Goal: Information Seeking & Learning: Learn about a topic

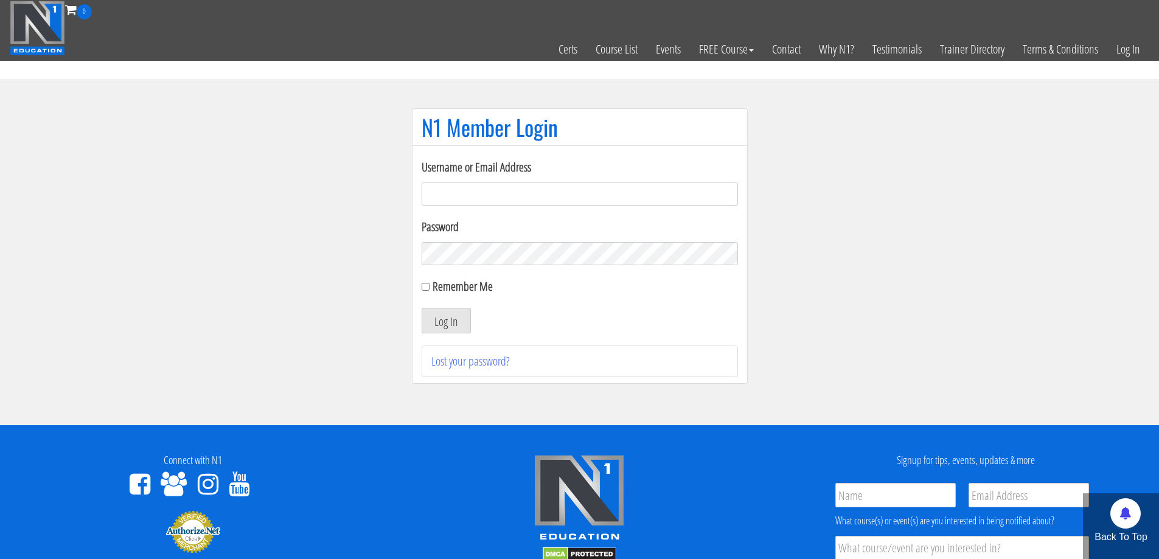
type input "[EMAIL_ADDRESS][DOMAIN_NAME]"
click at [453, 321] on button "Log In" at bounding box center [446, 321] width 49 height 26
click at [424, 288] on input "Remember Me" at bounding box center [426, 287] width 8 height 8
checkbox input "true"
click at [438, 322] on button "Log In" at bounding box center [446, 321] width 49 height 26
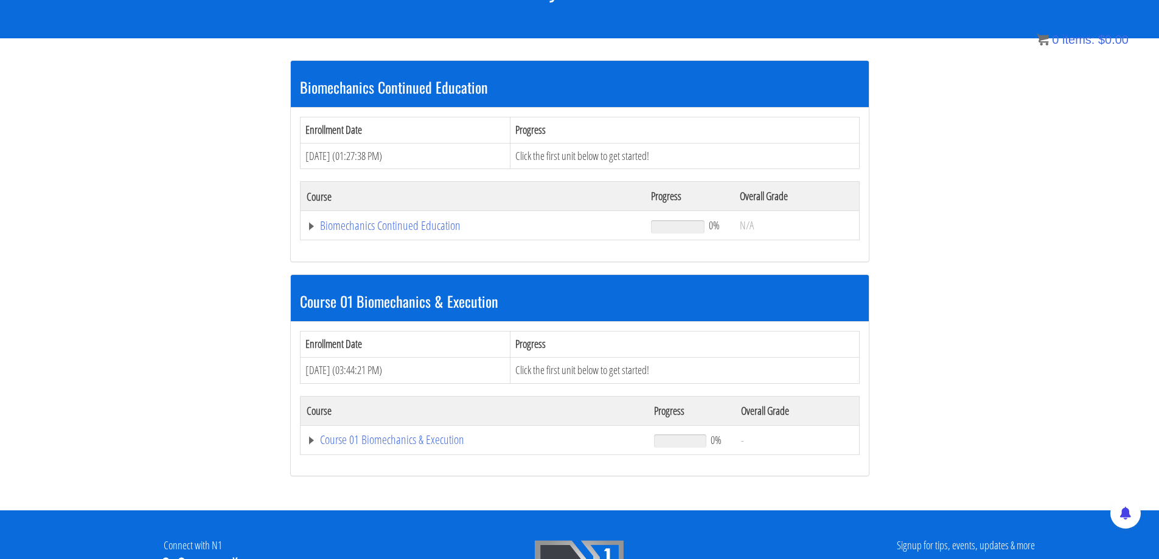
scroll to position [203, 0]
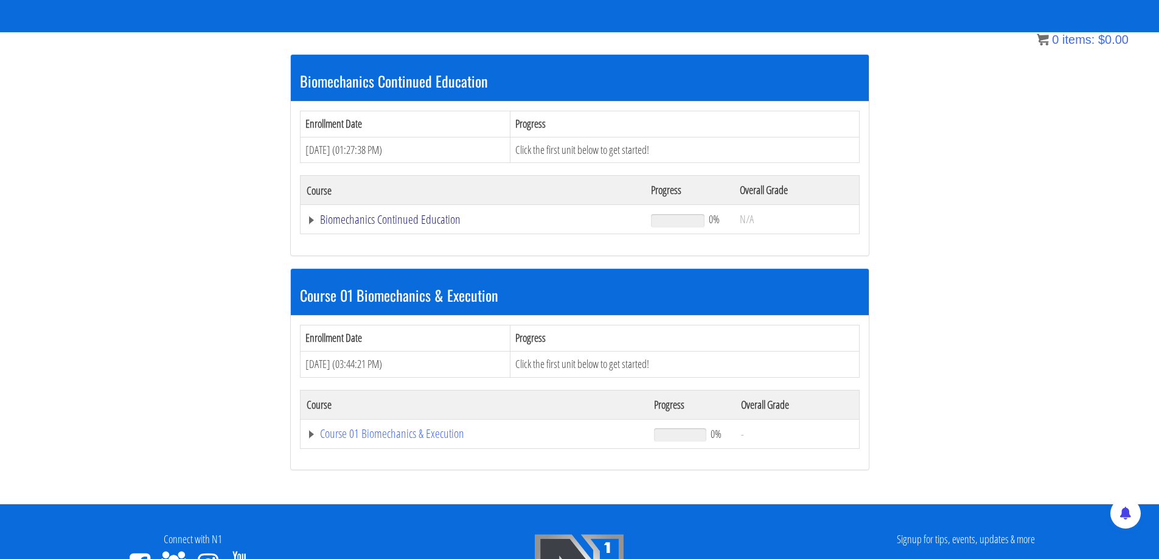
click at [384, 226] on link "Biomechanics Continued Education" at bounding box center [473, 220] width 333 height 12
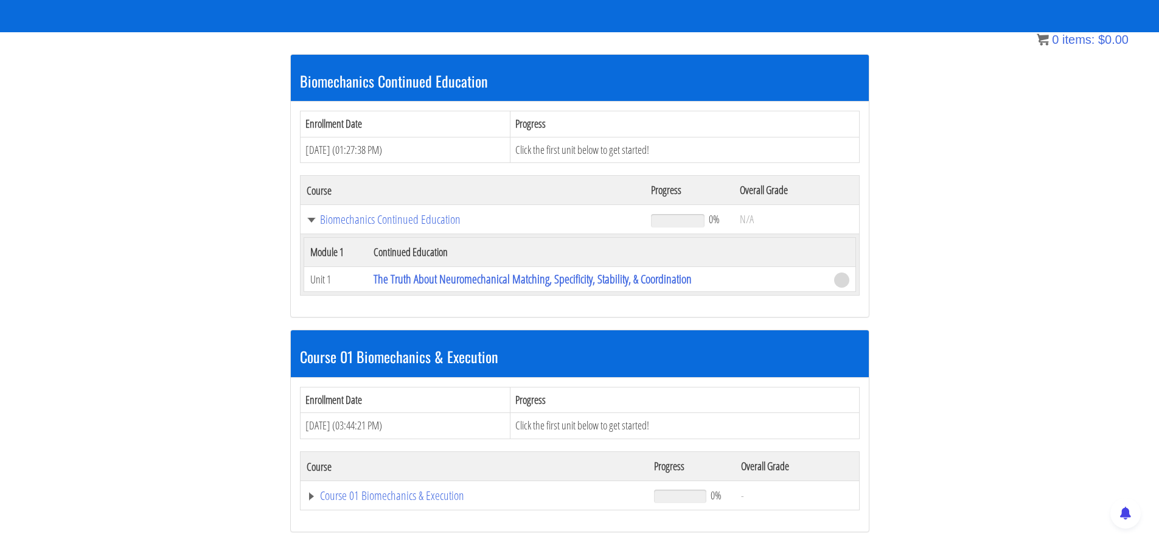
click at [595, 150] on td "Click the first unit below to get started!" at bounding box center [685, 150] width 349 height 26
click at [413, 222] on link "Biomechanics Continued Education" at bounding box center [473, 220] width 333 height 12
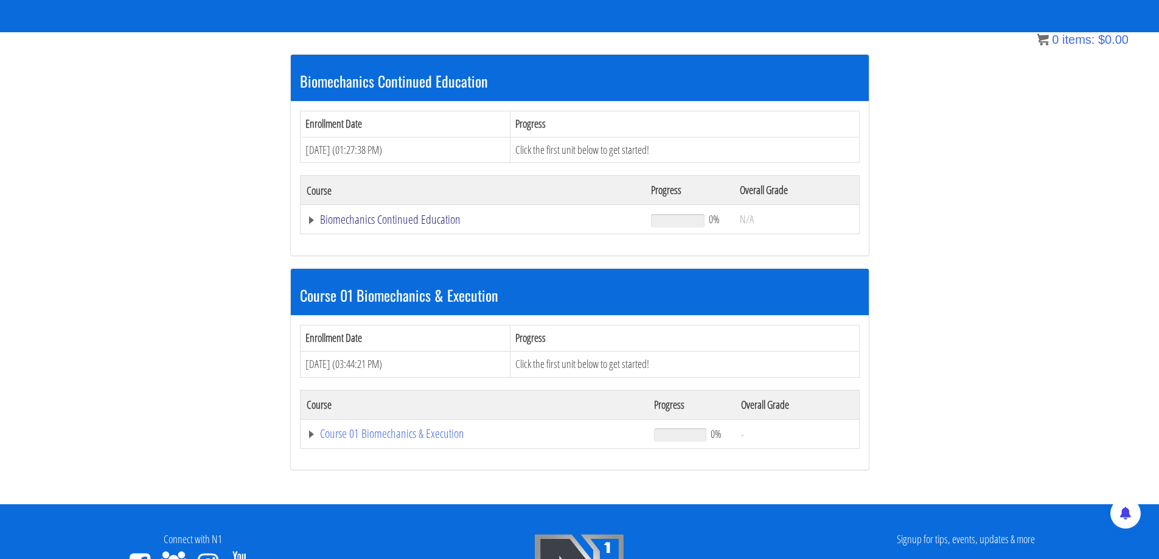
click at [410, 220] on link "Biomechanics Continued Education" at bounding box center [473, 220] width 333 height 12
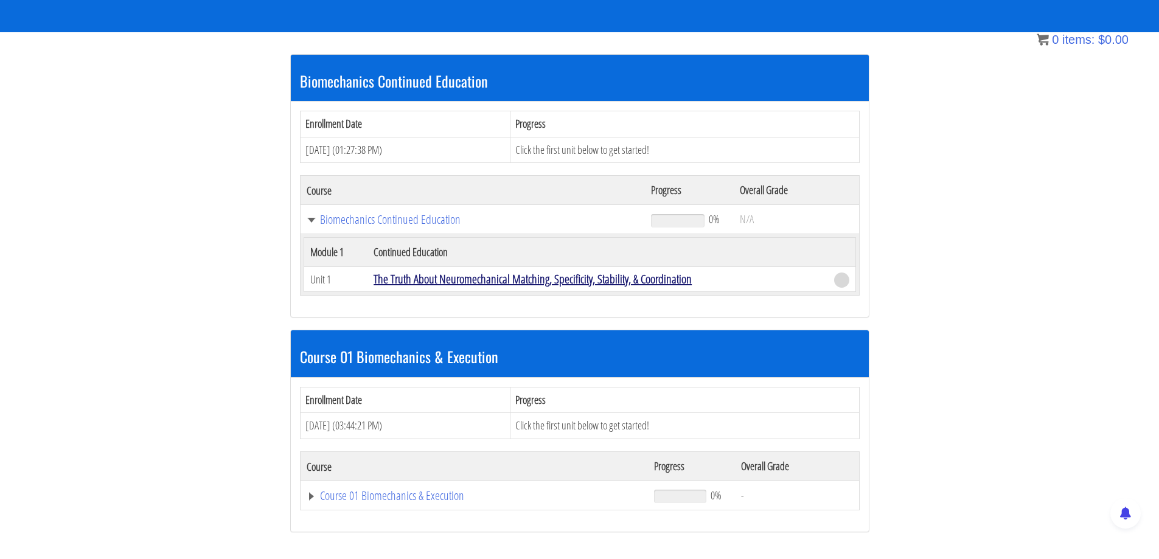
click at [391, 279] on link "The Truth About Neuromechanical Matching, Specificity, Stability, & Coordination" at bounding box center [533, 279] width 318 height 16
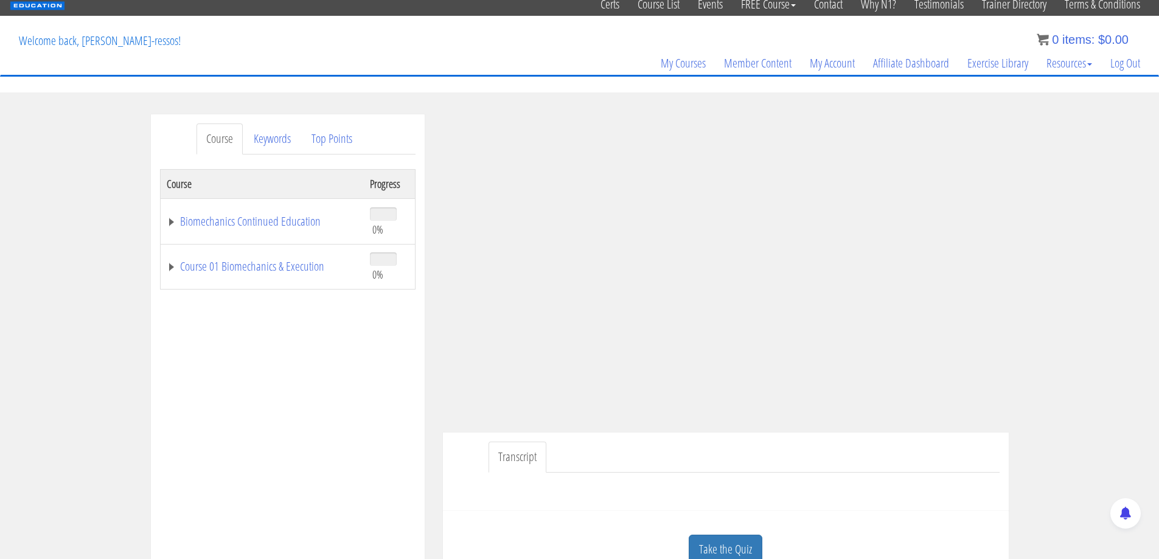
scroll to position [102, 0]
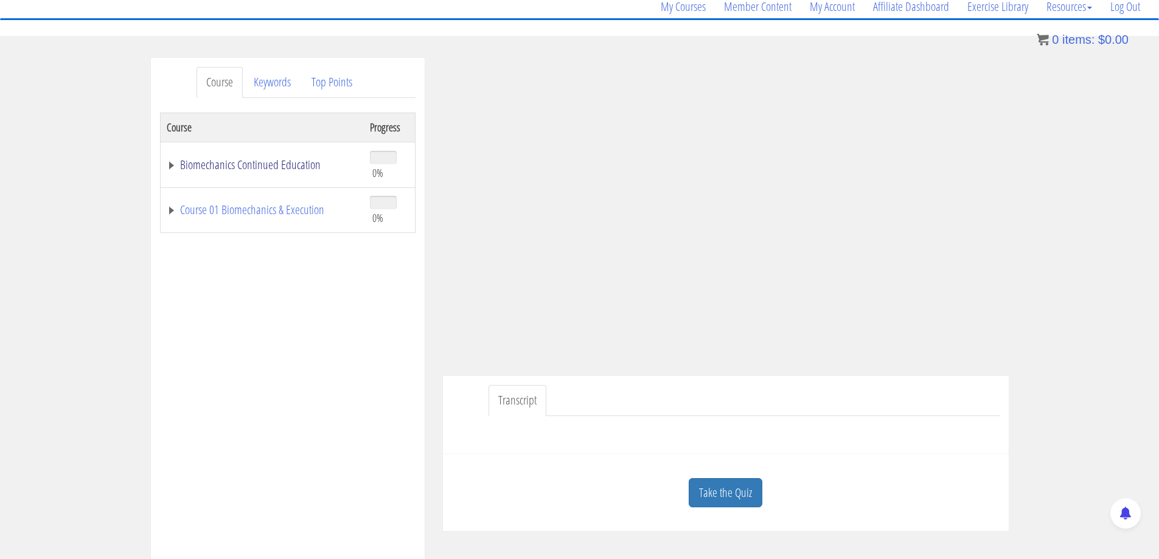
click at [246, 166] on link "Biomechanics Continued Education" at bounding box center [262, 165] width 191 height 12
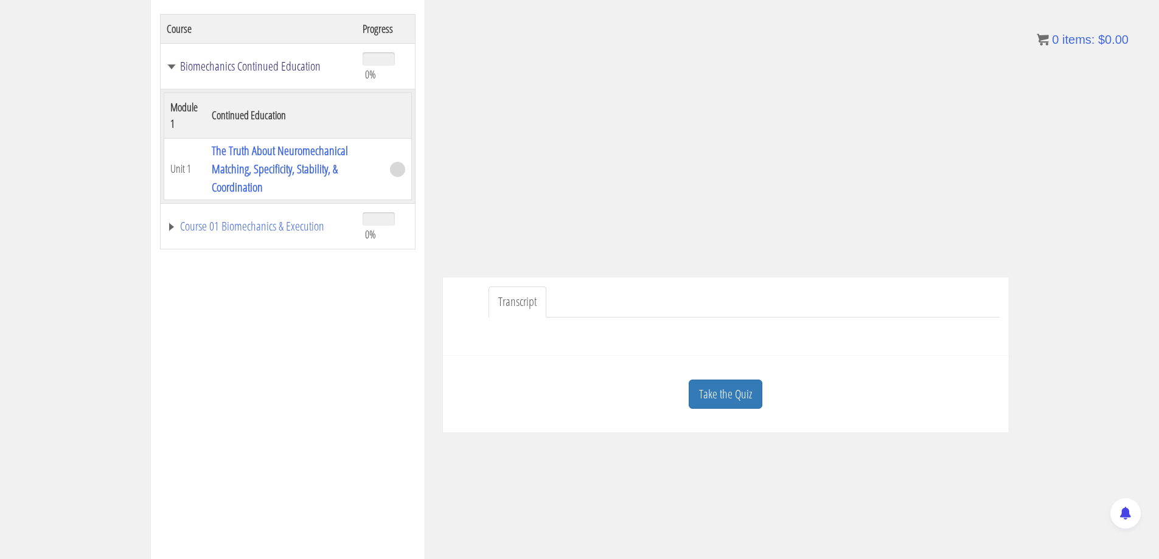
scroll to position [203, 0]
click at [260, 221] on link "Course 01 Biomechanics & Execution" at bounding box center [259, 224] width 184 height 12
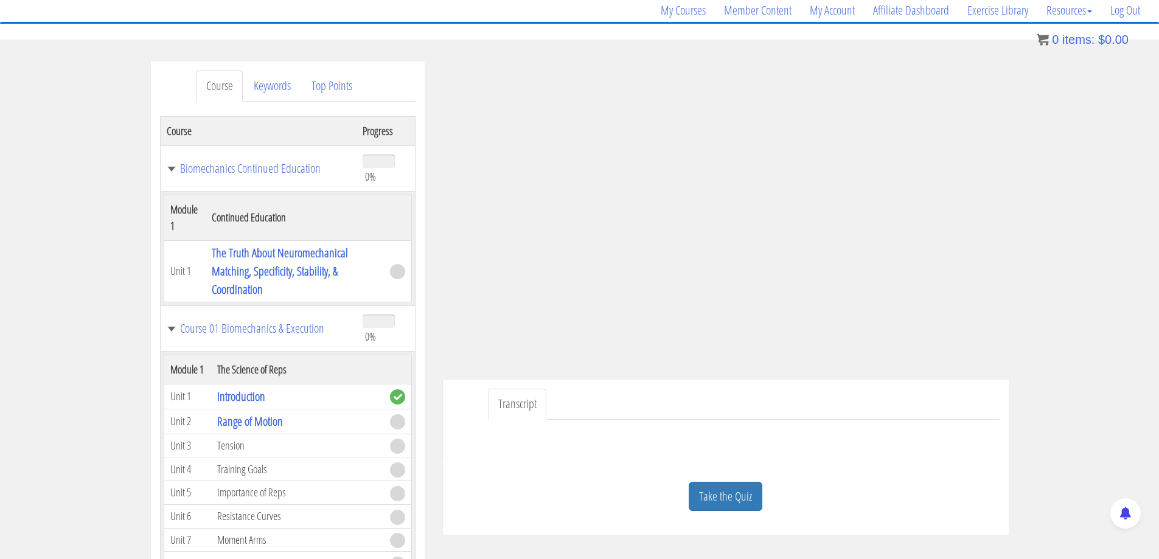
scroll to position [102, 0]
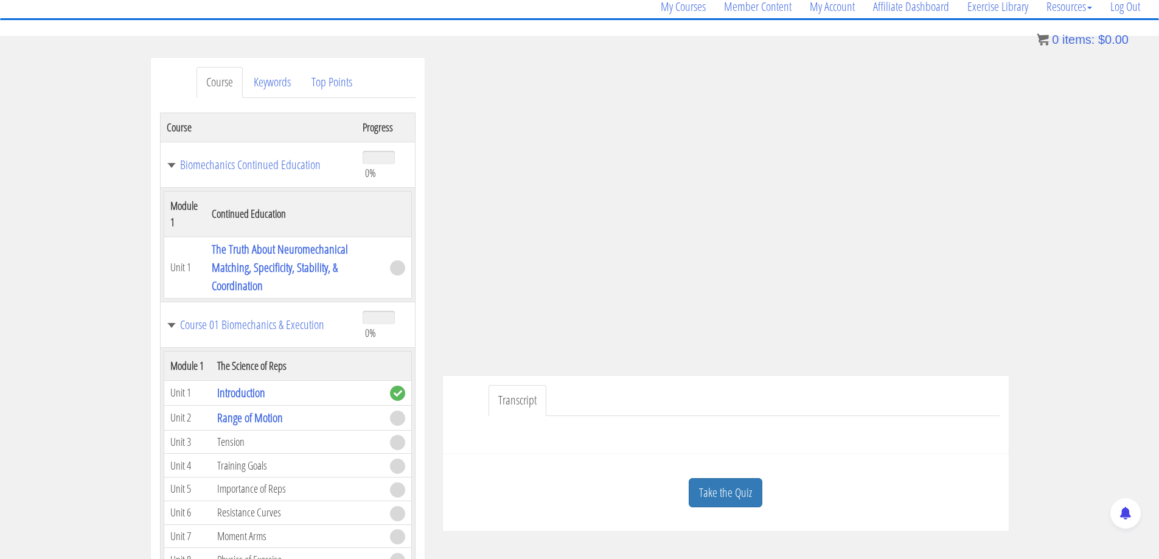
click at [219, 222] on th "Continued Education" at bounding box center [295, 214] width 178 height 46
click at [227, 217] on th "Continued Education" at bounding box center [295, 214] width 178 height 46
click at [198, 175] on td "Biomechanics Continued Education" at bounding box center [258, 165] width 197 height 46
click at [210, 166] on link "Biomechanics Continued Education" at bounding box center [259, 165] width 184 height 12
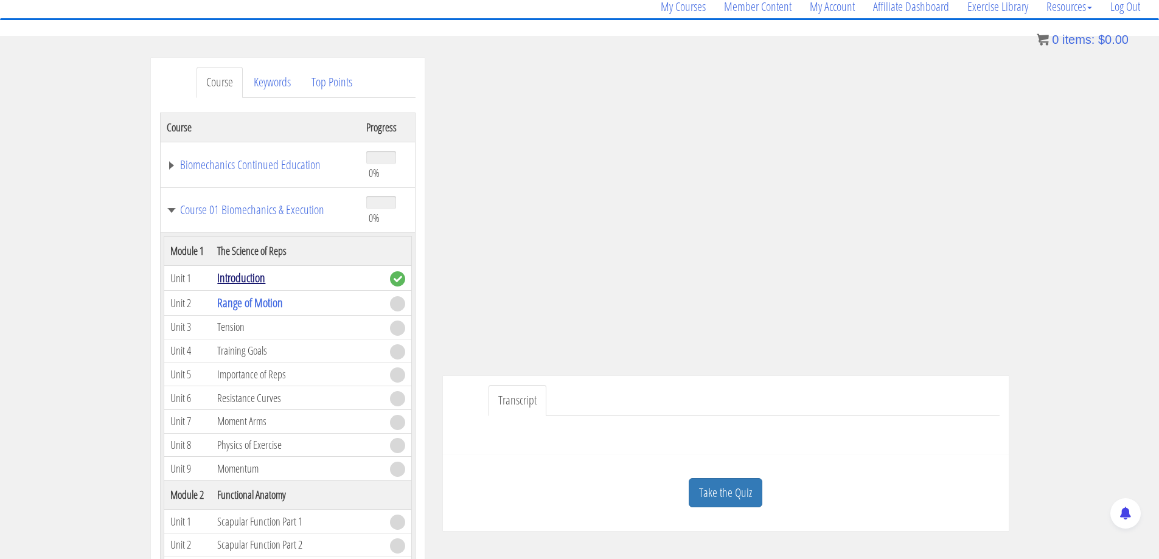
click at [240, 277] on link "Introduction" at bounding box center [241, 278] width 48 height 16
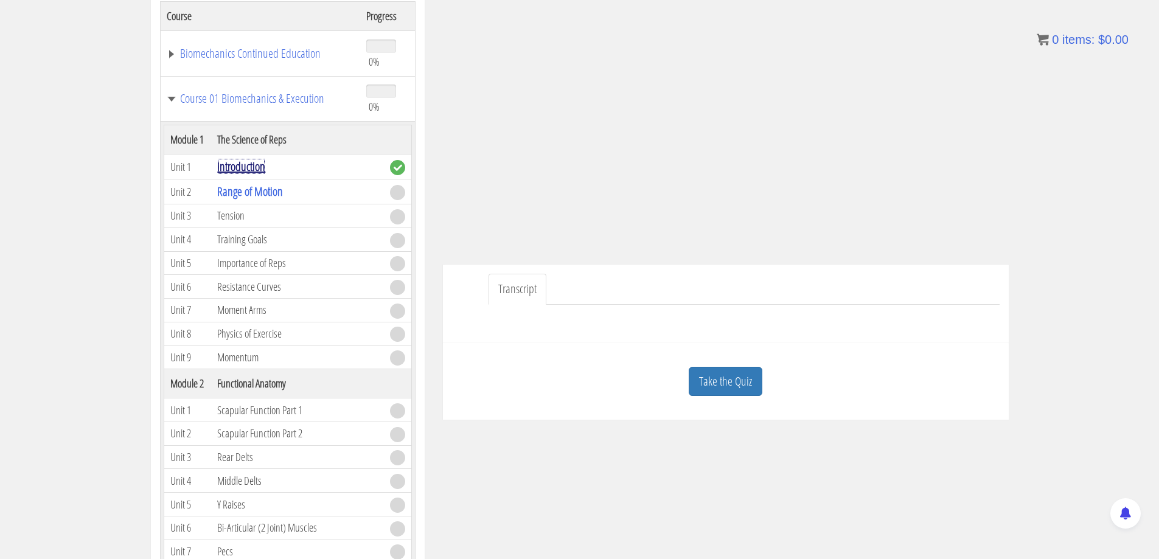
scroll to position [214, 0]
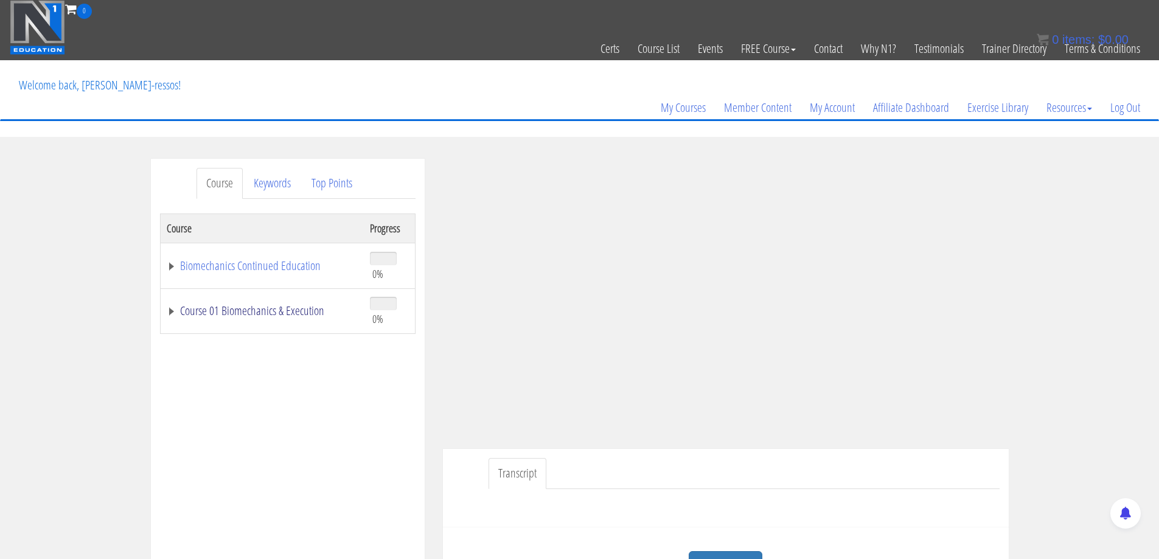
click at [250, 309] on link "Course 01 Biomechanics & Execution" at bounding box center [262, 311] width 191 height 12
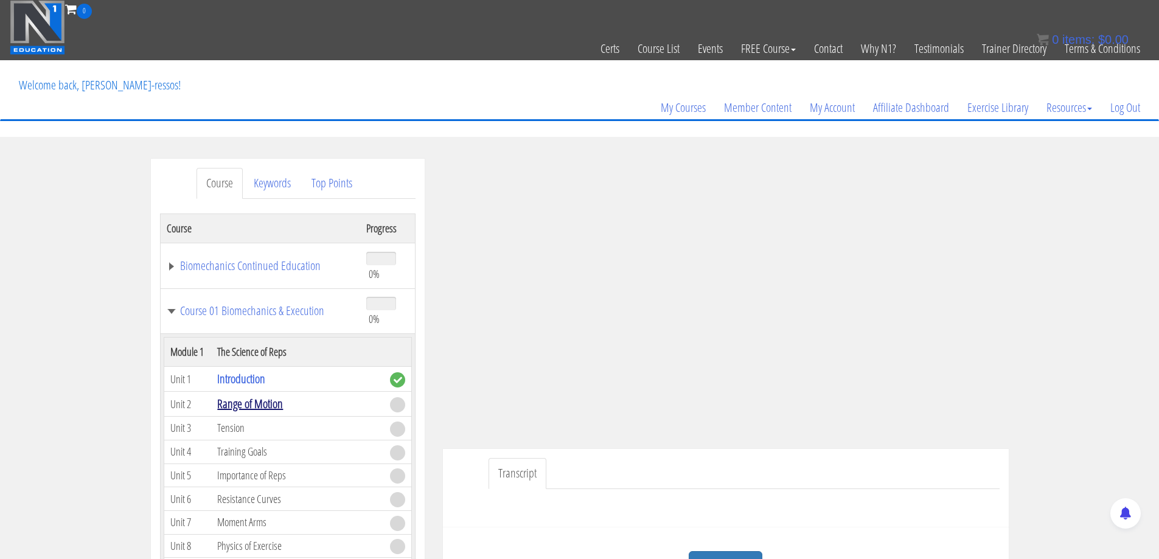
click at [246, 400] on link "Range of Motion" at bounding box center [250, 404] width 66 height 16
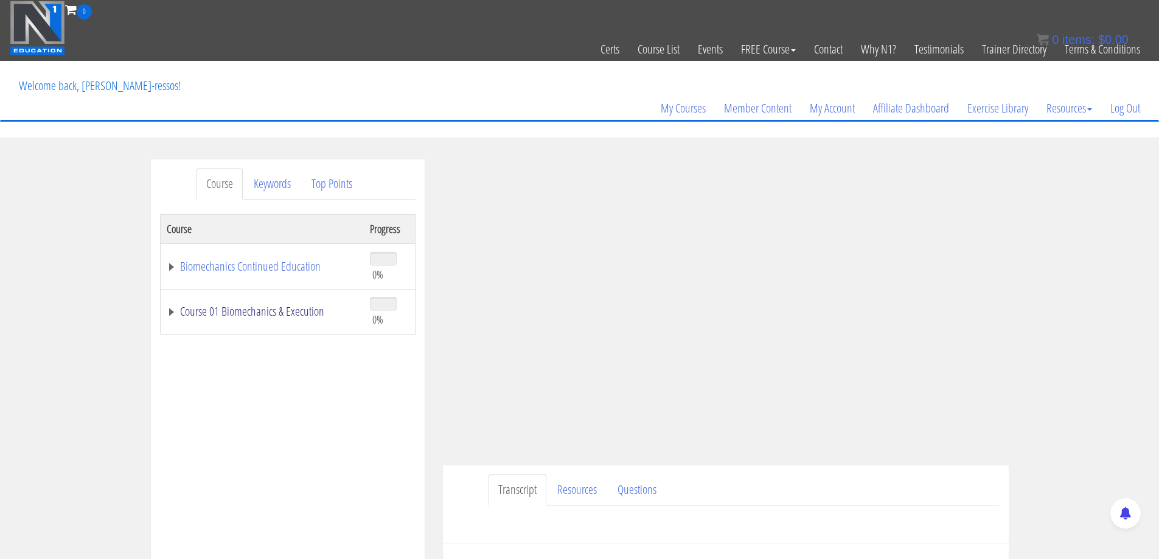
click at [262, 312] on link "Course 01 Biomechanics & Execution" at bounding box center [262, 312] width 191 height 12
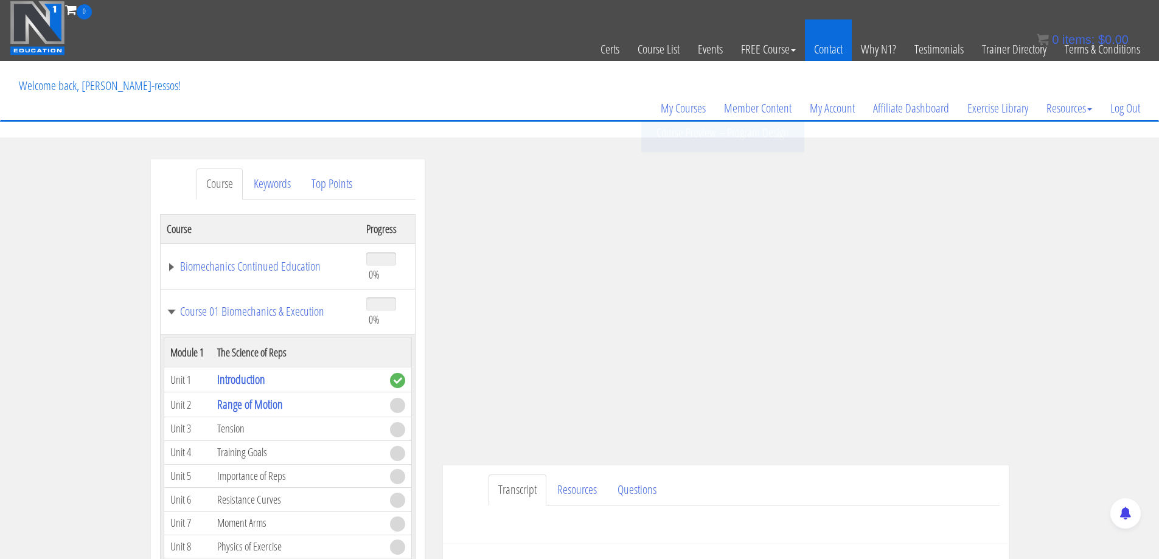
click at [834, 46] on link "Contact" at bounding box center [828, 49] width 47 height 60
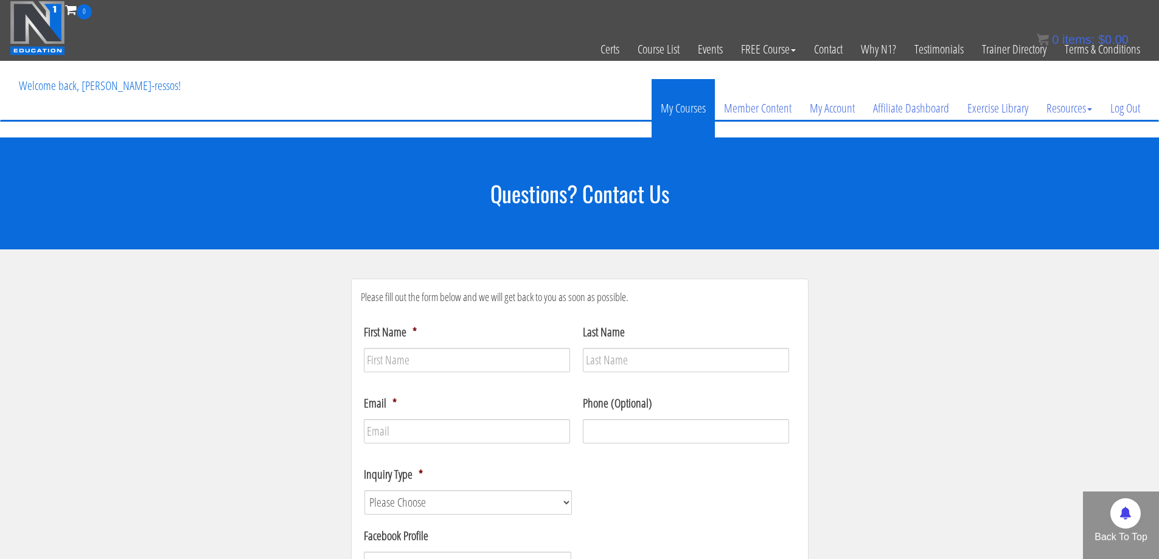
click at [679, 104] on link "My Courses" at bounding box center [683, 108] width 63 height 58
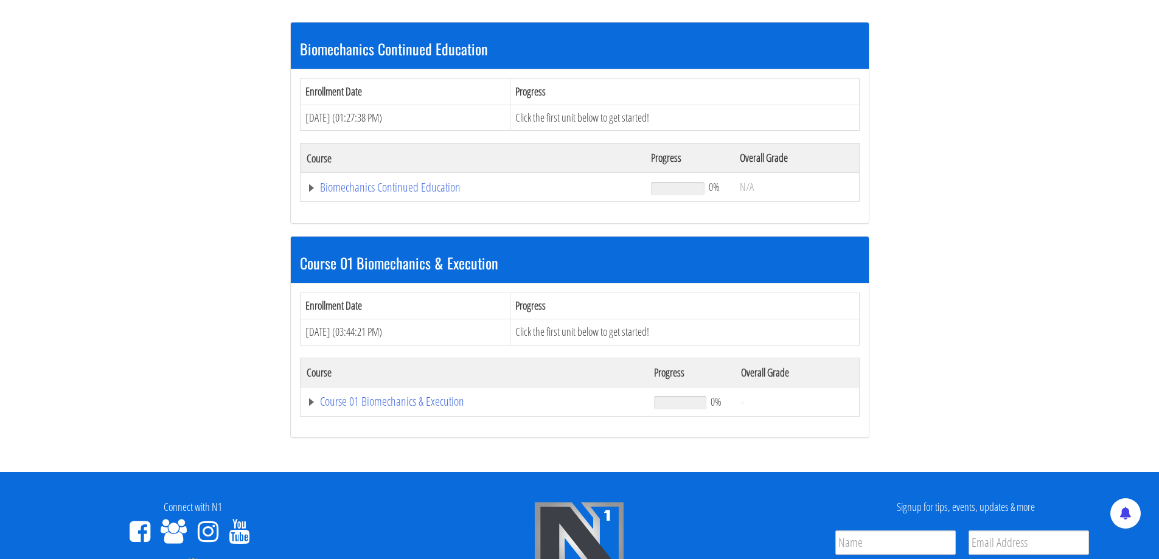
scroll to position [304, 0]
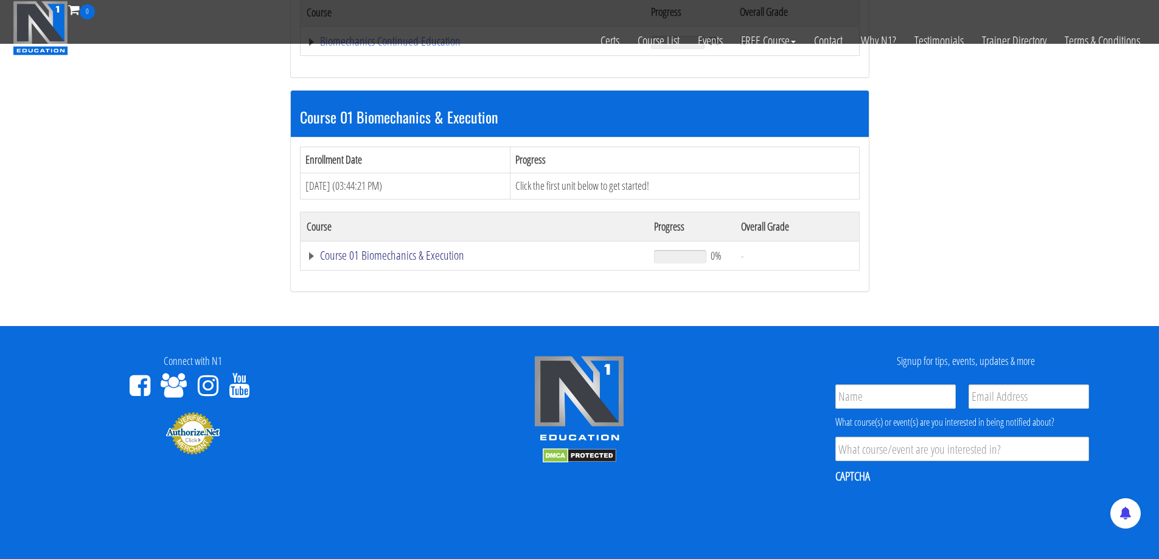
click at [427, 47] on link "Course 01 Biomechanics & Execution" at bounding box center [473, 41] width 333 height 12
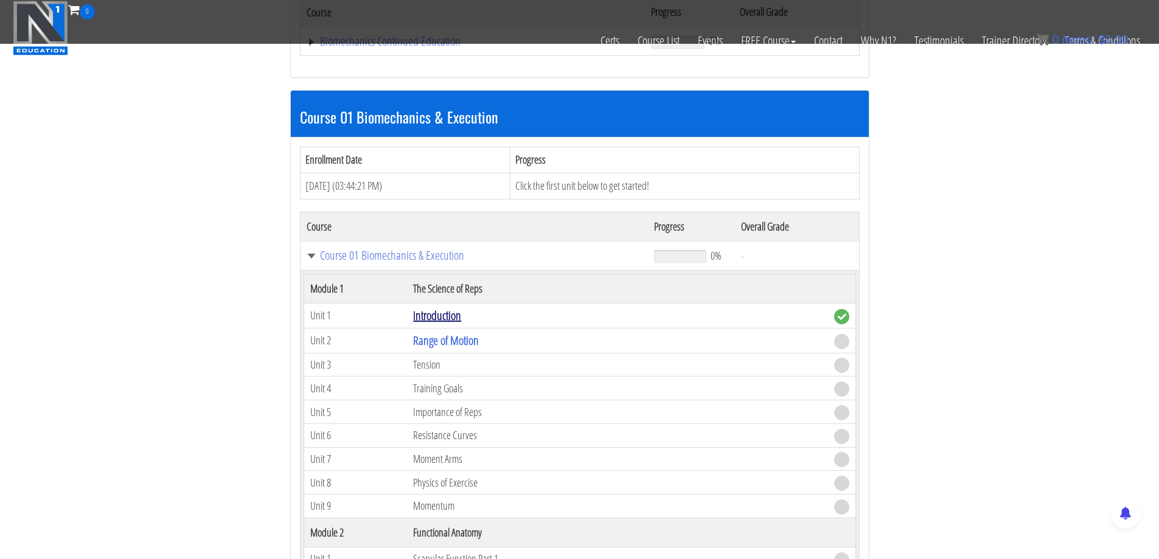
click at [425, 316] on link "Introduction" at bounding box center [437, 315] width 48 height 16
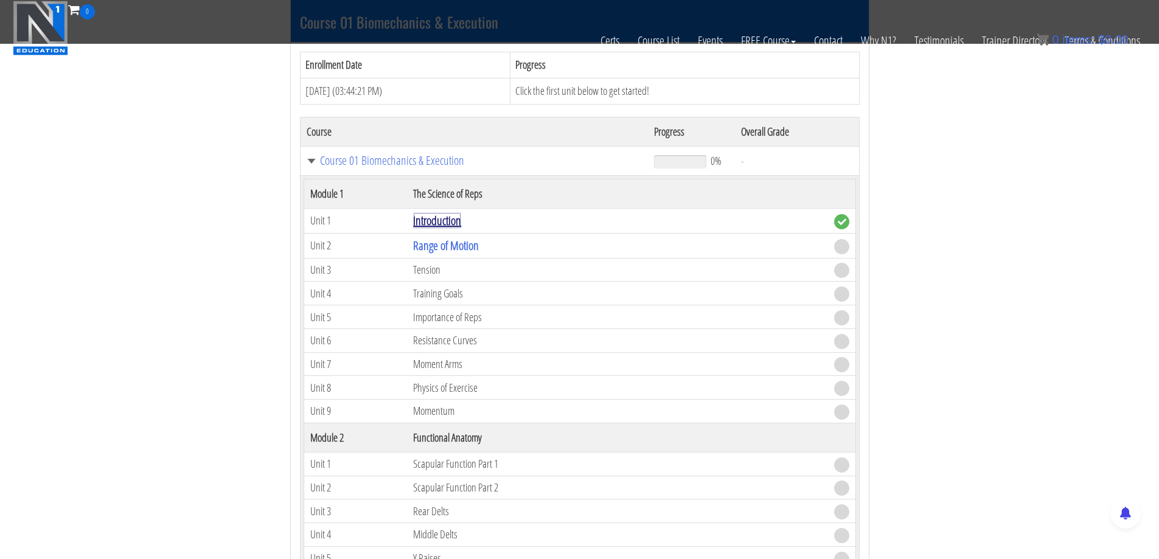
scroll to position [406, 0]
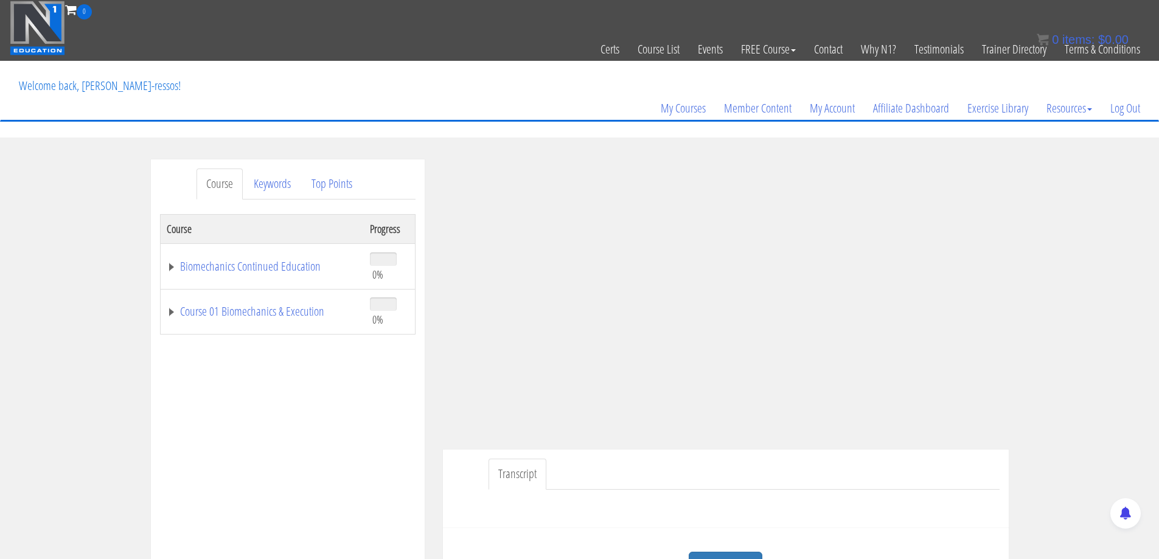
click at [1094, 353] on div "Course Keywords Top Points Course Progress Biomechanics Continued Education 0% …" at bounding box center [579, 503] width 1159 height 688
click at [1063, 341] on div "Course Keywords Top Points Course Progress Biomechanics Continued Education 0% …" at bounding box center [579, 503] width 1159 height 688
click at [1050, 380] on div "Course Keywords Top Points Course Progress Biomechanics Continued Education 0% …" at bounding box center [579, 503] width 1159 height 688
click at [1037, 371] on div "Course Keywords Top Points Course Progress Biomechanics Continued Education 0% …" at bounding box center [579, 503] width 1159 height 688
click at [261, 307] on link "Course 01 Biomechanics & Execution" at bounding box center [262, 312] width 191 height 12
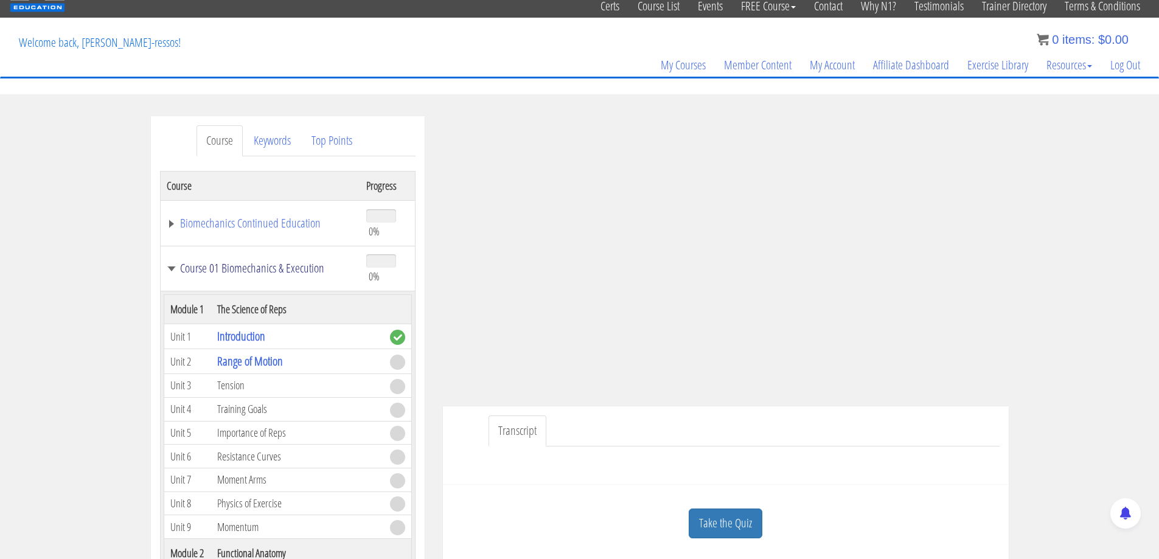
scroll to position [102, 0]
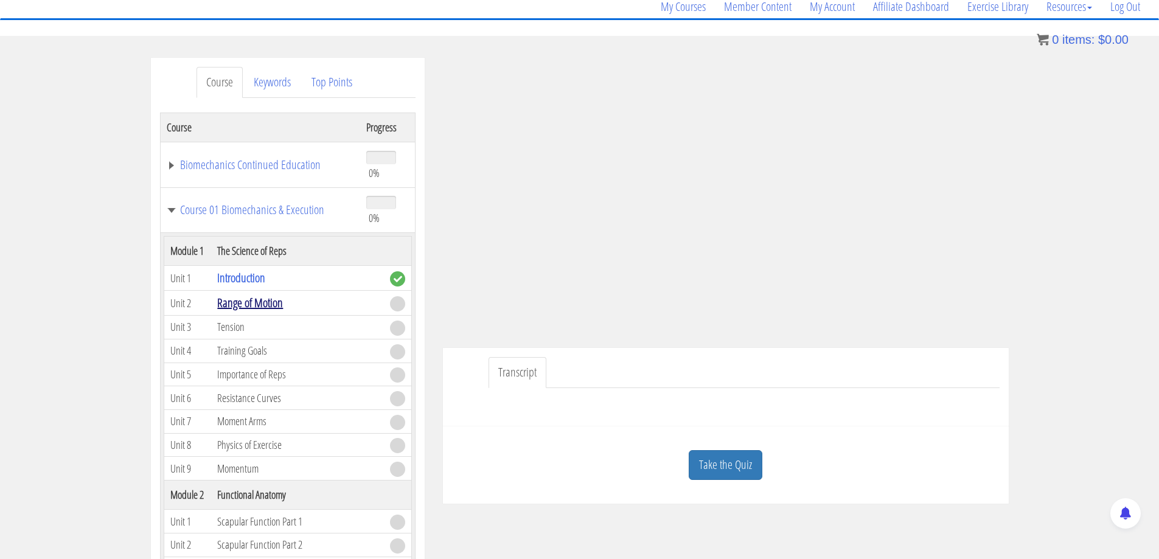
click at [244, 299] on link "Range of Motion" at bounding box center [250, 303] width 66 height 16
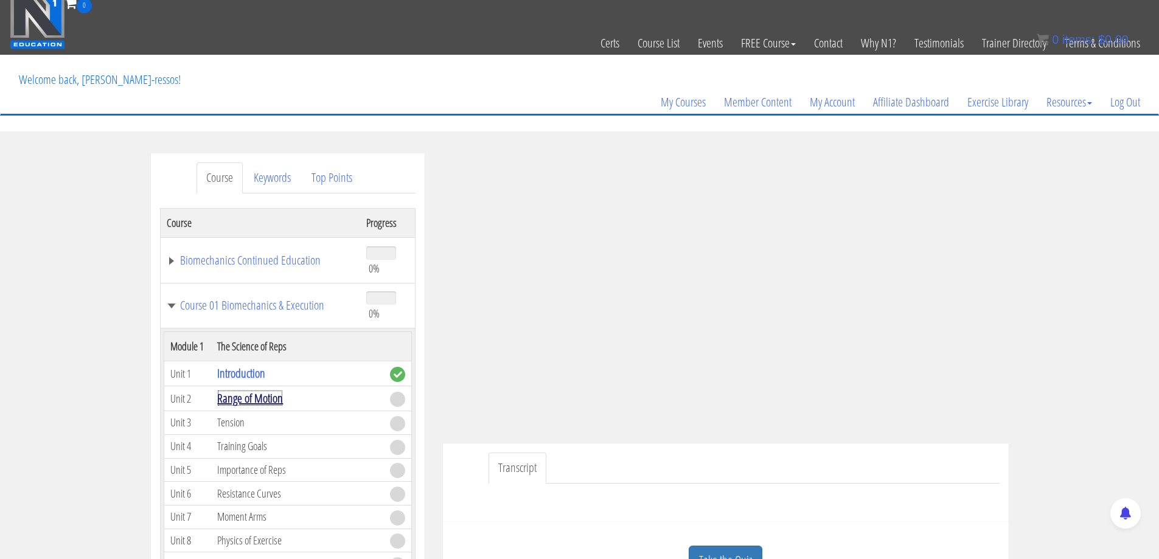
scroll to position [0, 0]
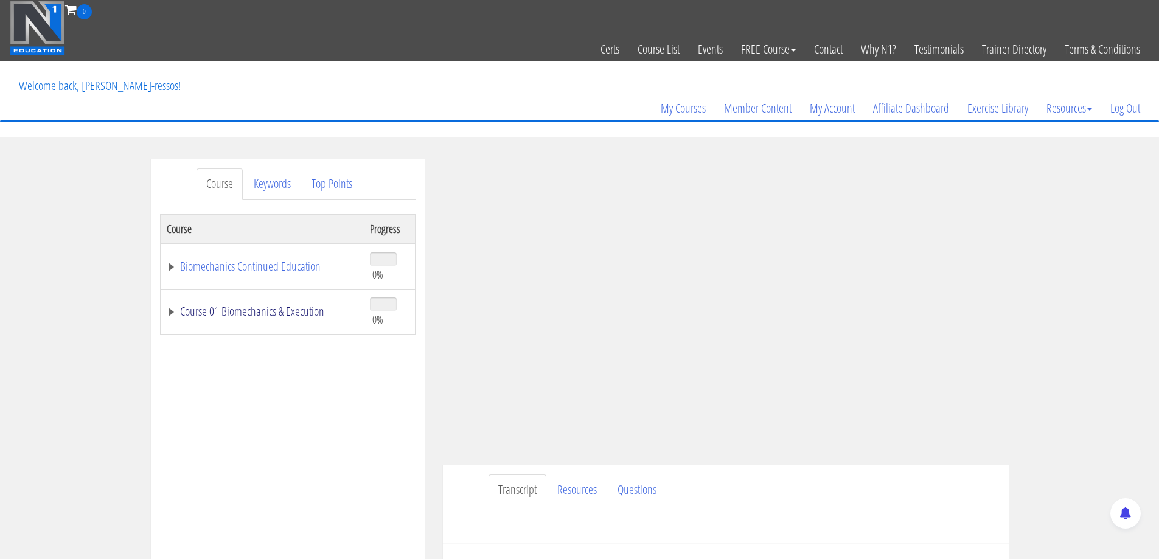
click at [262, 315] on link "Course 01 Biomechanics & Execution" at bounding box center [262, 312] width 191 height 12
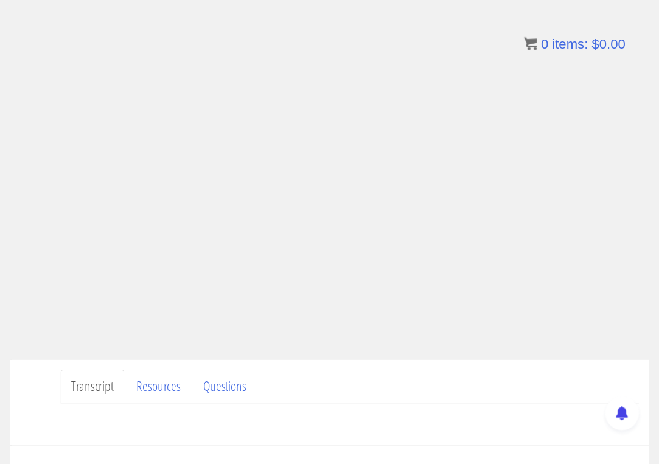
scroll to position [90, 0]
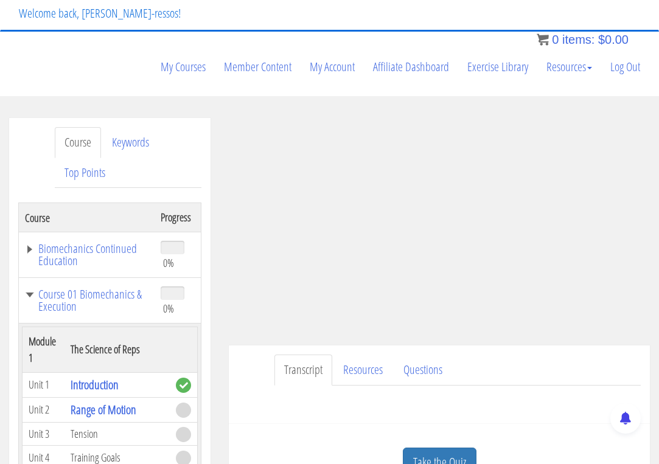
click at [86, 430] on td "Tension" at bounding box center [117, 434] width 105 height 24
click at [86, 435] on td "Tension" at bounding box center [117, 434] width 105 height 24
click at [83, 433] on td "Tension" at bounding box center [117, 434] width 105 height 24
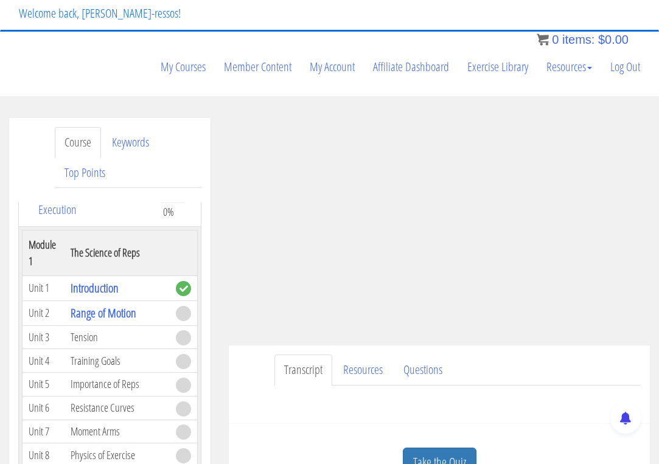
scroll to position [102, 0]
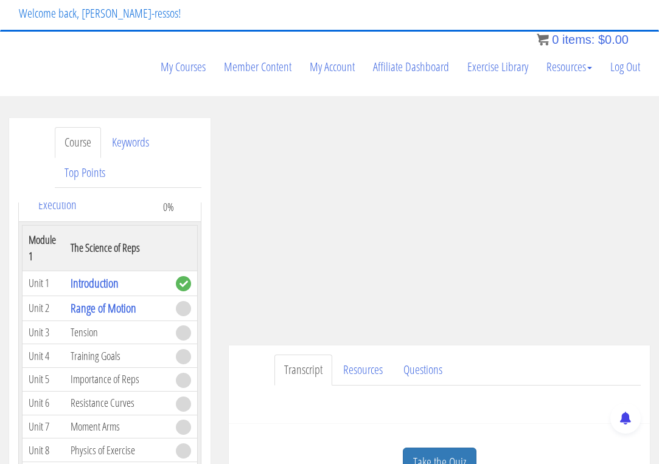
click at [93, 334] on td "Tension" at bounding box center [117, 333] width 105 height 24
click at [102, 358] on td "Training Goals" at bounding box center [117, 356] width 105 height 24
click at [85, 328] on td "Tension" at bounding box center [117, 333] width 105 height 24
click at [108, 310] on link "Range of Motion" at bounding box center [104, 308] width 66 height 16
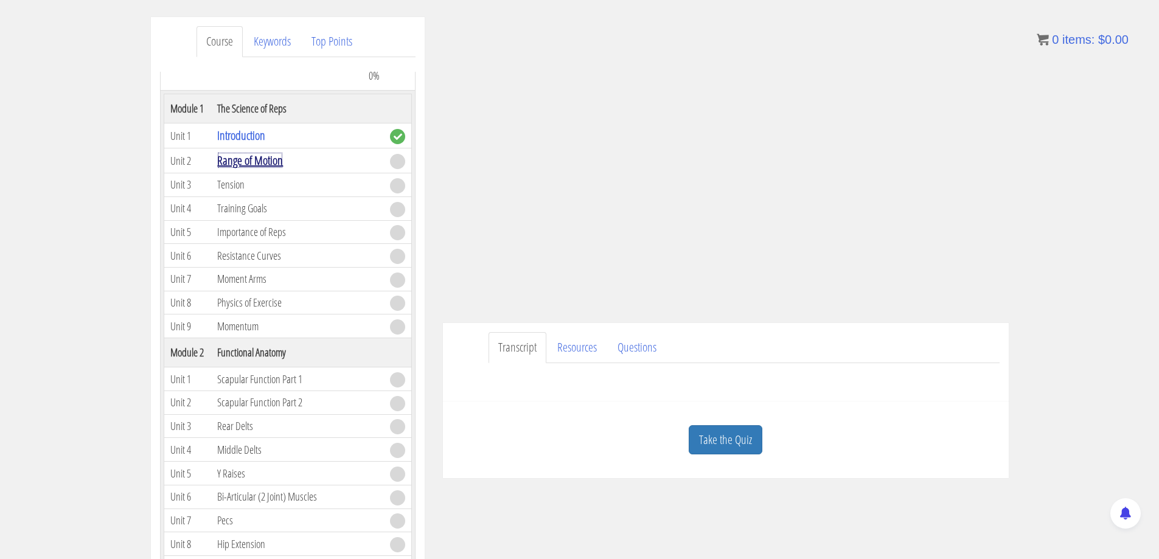
scroll to position [108, 0]
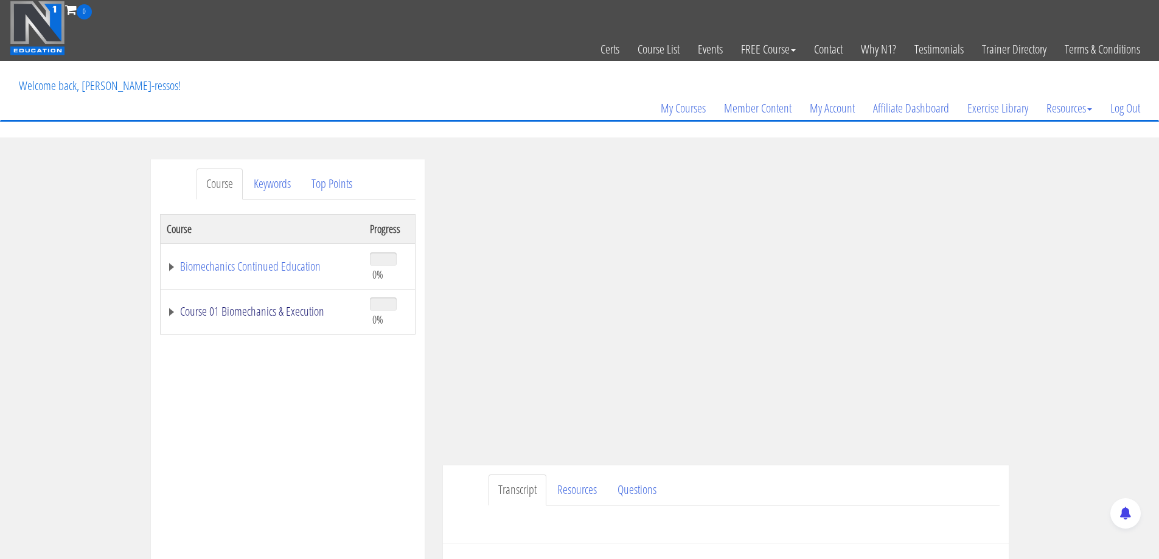
click at [268, 313] on link "Course 01 Biomechanics & Execution" at bounding box center [262, 312] width 191 height 12
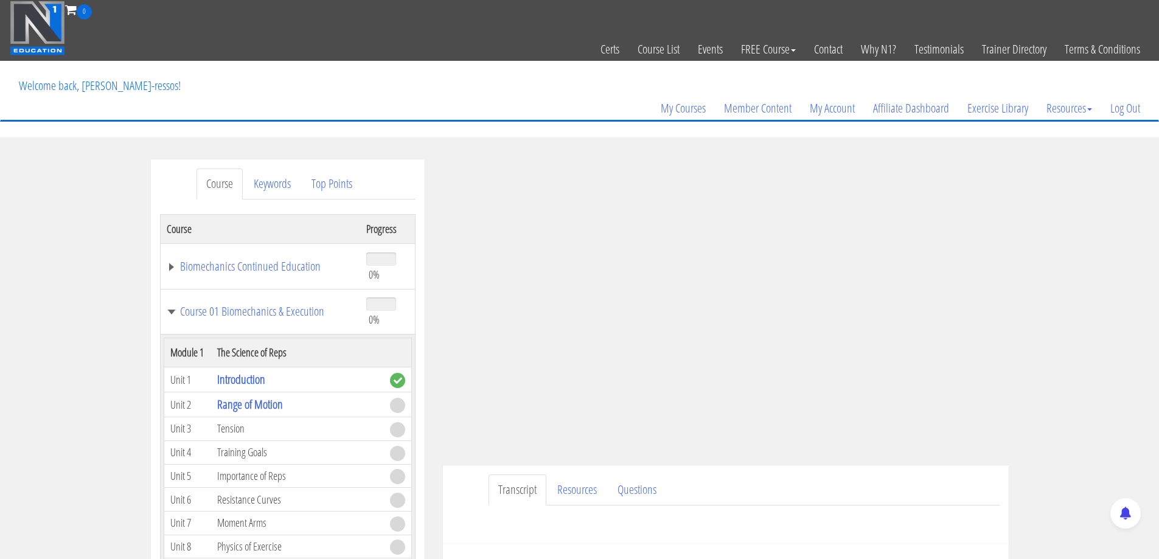
click at [290, 428] on td "Tension" at bounding box center [297, 430] width 172 height 24
click at [391, 405] on span at bounding box center [397, 405] width 15 height 15
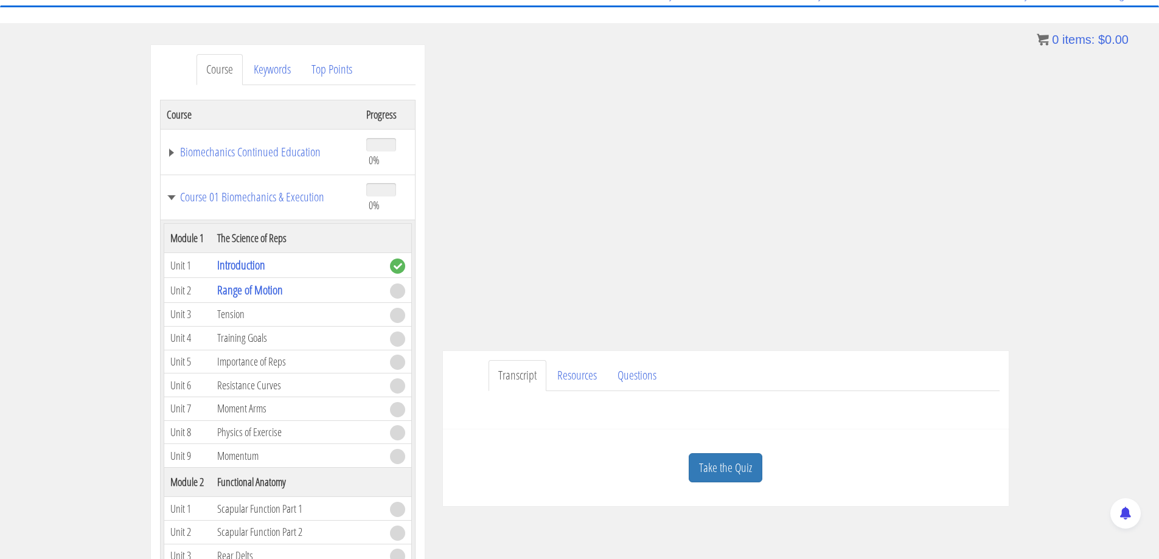
scroll to position [119, 0]
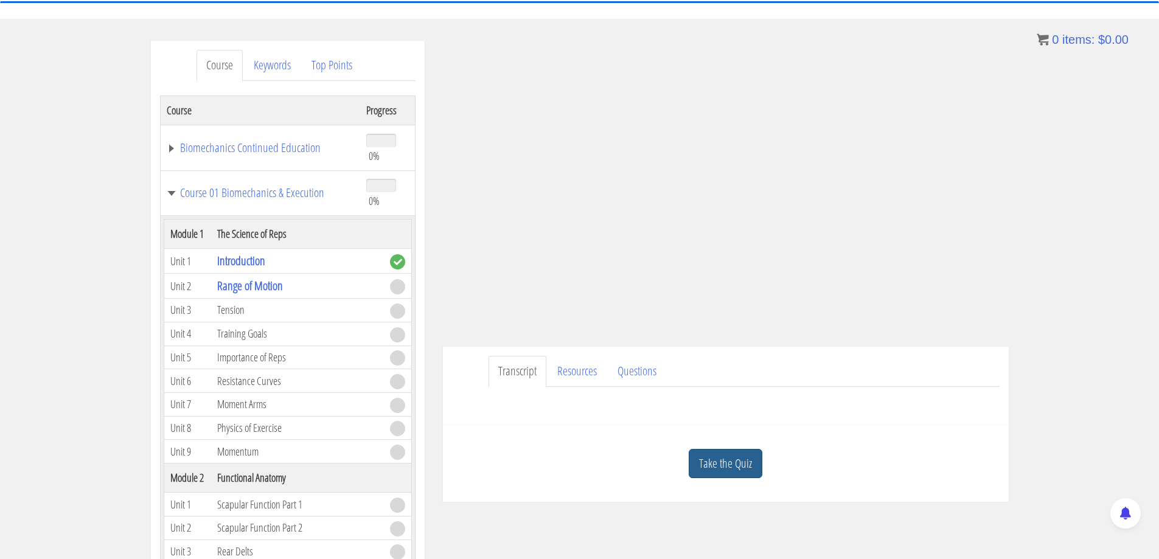
click at [715, 466] on link "Take the Quiz" at bounding box center [726, 464] width 74 height 30
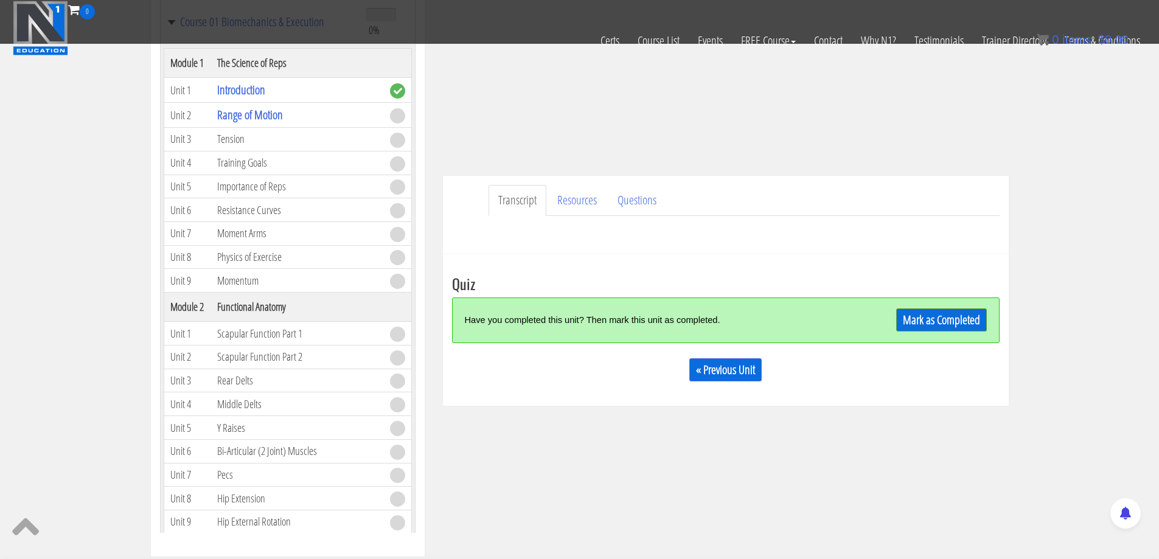
scroll to position [220, 0]
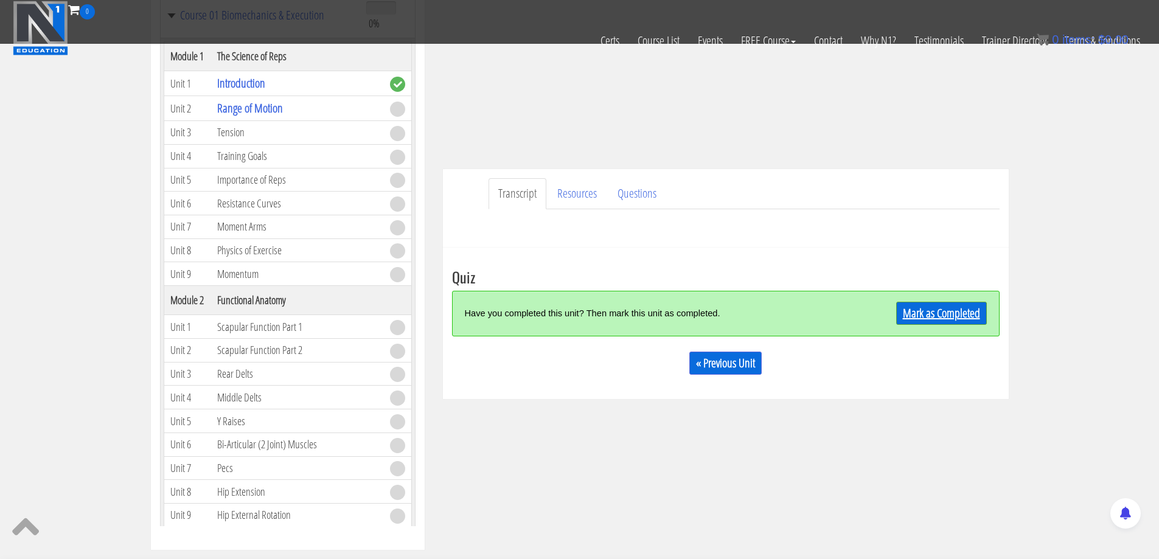
click at [939, 315] on link "Mark as Completed" at bounding box center [942, 313] width 91 height 23
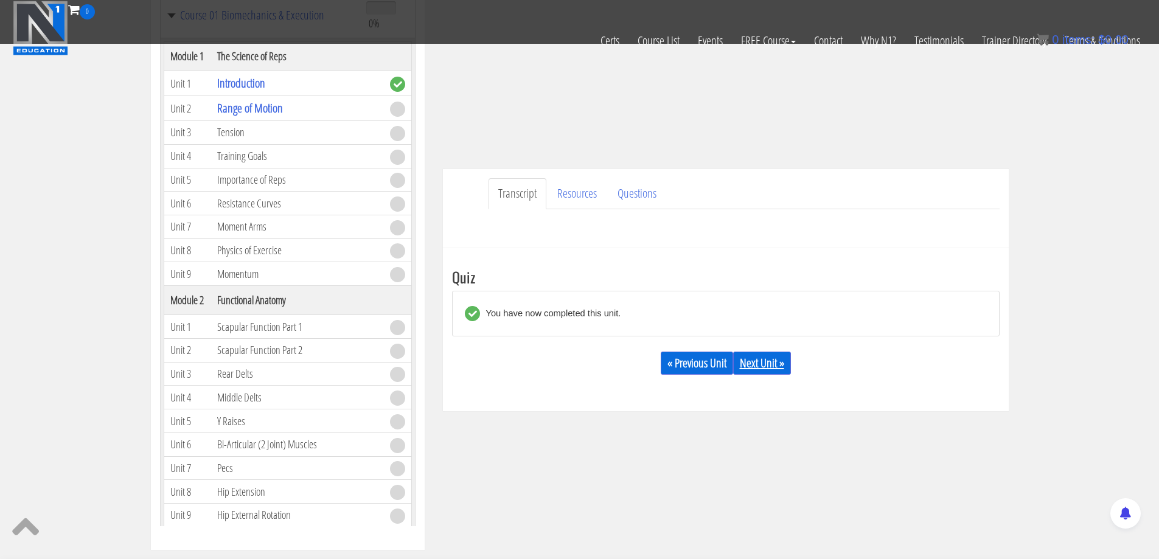
click at [763, 361] on link "Next Unit »" at bounding box center [762, 363] width 58 height 23
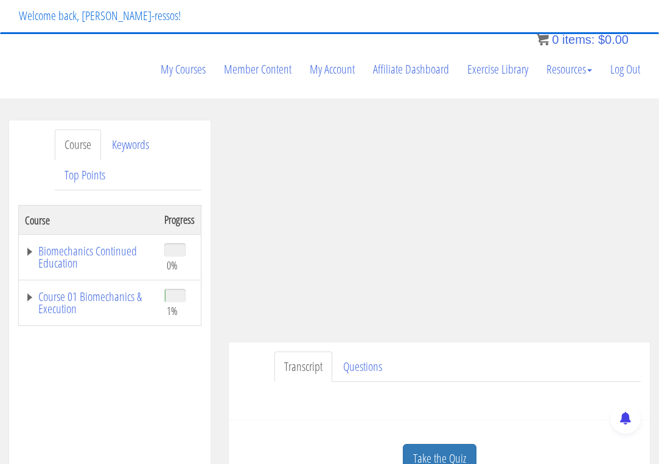
scroll to position [84, 0]
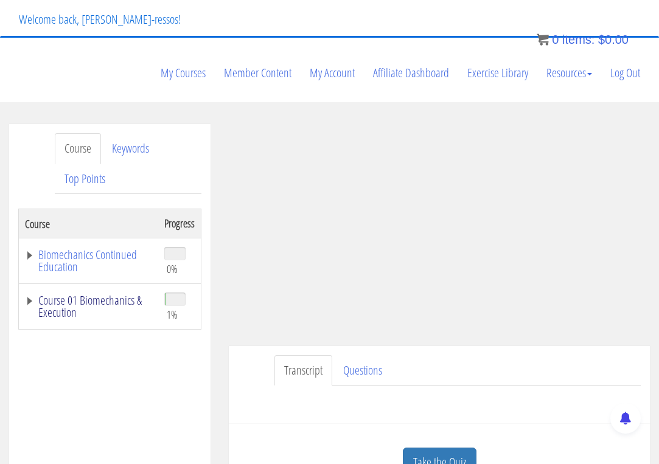
click at [103, 300] on link "Course 01 Biomechanics & Execution" at bounding box center [88, 307] width 127 height 24
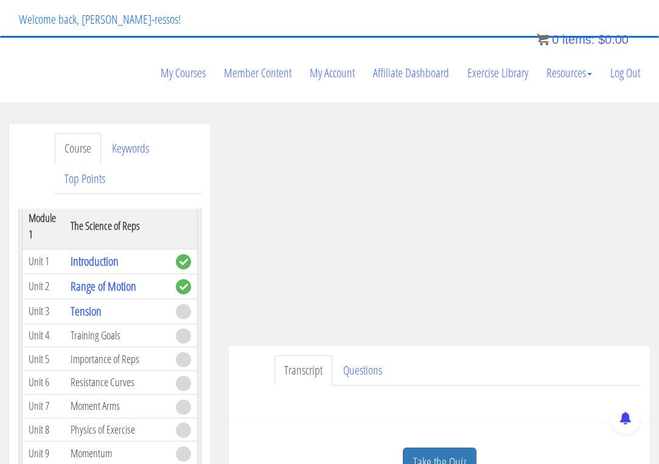
scroll to position [203, 0]
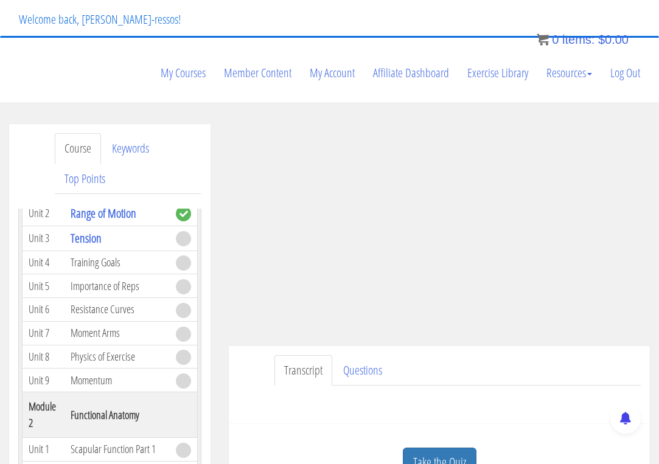
click at [489, 360] on ul "Transcript Questions" at bounding box center [458, 370] width 366 height 31
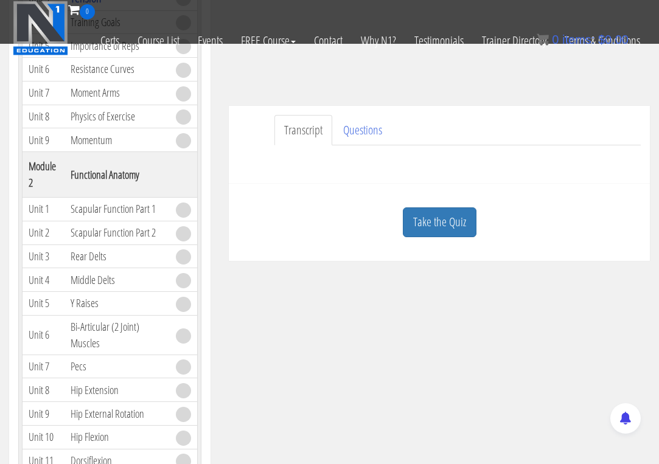
scroll to position [287, 0]
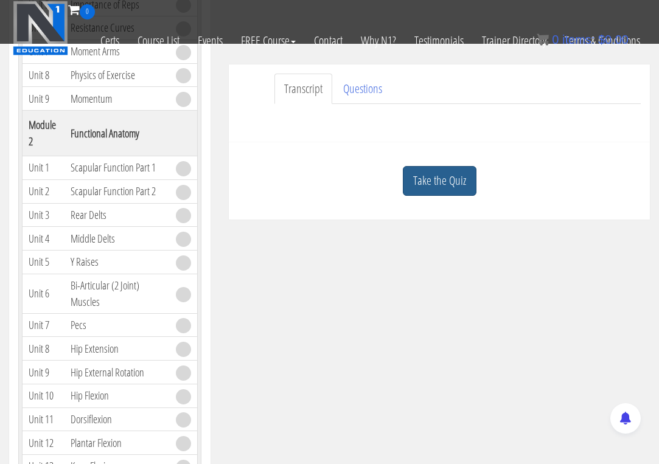
click at [451, 184] on link "Take the Quiz" at bounding box center [440, 181] width 74 height 30
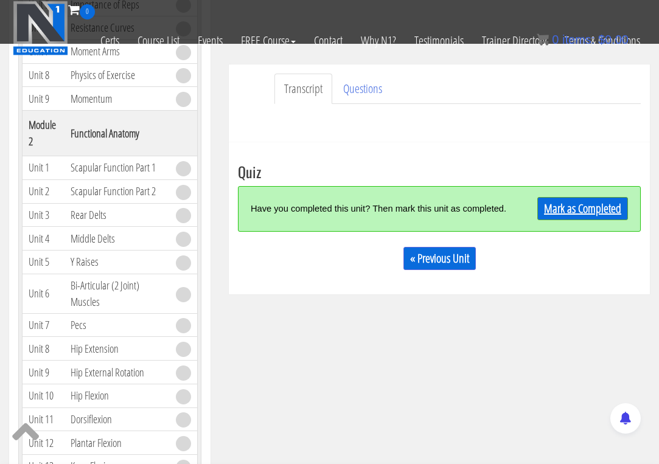
click at [592, 203] on link "Mark as Completed" at bounding box center [582, 208] width 91 height 23
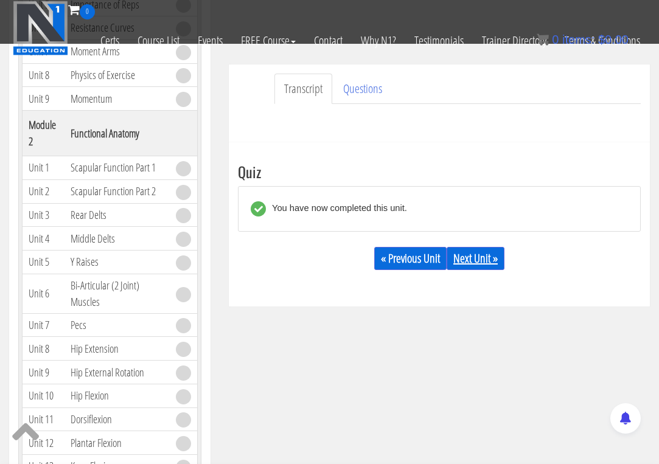
click at [486, 262] on link "Next Unit »" at bounding box center [476, 258] width 58 height 23
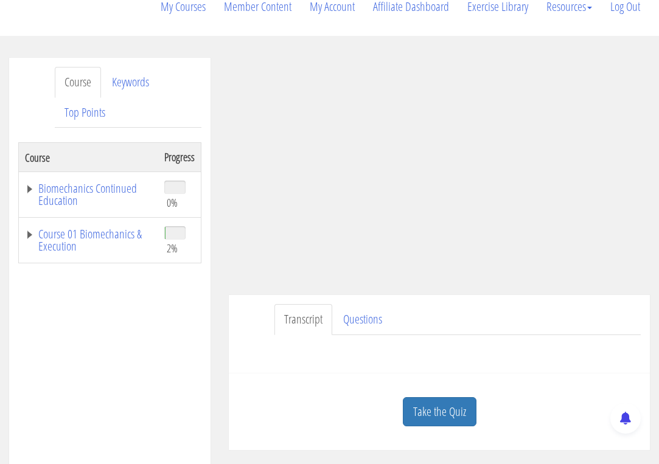
scroll to position [203, 0]
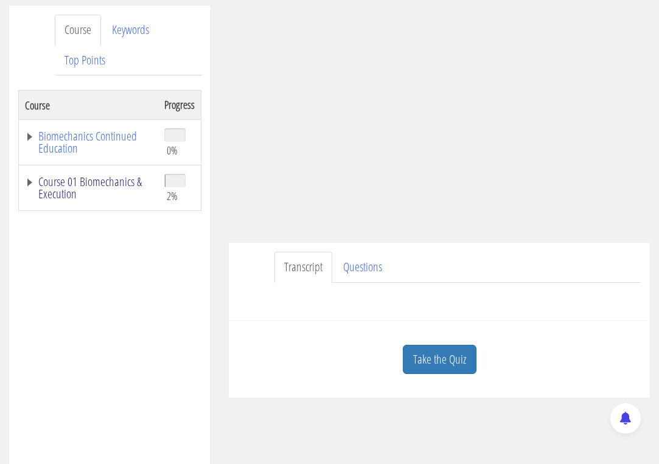
click at [113, 191] on link "Course 01 Biomechanics & Execution" at bounding box center [88, 188] width 127 height 24
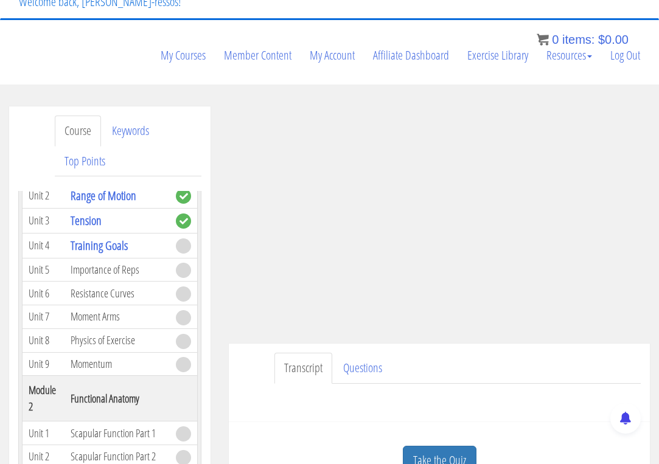
click at [259, 357] on div "Transcript Questions Have a question on this unit? Please submit it here: Name …" at bounding box center [439, 383] width 421 height 79
click at [511, 359] on ul "Transcript Questions" at bounding box center [458, 368] width 366 height 31
click at [492, 364] on ul "Transcript Questions" at bounding box center [458, 368] width 366 height 31
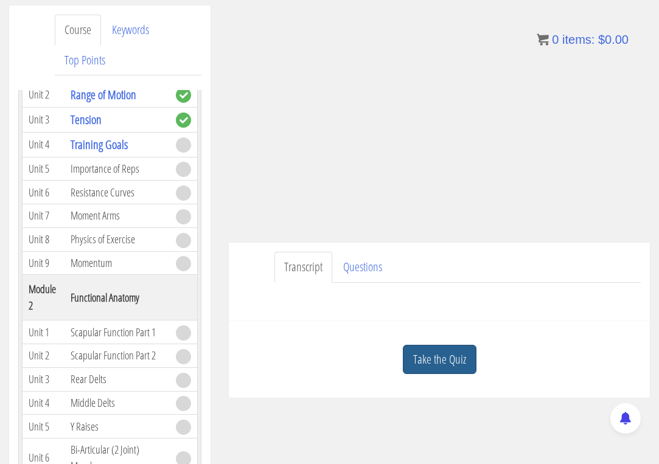
click at [446, 352] on link "Take the Quiz" at bounding box center [440, 360] width 74 height 30
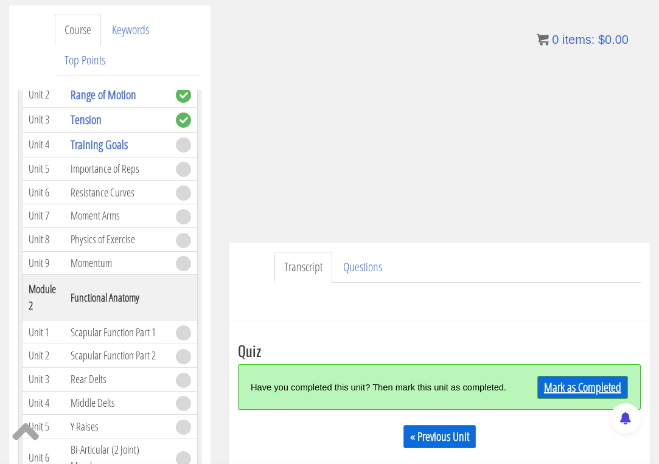
click at [598, 380] on link "Mark as Completed" at bounding box center [582, 387] width 91 height 23
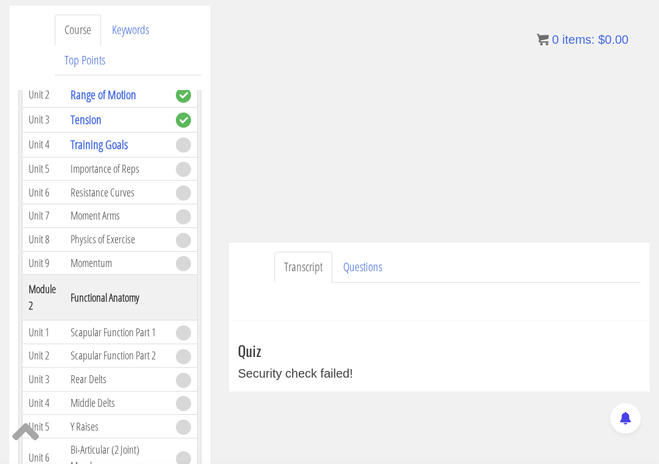
click at [388, 357] on h3 "Quiz" at bounding box center [439, 351] width 403 height 16
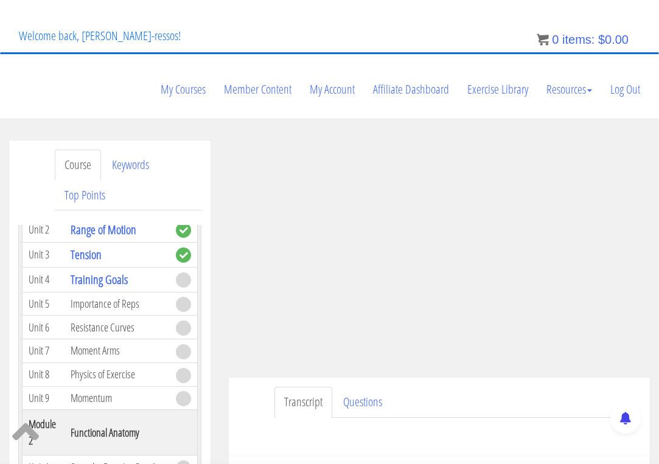
scroll to position [0, 0]
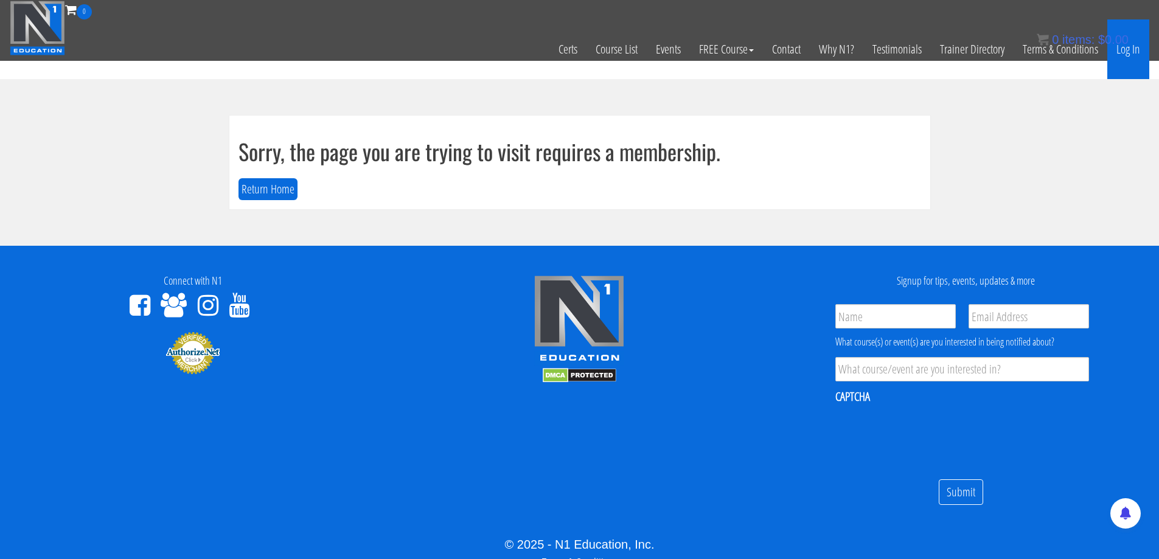
click at [659, 49] on link "Log In" at bounding box center [1129, 49] width 42 height 60
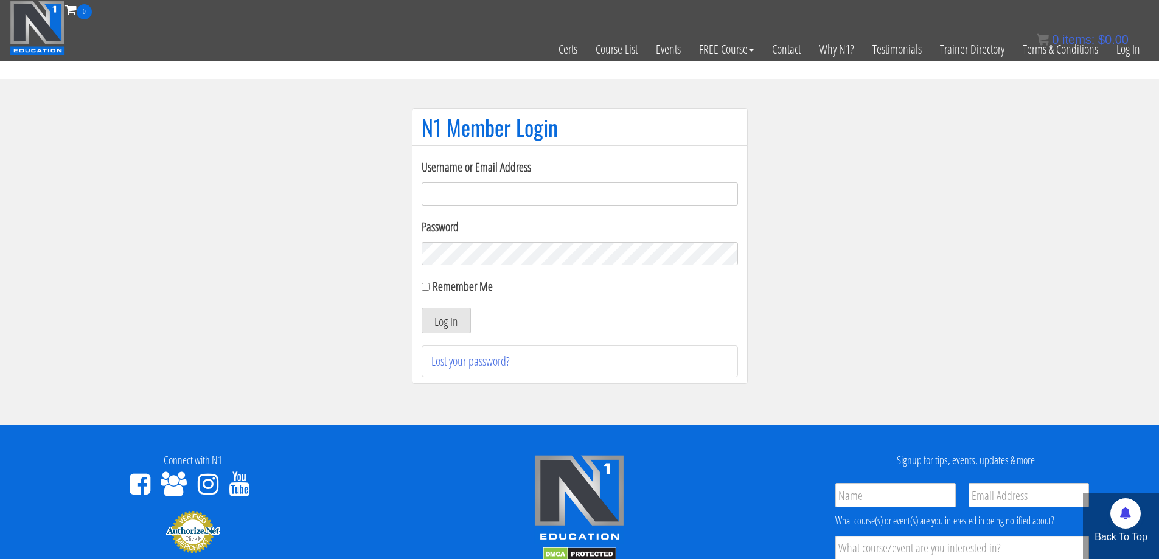
drag, startPoint x: 525, startPoint y: 189, endPoint x: 513, endPoint y: 198, distance: 15.6
click at [525, 189] on input "Username or Email Address" at bounding box center [580, 194] width 316 height 23
type input "[EMAIL_ADDRESS][DOMAIN_NAME]"
click at [318, 321] on section "N1 Member Login Username or Email Address jimressos@gmail.com Password Remember…" at bounding box center [579, 252] width 1159 height 346
click at [431, 288] on div "Remember Me" at bounding box center [580, 287] width 316 height 18
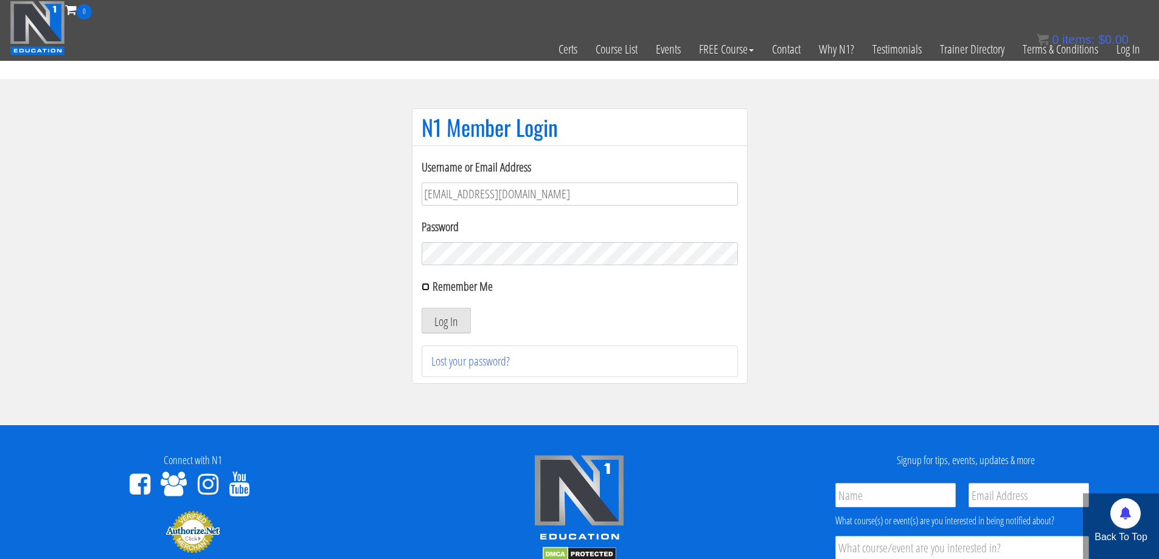
click at [425, 288] on input "Remember Me" at bounding box center [426, 287] width 8 height 8
checkbox input "true"
click at [461, 319] on button "Log In" at bounding box center [446, 321] width 49 height 26
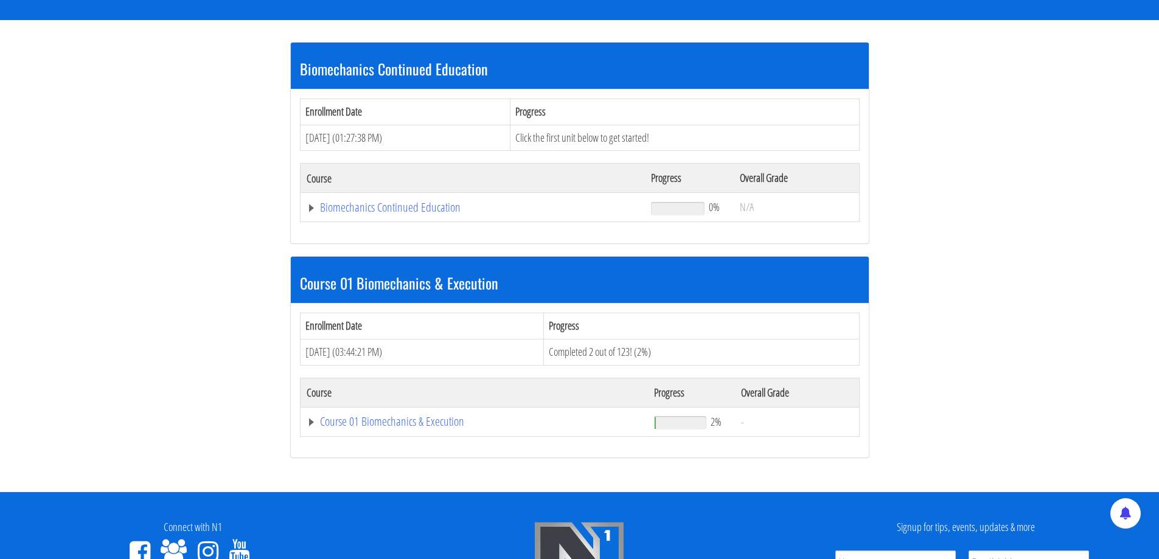
scroll to position [304, 0]
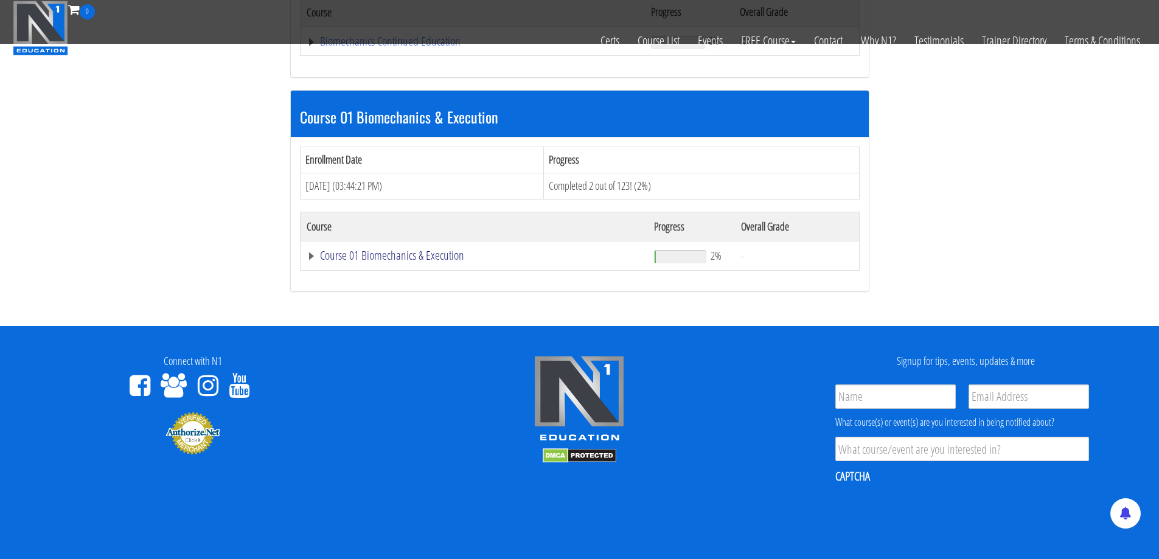
click at [397, 47] on link "Course 01 Biomechanics & Execution" at bounding box center [473, 41] width 333 height 12
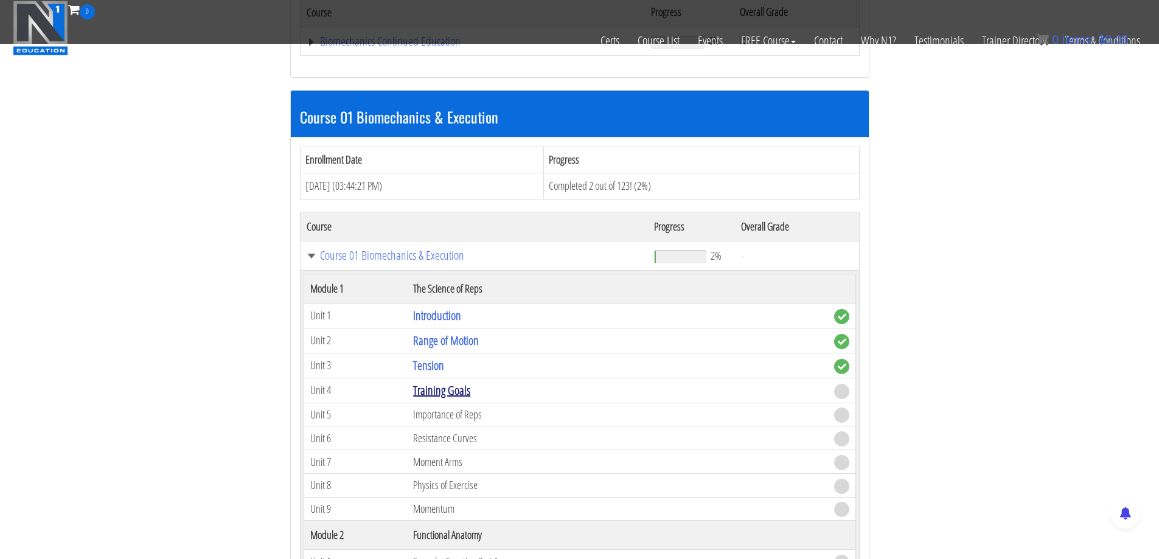
click at [465, 390] on link "Training Goals" at bounding box center [441, 390] width 57 height 16
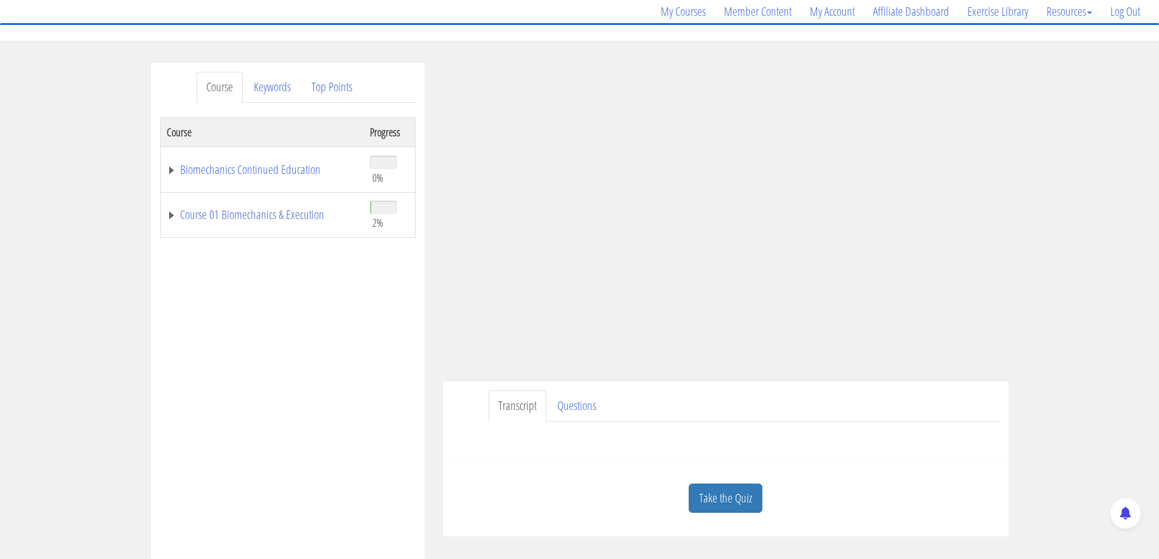
scroll to position [102, 0]
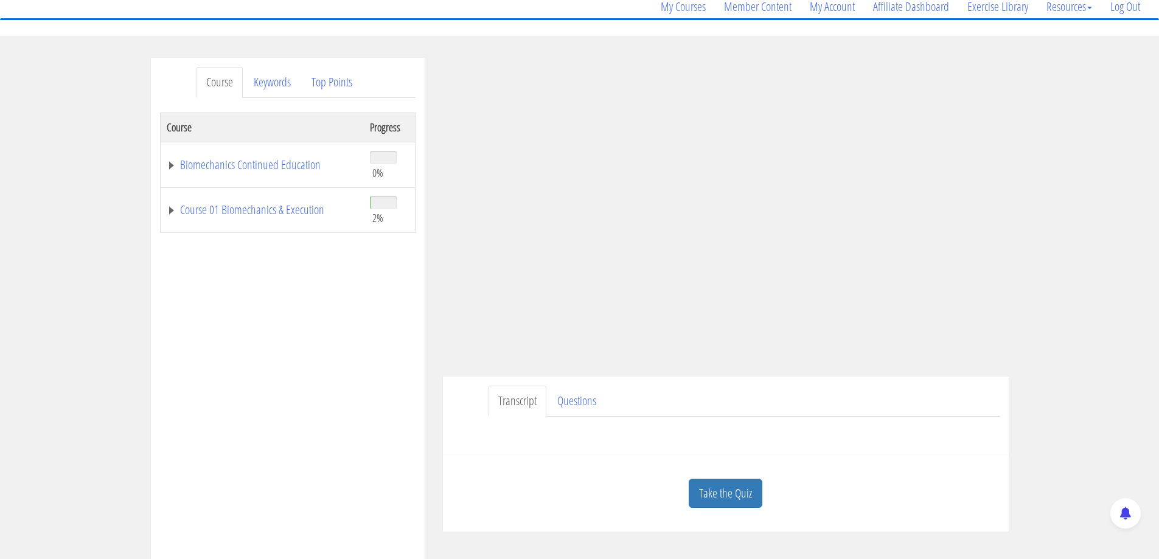
click at [729, 486] on link "Take the Quiz" at bounding box center [726, 494] width 74 height 30
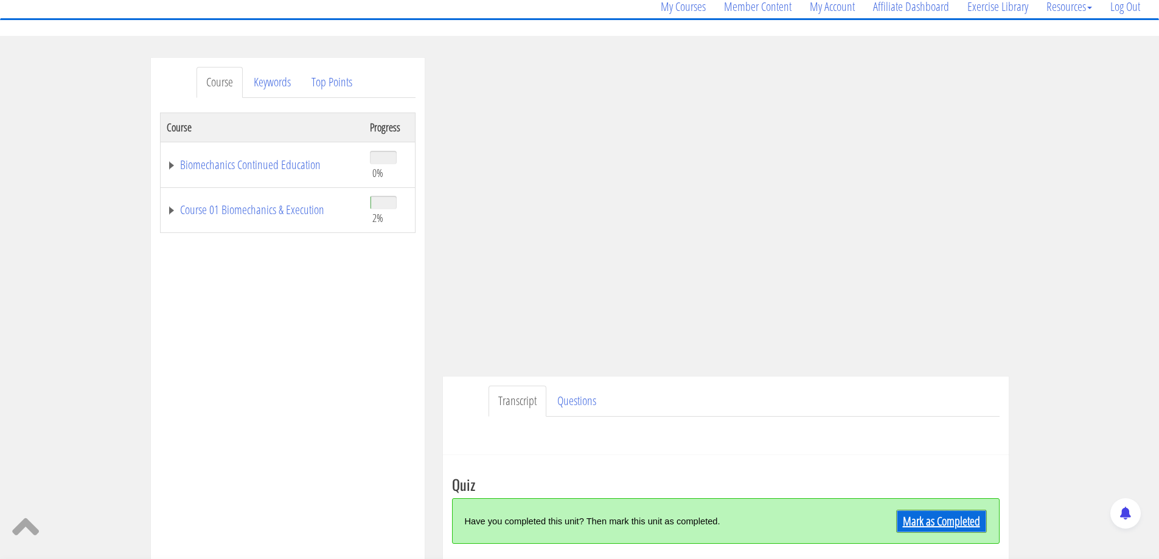
click at [967, 528] on link "Mark as Completed" at bounding box center [942, 521] width 91 height 23
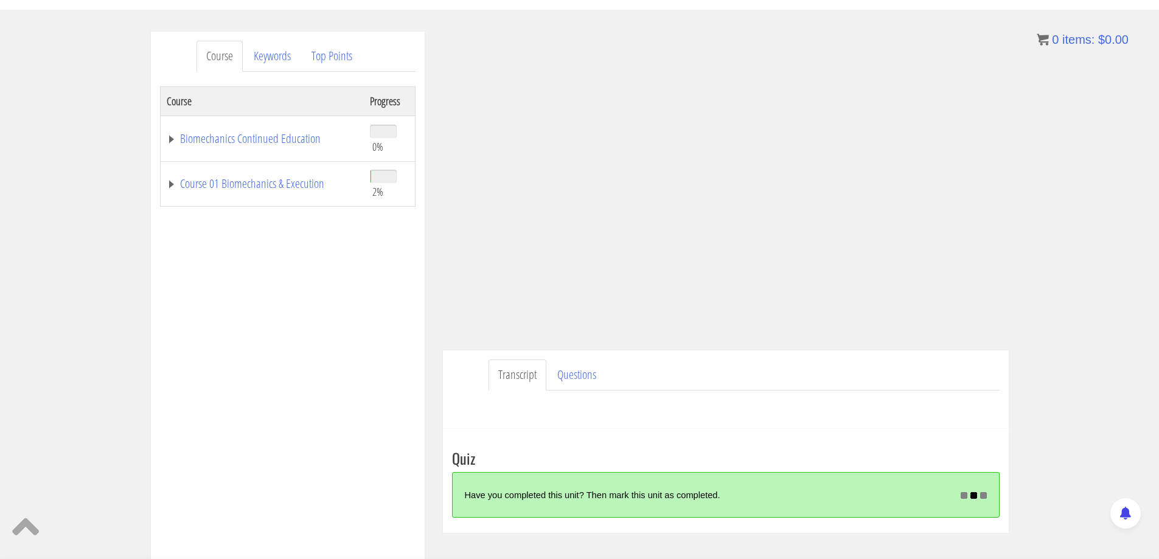
scroll to position [130, 0]
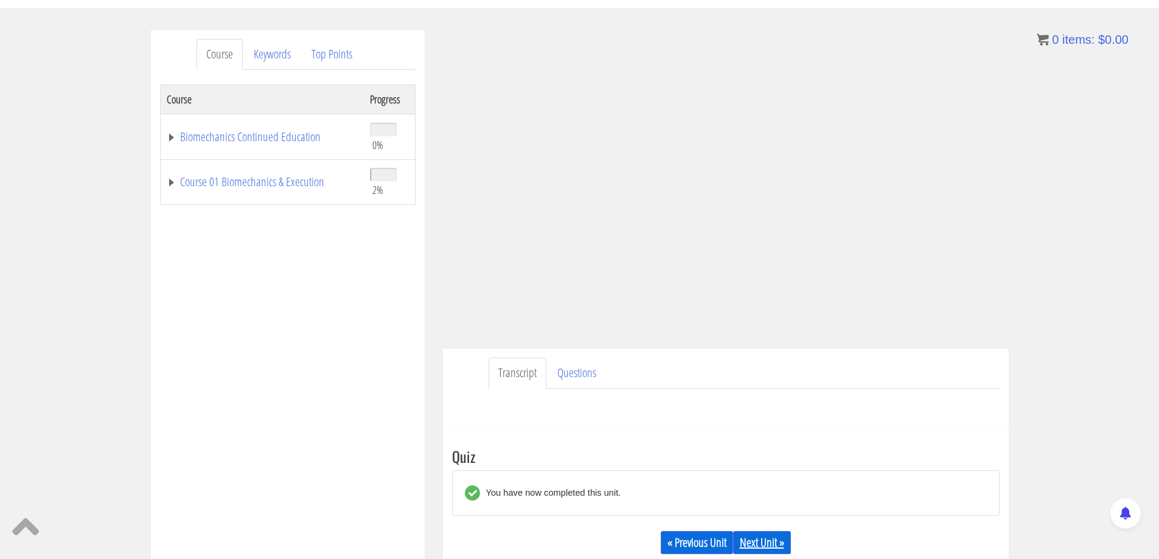
click at [778, 547] on link "Next Unit »" at bounding box center [762, 542] width 58 height 23
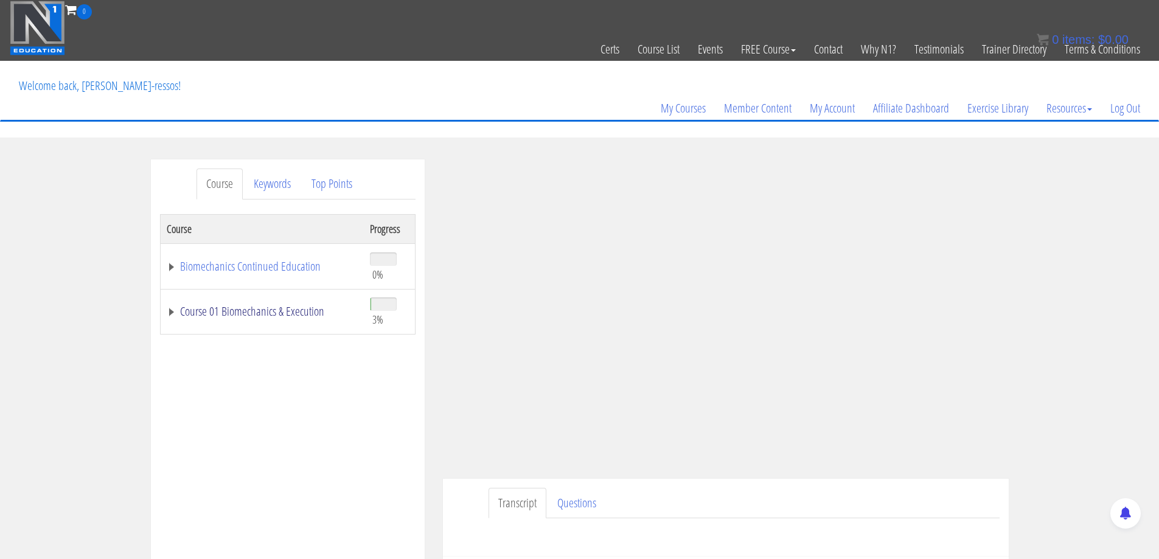
click at [290, 312] on link "Course 01 Biomechanics & Execution" at bounding box center [262, 312] width 191 height 12
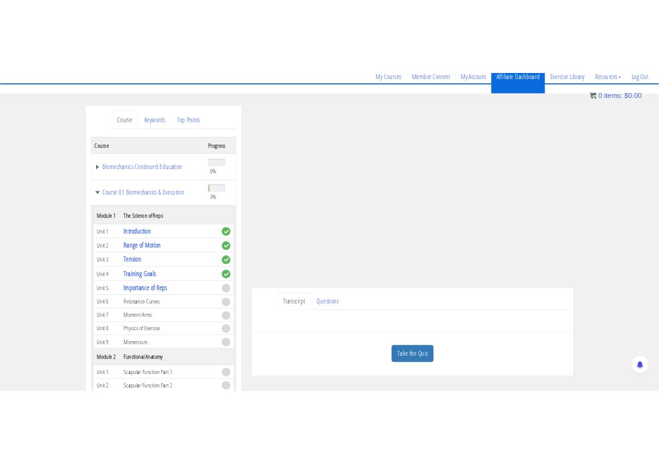
scroll to position [119, 0]
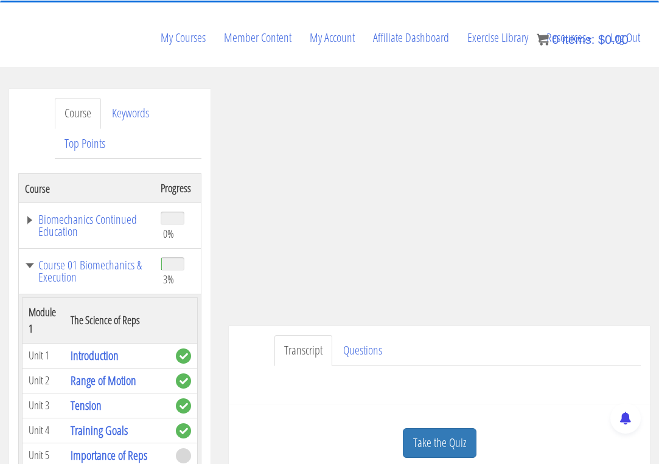
click at [503, 343] on ul "Transcript Questions" at bounding box center [458, 350] width 366 height 31
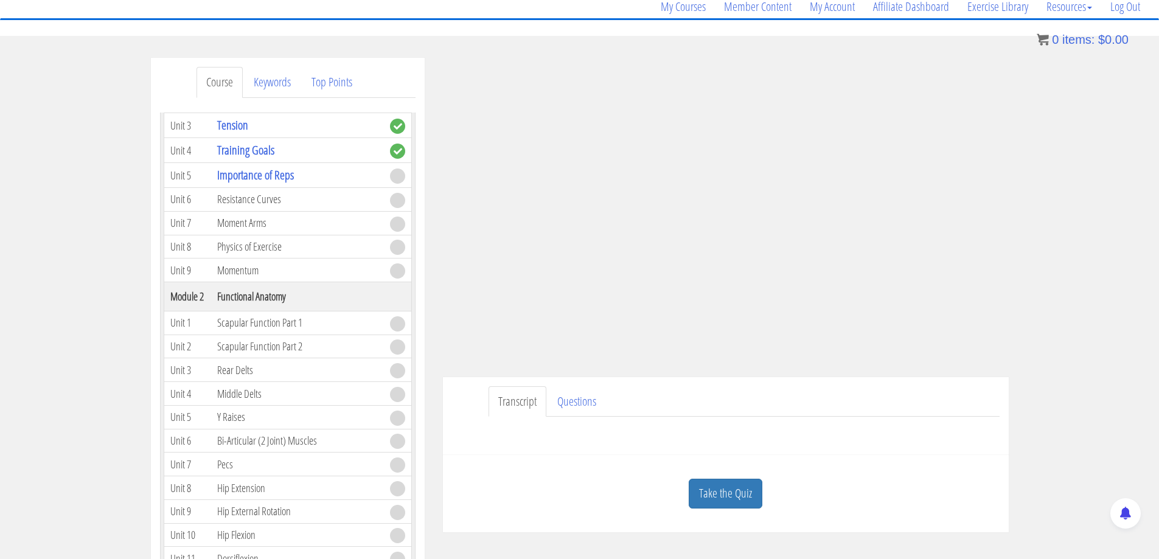
scroll to position [186, 0]
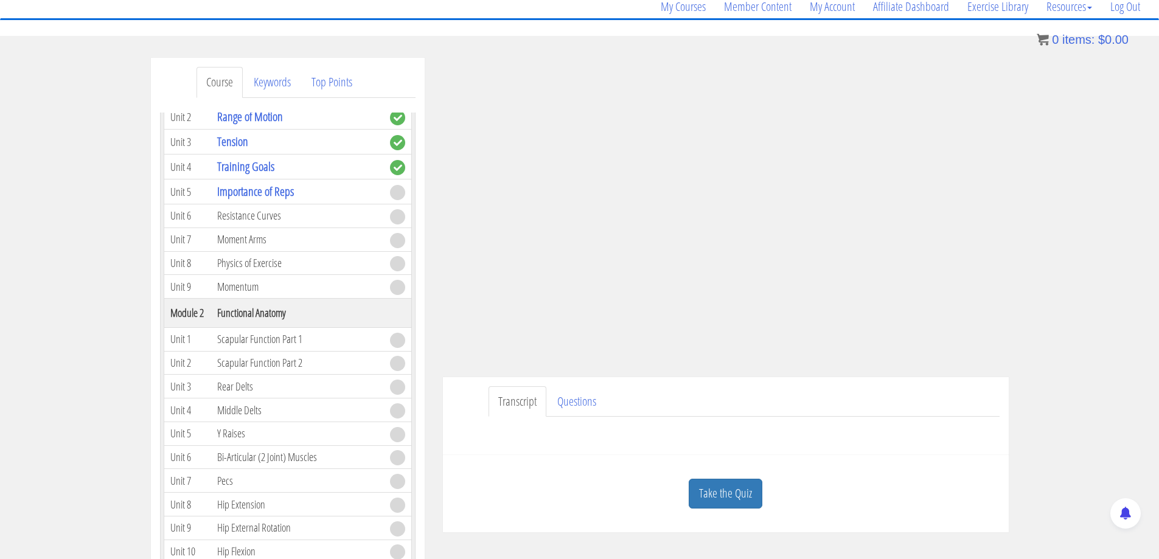
click at [1105, 200] on div "Course Keywords Top Points Course Progress Biomechanics Continued Education 0% …" at bounding box center [579, 402] width 1159 height 688
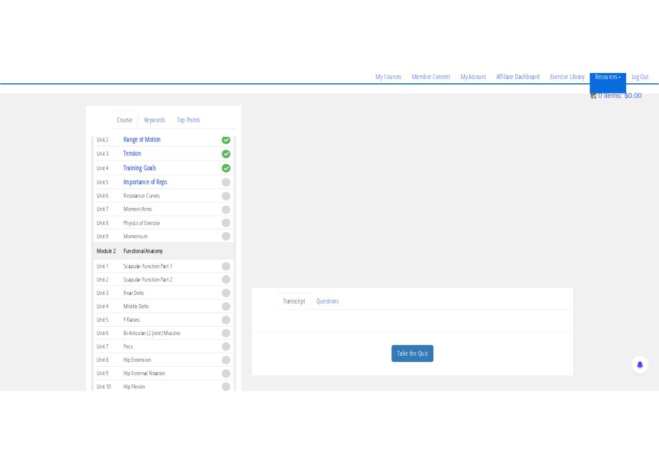
scroll to position [203, 0]
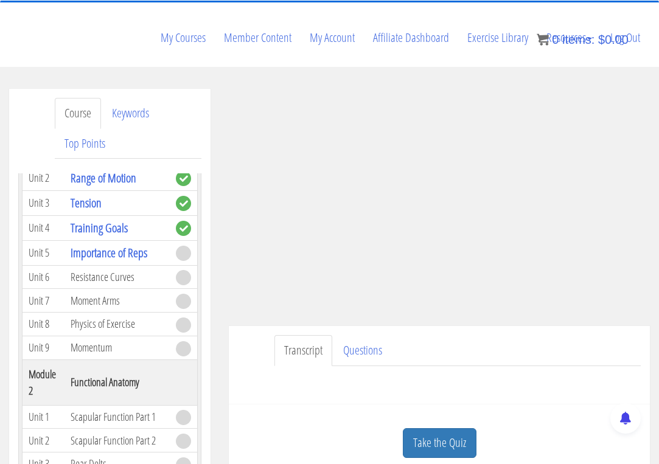
click at [502, 361] on ul "Transcript Questions" at bounding box center [458, 350] width 366 height 31
click at [480, 344] on ul "Transcript Questions" at bounding box center [458, 350] width 366 height 31
click at [437, 440] on link "Take the Quiz" at bounding box center [440, 443] width 74 height 30
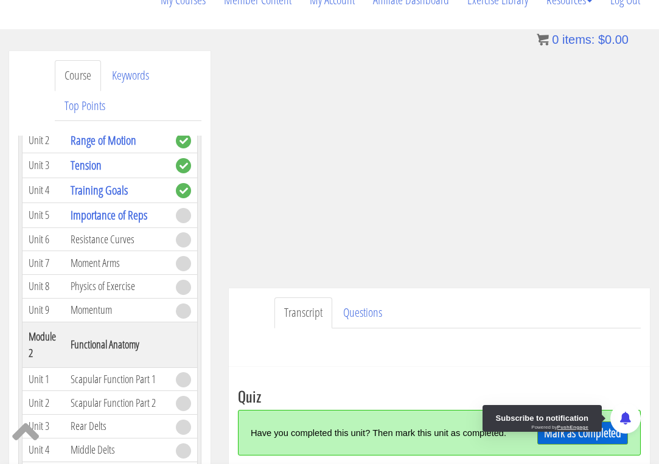
scroll to position [220, 0]
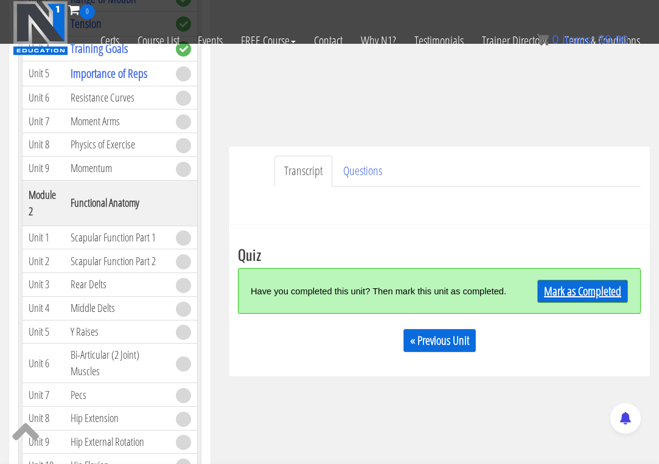
click at [583, 291] on link "Mark as Completed" at bounding box center [582, 291] width 91 height 23
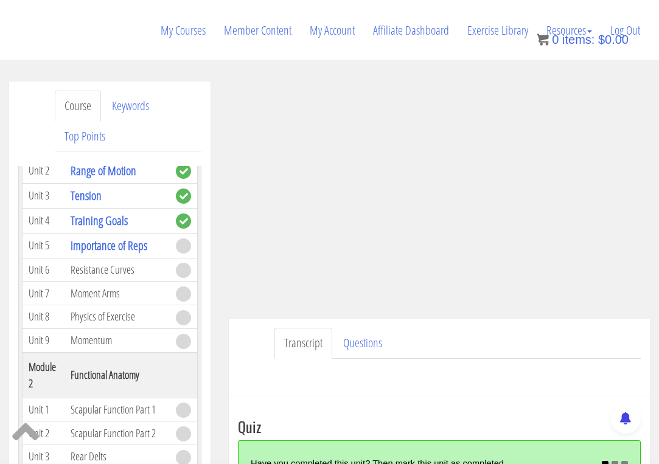
scroll to position [136, 0]
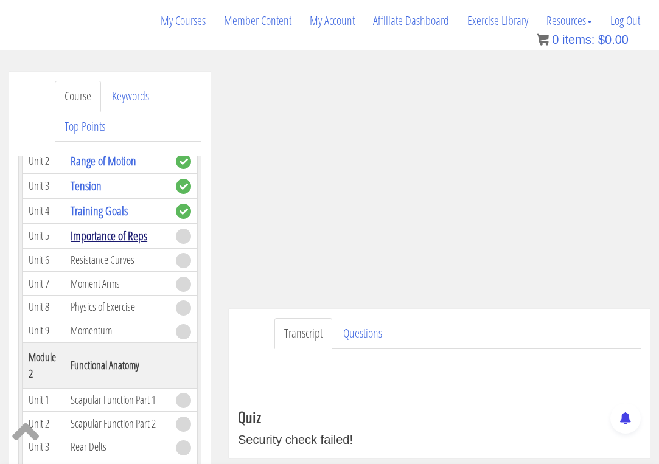
click at [123, 234] on link "Importance of Reps" at bounding box center [109, 236] width 77 height 16
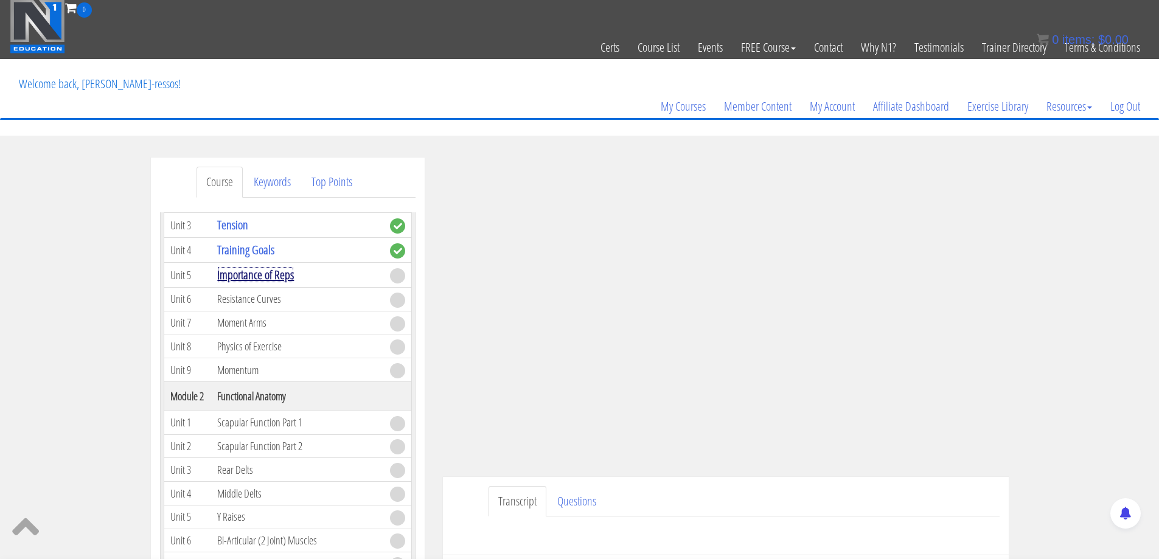
scroll to position [186, 0]
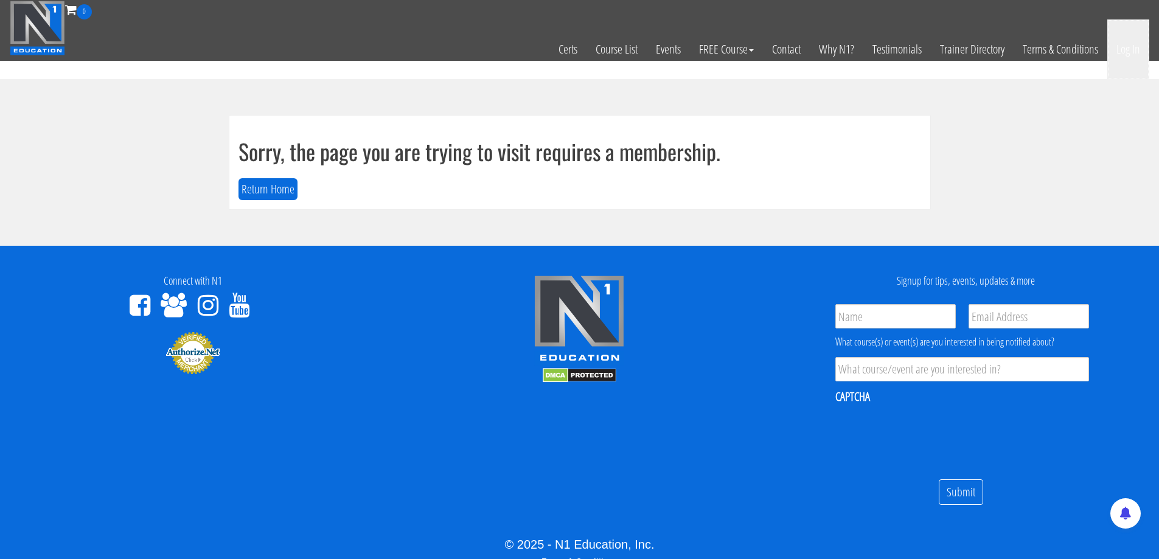
click at [1128, 46] on link "Log In" at bounding box center [1129, 49] width 42 height 60
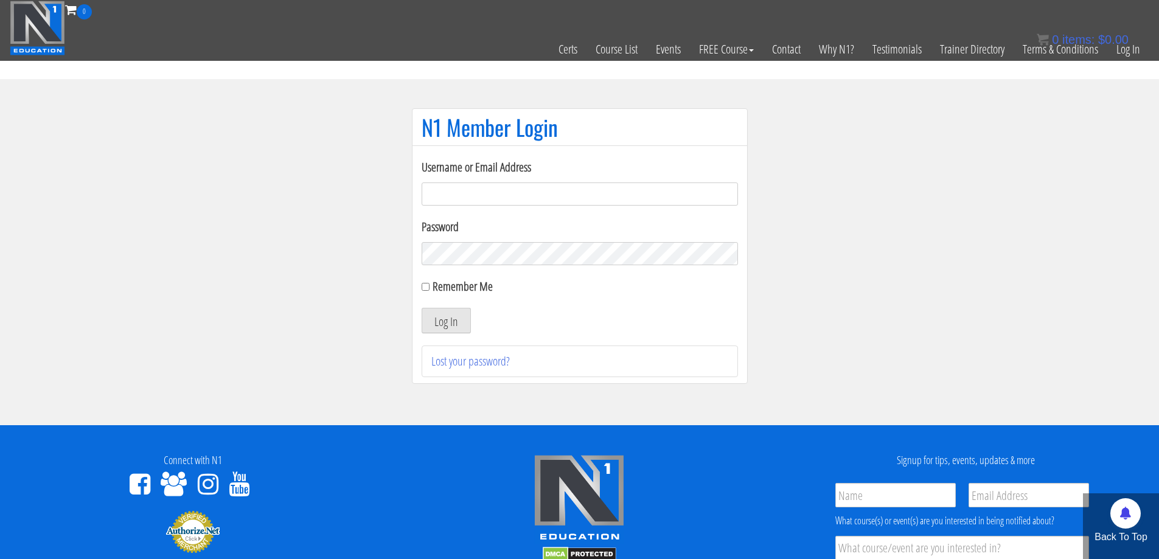
type input "[EMAIL_ADDRESS][DOMAIN_NAME]"
click at [427, 288] on input "Remember Me" at bounding box center [426, 287] width 8 height 8
checkbox input "true"
click at [448, 319] on button "Log In" at bounding box center [446, 321] width 49 height 26
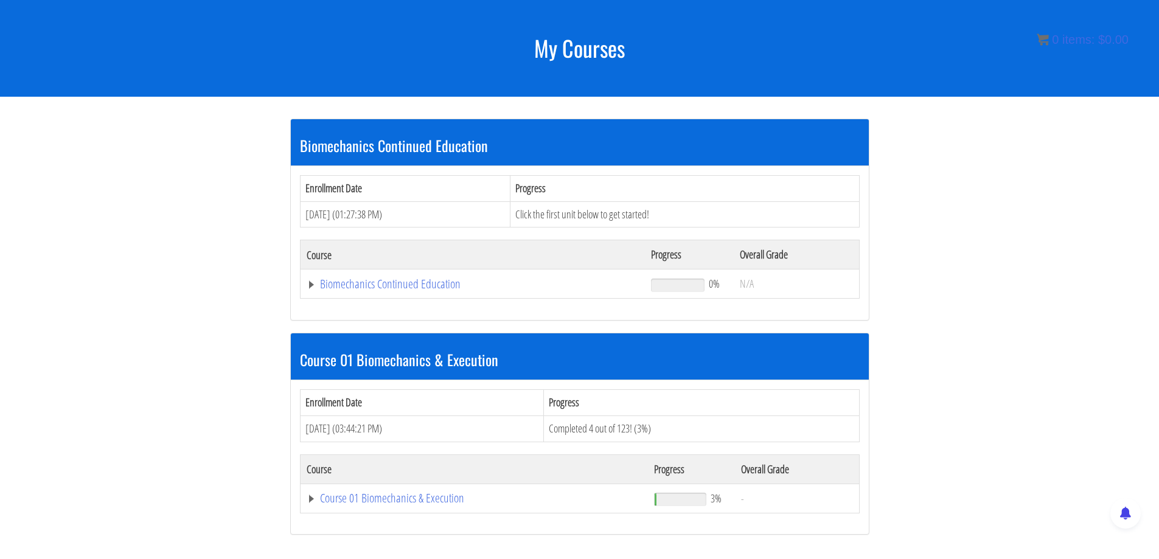
scroll to position [304, 0]
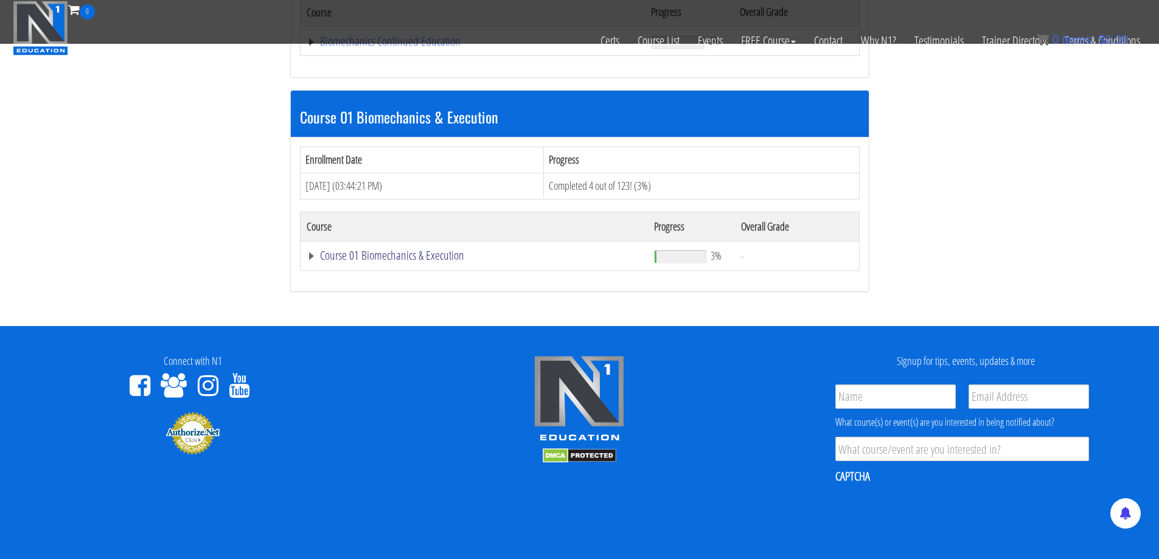
click at [400, 47] on link "Course 01 Biomechanics & Execution" at bounding box center [473, 41] width 333 height 12
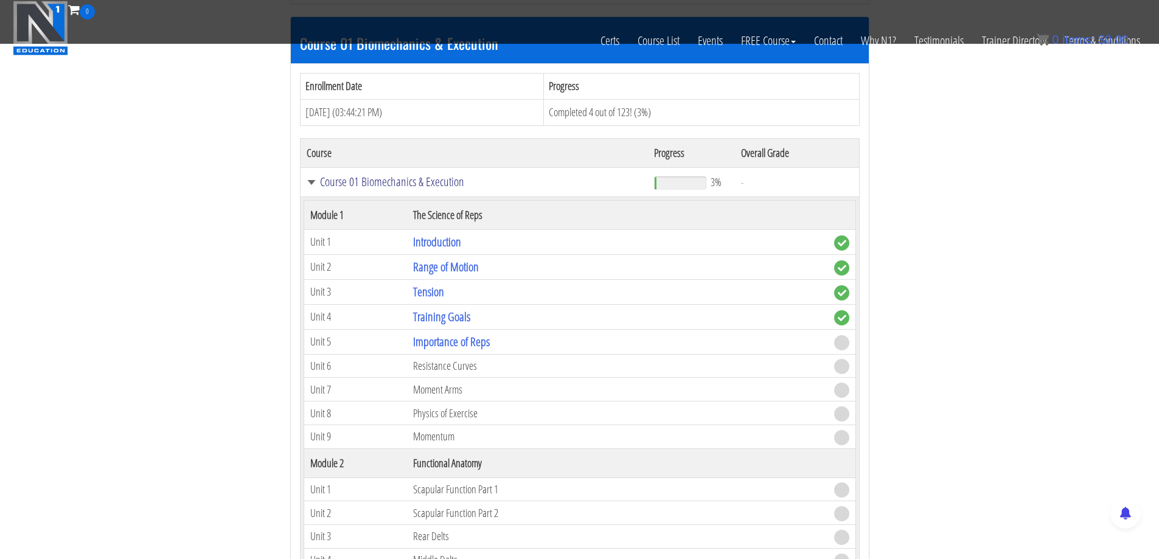
scroll to position [507, 0]
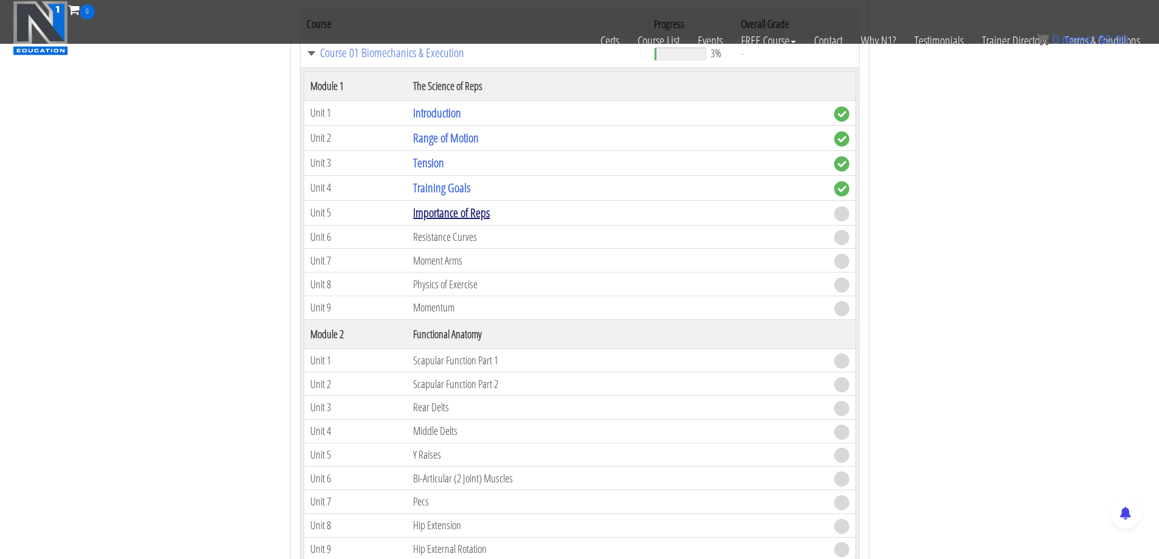
click at [466, 211] on link "Importance of Reps" at bounding box center [451, 213] width 77 height 16
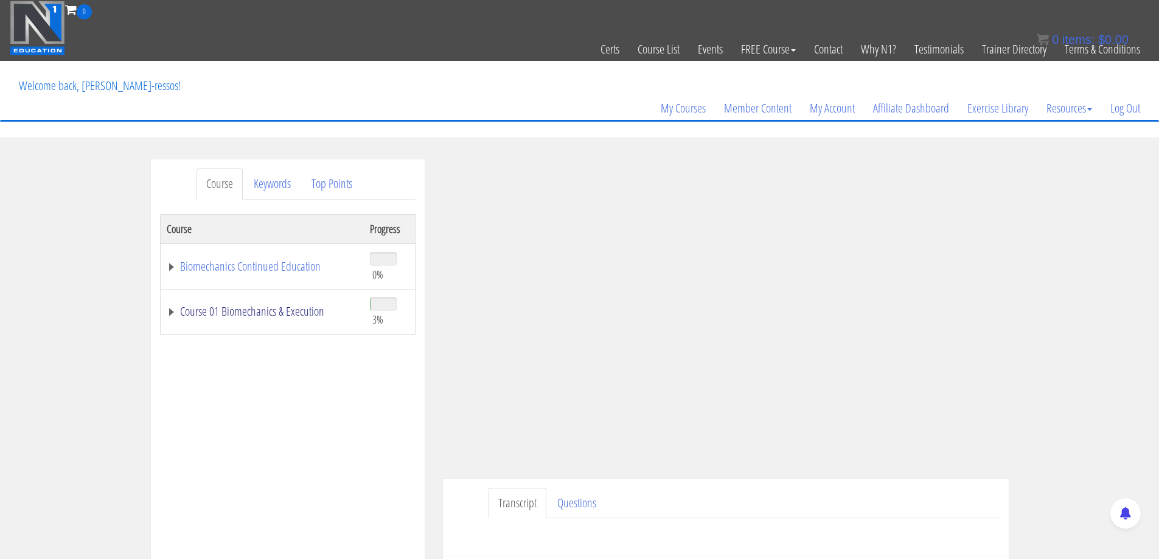
click at [295, 306] on link "Course 01 Biomechanics & Execution" at bounding box center [262, 312] width 191 height 12
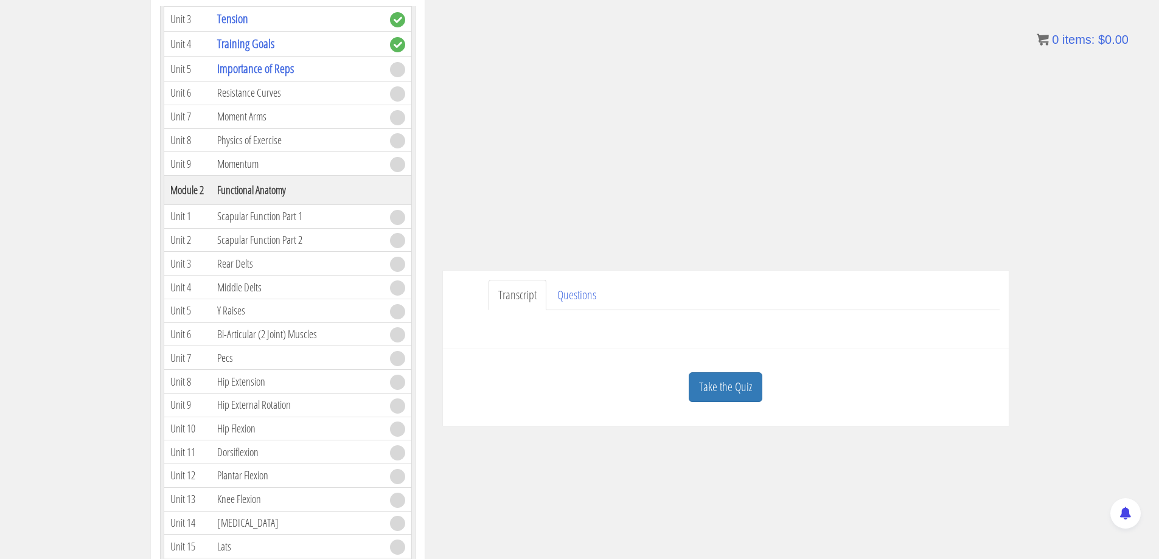
scroll to position [214, 0]
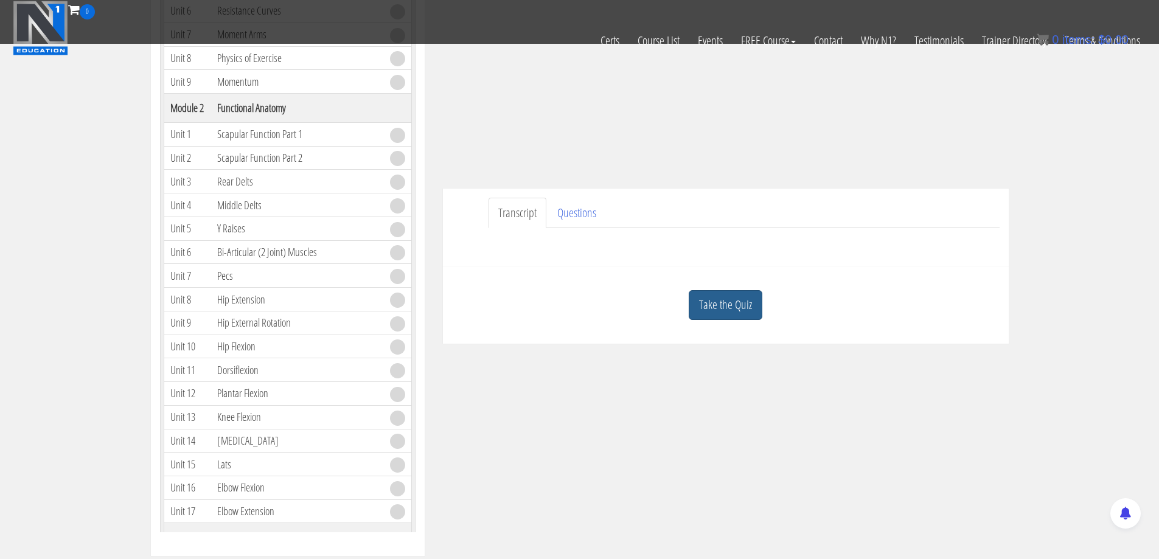
click at [717, 304] on link "Take the Quiz" at bounding box center [726, 305] width 74 height 30
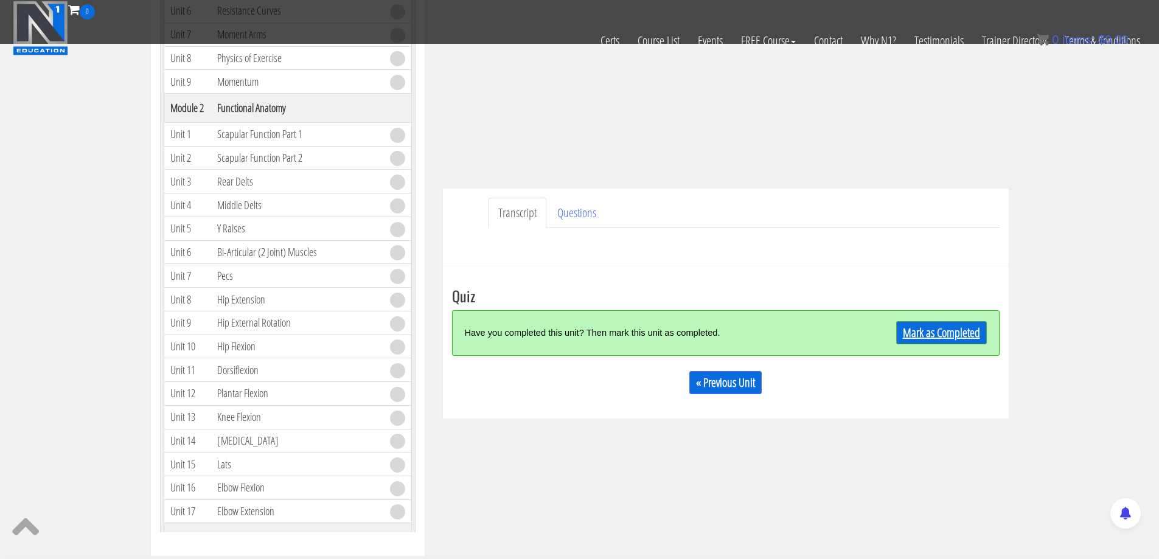
click at [913, 328] on link "Mark as Completed" at bounding box center [942, 332] width 91 height 23
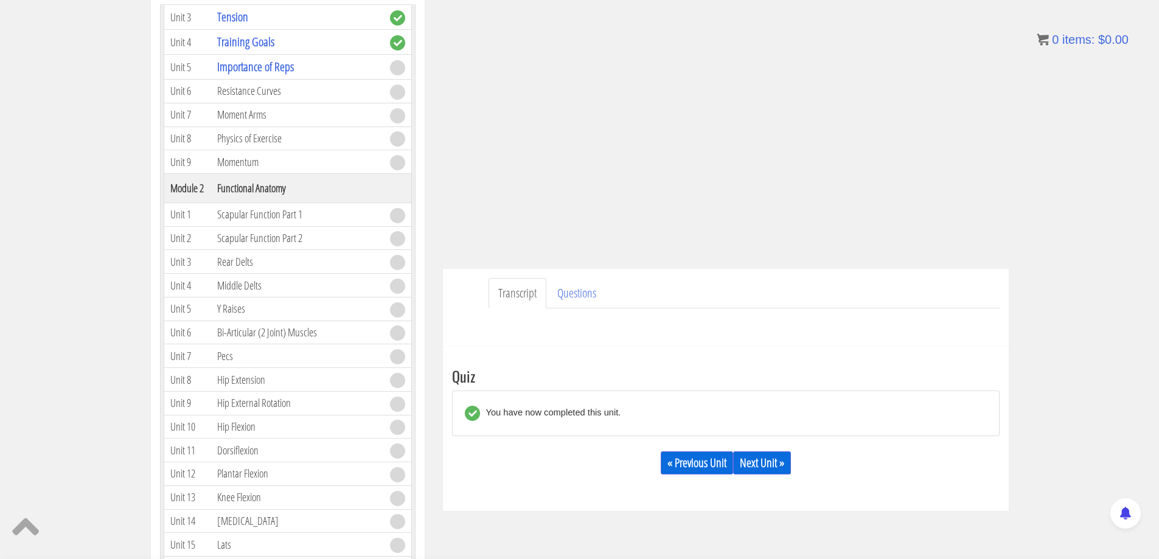
scroll to position [219, 0]
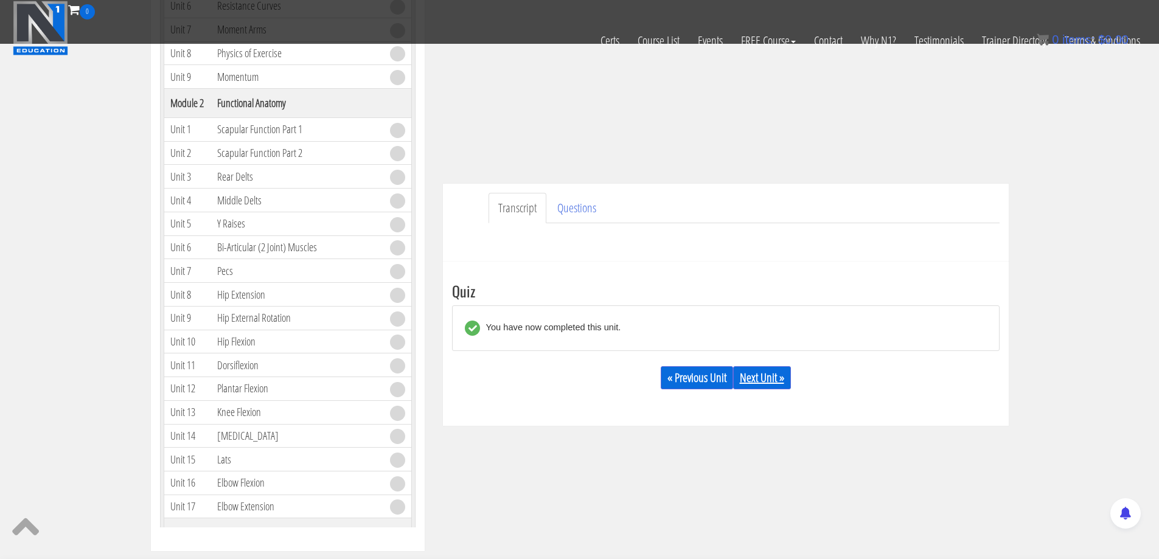
click at [763, 380] on link "Next Unit »" at bounding box center [762, 377] width 58 height 23
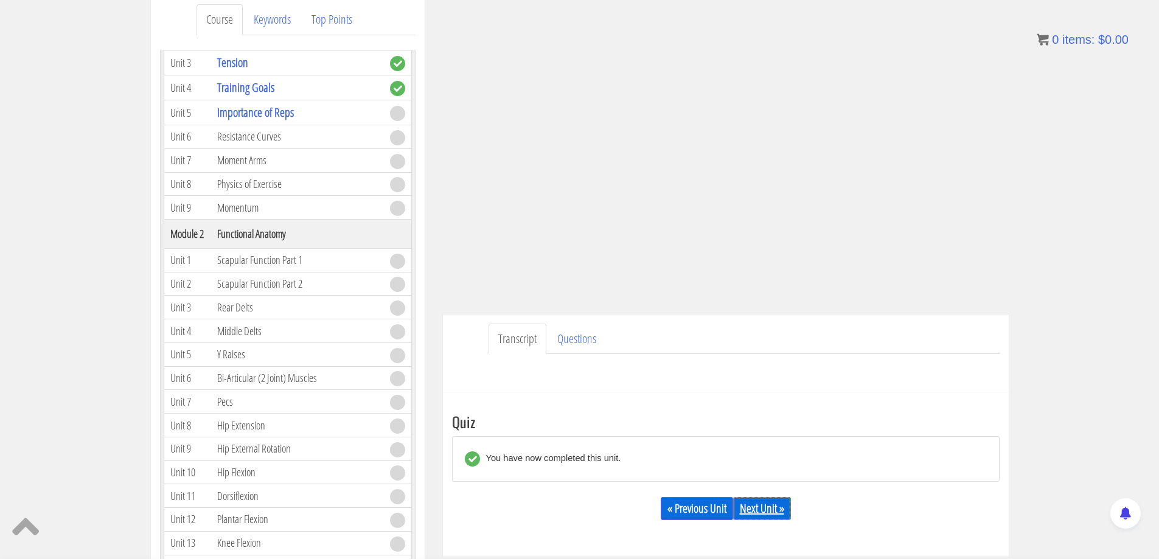
scroll to position [127, 0]
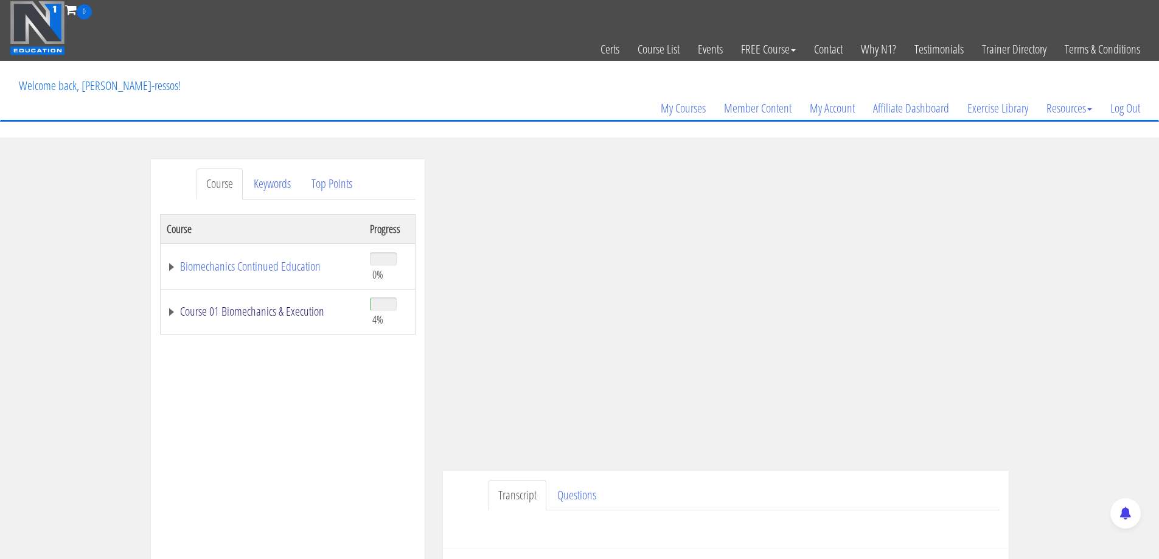
click at [268, 313] on link "Course 01 Biomechanics & Execution" at bounding box center [262, 312] width 191 height 12
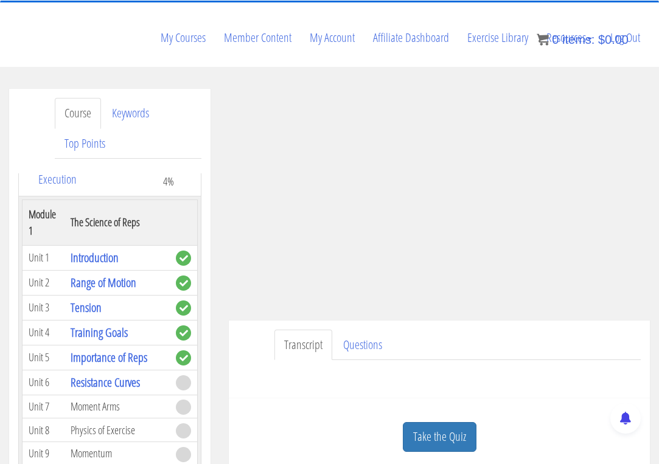
scroll to position [102, 0]
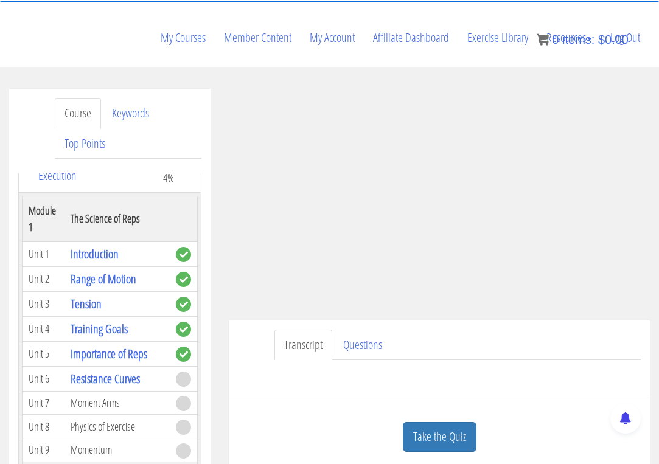
click at [556, 346] on ul "Transcript Questions" at bounding box center [458, 345] width 366 height 31
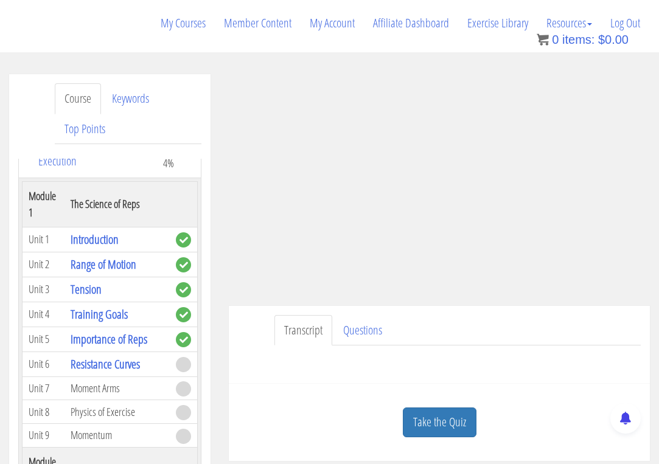
scroll to position [136, 0]
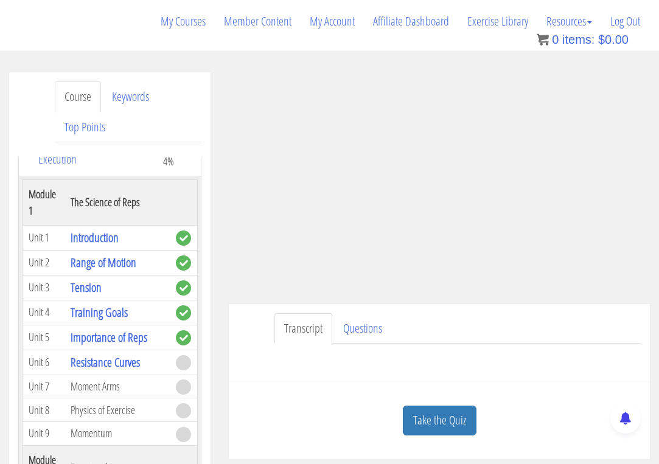
click at [246, 327] on div "Transcript Questions Have a question on this unit? Please submit it here: Name …" at bounding box center [439, 343] width 421 height 79
click at [261, 332] on div "Transcript Questions Have a question on this unit? Please submit it here: Name …" at bounding box center [439, 343] width 421 height 79
click at [459, 323] on ul "Transcript Questions" at bounding box center [458, 328] width 366 height 31
click at [257, 320] on div "Transcript Questions Have a question on this unit? Please submit it here: Name …" at bounding box center [439, 343] width 421 height 79
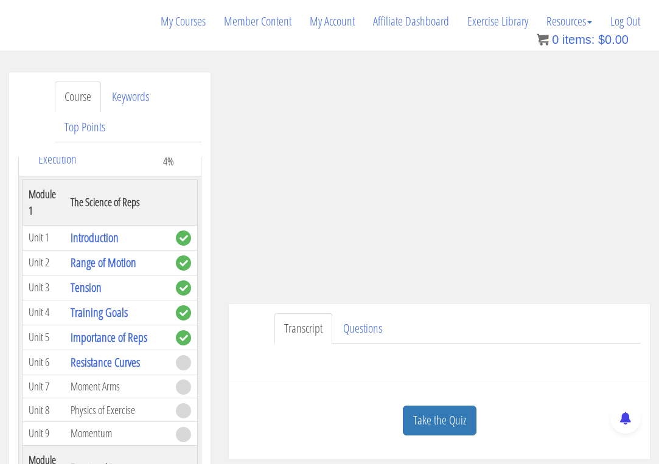
click at [254, 320] on div "Transcript Questions Have a question on this unit? Please submit it here: Name …" at bounding box center [439, 343] width 421 height 79
click at [254, 324] on div "Transcript Questions Have a question on this unit? Please submit it here: Name …" at bounding box center [439, 343] width 421 height 79
click at [454, 317] on ul "Transcript Questions" at bounding box center [458, 328] width 366 height 31
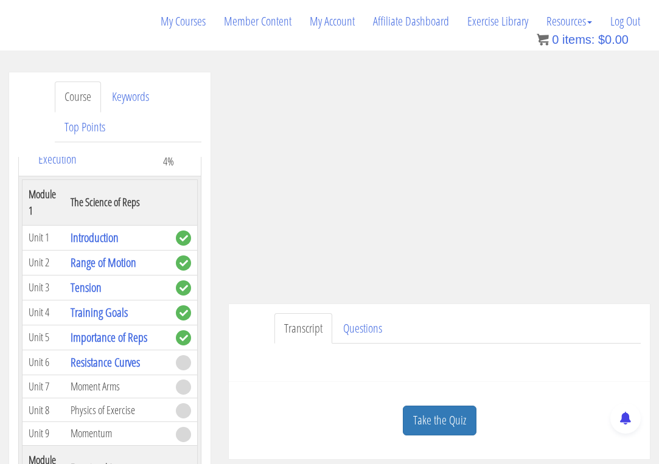
click at [470, 320] on ul "Transcript Questions" at bounding box center [458, 328] width 366 height 31
click at [528, 334] on ul "Transcript Questions" at bounding box center [458, 328] width 366 height 31
click at [495, 315] on ul "Transcript Questions" at bounding box center [458, 328] width 366 height 31
click at [478, 309] on div "Transcript Questions Have a question on this unit? Please submit it here: Name …" at bounding box center [439, 343] width 421 height 79
click at [522, 325] on ul "Transcript Questions" at bounding box center [458, 328] width 366 height 31
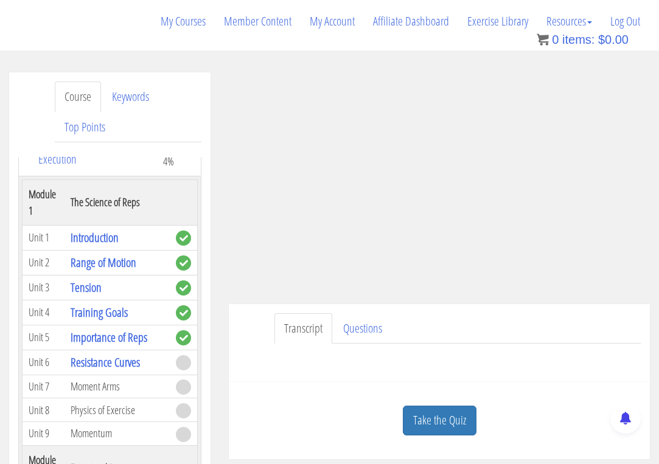
click at [431, 316] on ul "Transcript Questions" at bounding box center [458, 328] width 366 height 31
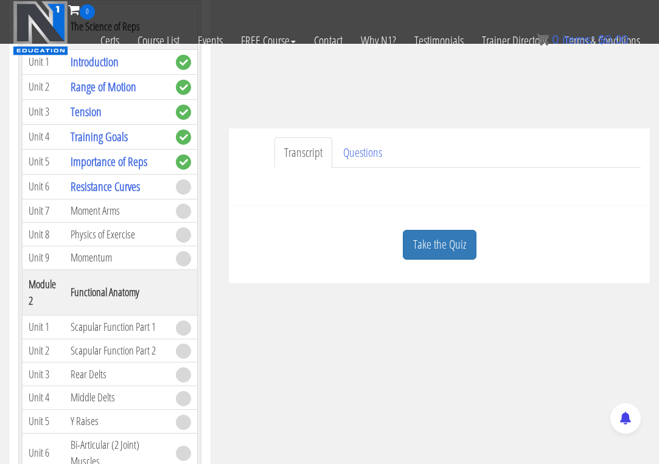
scroll to position [237, 0]
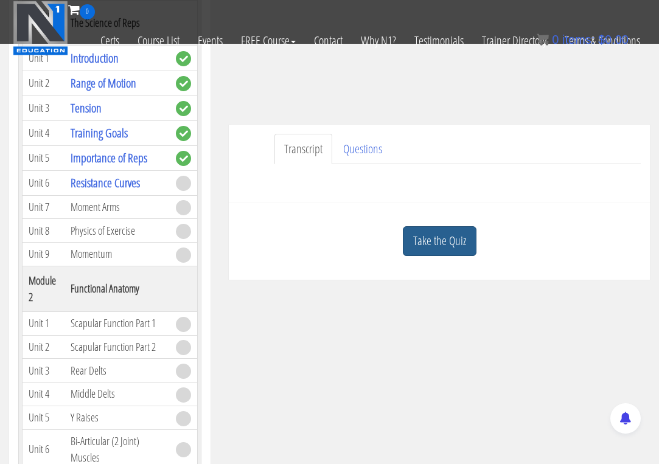
click at [452, 244] on link "Take the Quiz" at bounding box center [440, 241] width 74 height 30
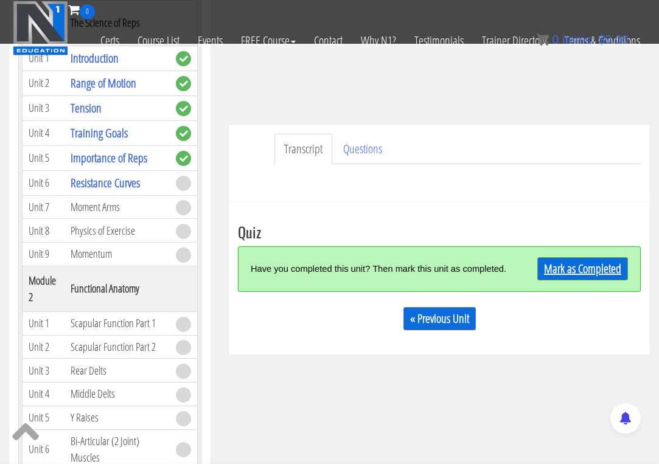
click at [610, 271] on link "Mark as Completed" at bounding box center [582, 268] width 91 height 23
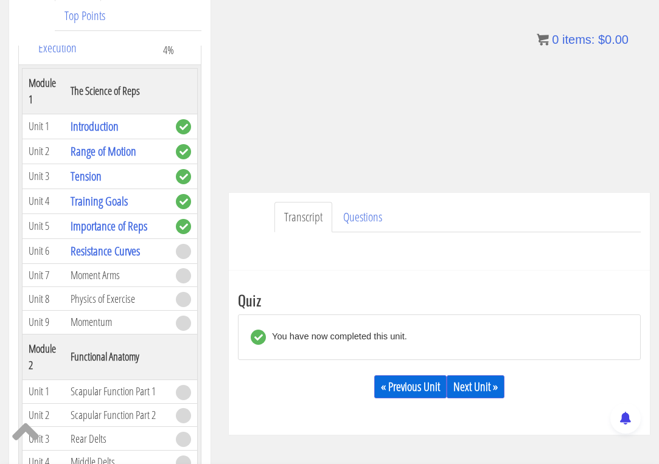
scroll to position [254, 0]
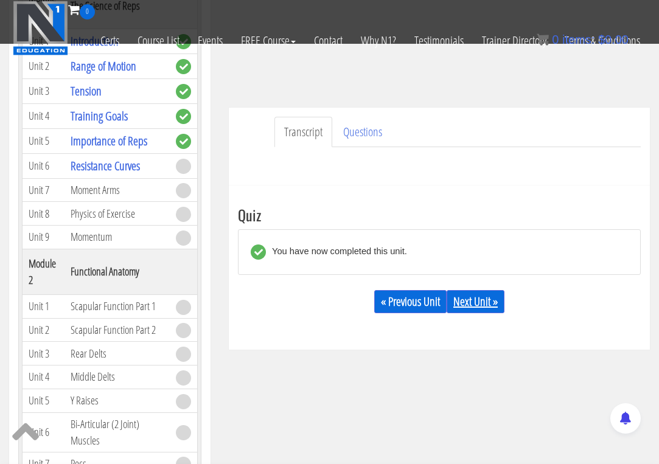
click at [482, 299] on link "Next Unit »" at bounding box center [476, 301] width 58 height 23
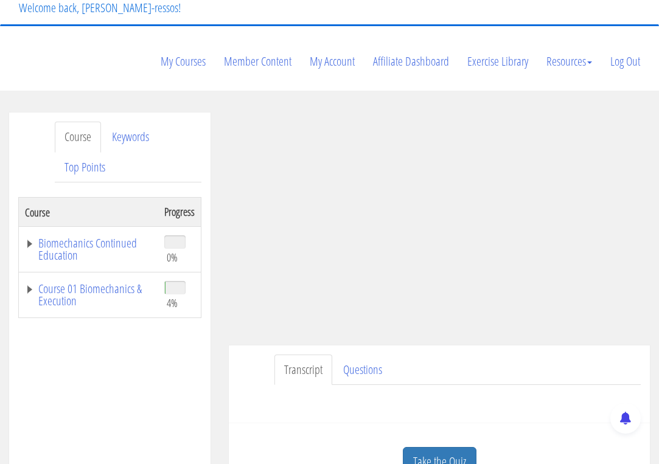
scroll to position [102, 0]
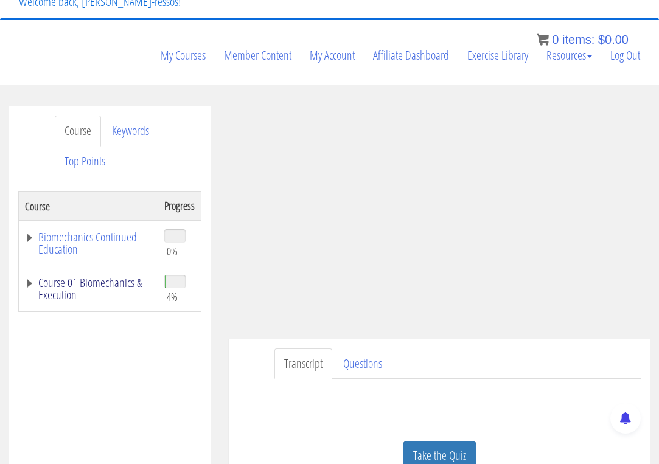
click at [94, 284] on link "Course 01 Biomechanics & Execution" at bounding box center [88, 289] width 127 height 24
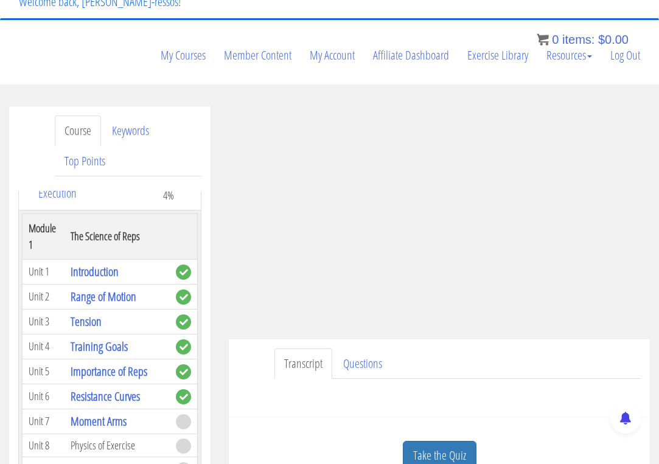
click at [452, 359] on ul "Transcript Questions" at bounding box center [458, 364] width 366 height 31
click at [467, 366] on ul "Transcript Questions" at bounding box center [458, 364] width 366 height 31
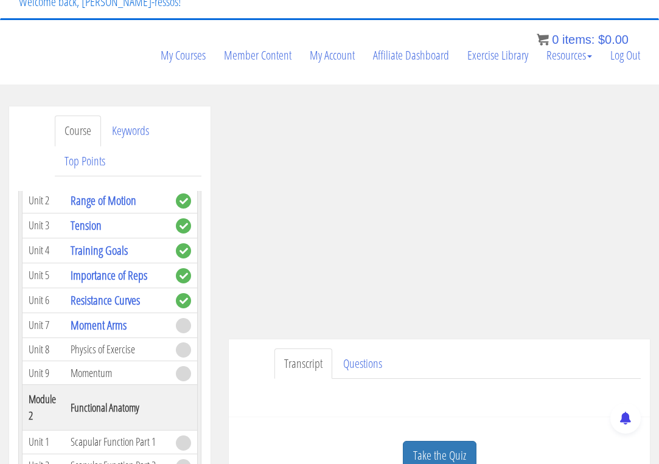
scroll to position [203, 0]
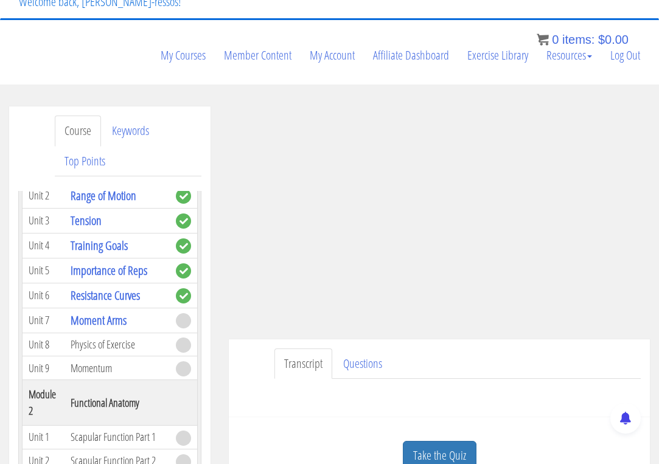
click at [460, 363] on ul "Transcript Questions" at bounding box center [458, 364] width 366 height 31
click at [464, 359] on ul "Transcript Questions" at bounding box center [458, 364] width 366 height 31
click at [513, 365] on ul "Transcript Questions" at bounding box center [458, 364] width 366 height 31
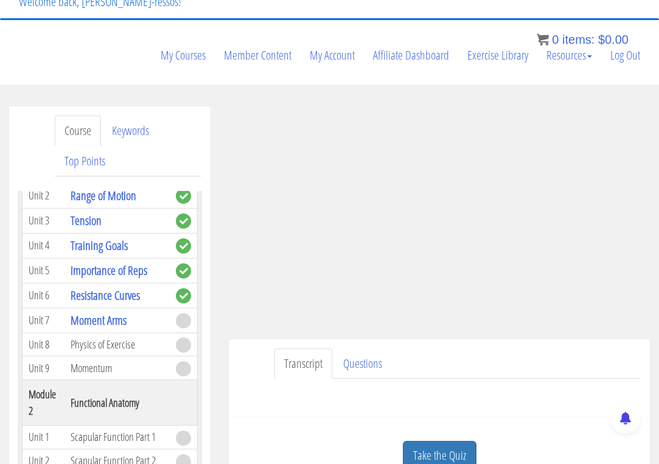
click at [448, 363] on ul "Transcript Questions" at bounding box center [458, 364] width 366 height 31
click at [444, 354] on ul "Transcript Questions" at bounding box center [458, 364] width 366 height 31
click at [441, 359] on ul "Transcript Questions" at bounding box center [458, 364] width 366 height 31
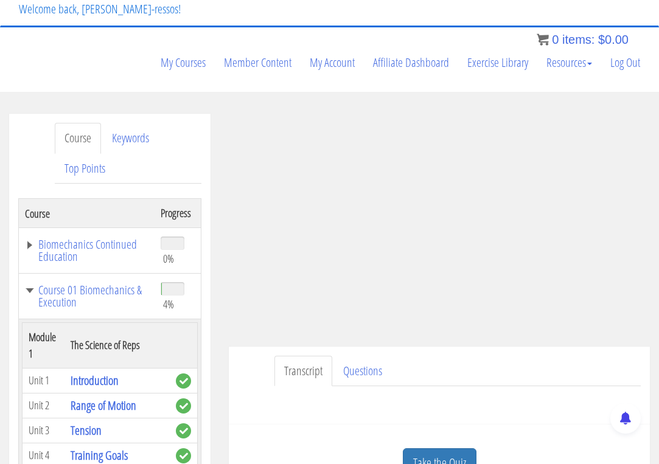
scroll to position [102, 0]
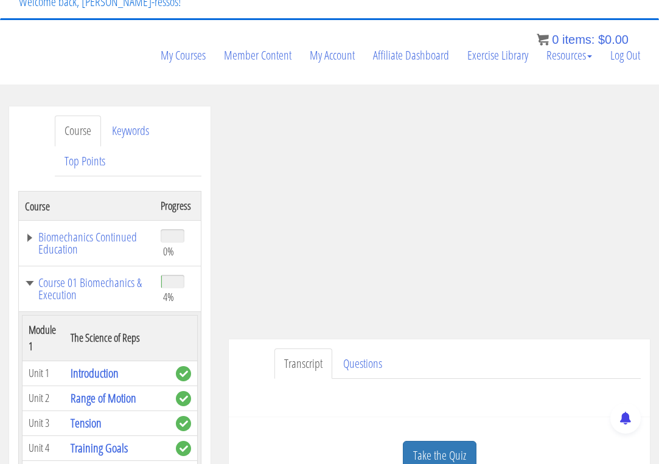
click at [219, 279] on div "Course Keywords Top Points Course Progress Biomechanics Continued Education 0% …" at bounding box center [110, 465] width 220 height 717
click at [446, 350] on ul "Transcript Questions" at bounding box center [458, 364] width 366 height 31
click at [493, 360] on ul "Transcript Questions" at bounding box center [458, 364] width 366 height 31
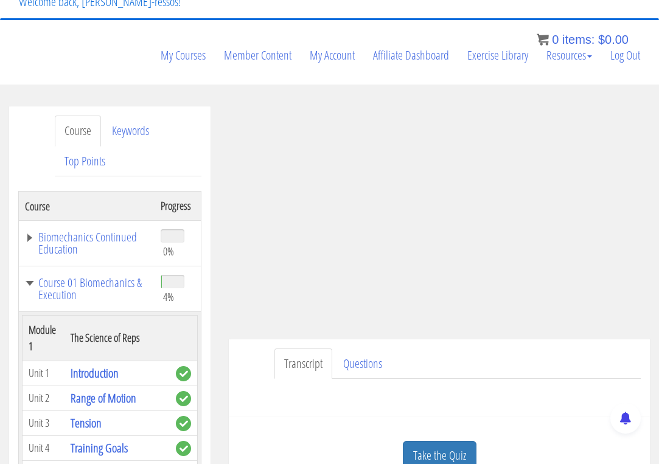
click at [493, 360] on ul "Transcript Questions" at bounding box center [458, 364] width 366 height 31
click at [553, 361] on ul "Transcript Questions" at bounding box center [458, 364] width 366 height 31
drag, startPoint x: 547, startPoint y: 354, endPoint x: 553, endPoint y: 356, distance: 6.4
click at [547, 354] on ul "Transcript Questions" at bounding box center [458, 364] width 366 height 31
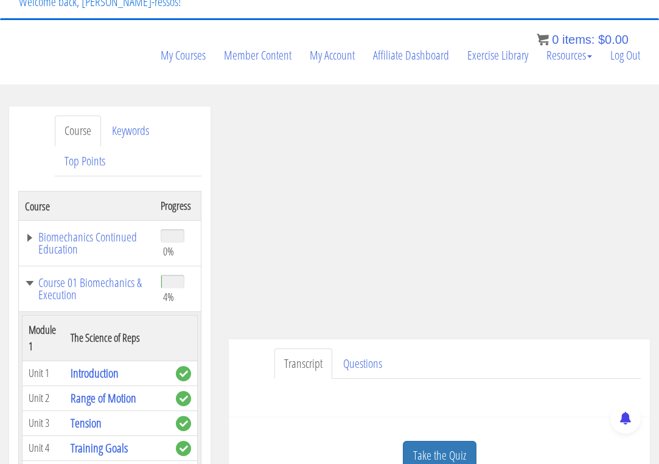
click at [553, 357] on ul "Transcript Questions" at bounding box center [458, 364] width 366 height 31
click at [250, 358] on div "Transcript Questions Have a question on this unit? Please submit it here: Name …" at bounding box center [439, 379] width 421 height 79
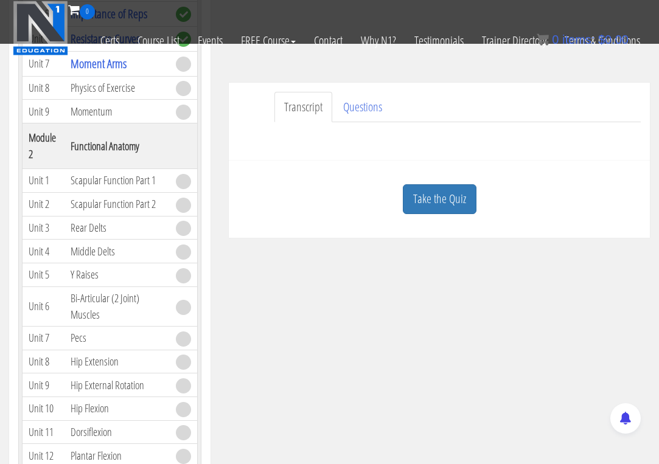
scroll to position [304, 0]
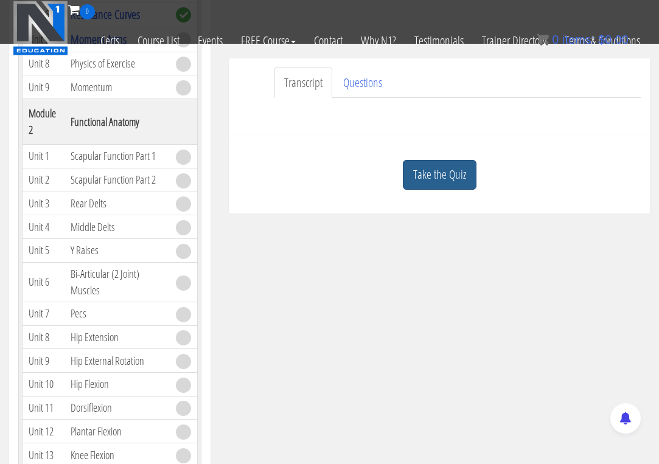
click at [453, 180] on link "Take the Quiz" at bounding box center [440, 175] width 74 height 30
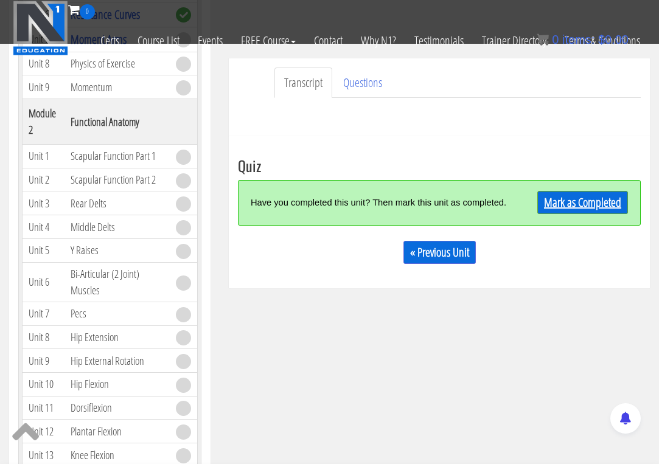
click at [579, 202] on link "Mark as Completed" at bounding box center [582, 202] width 91 height 23
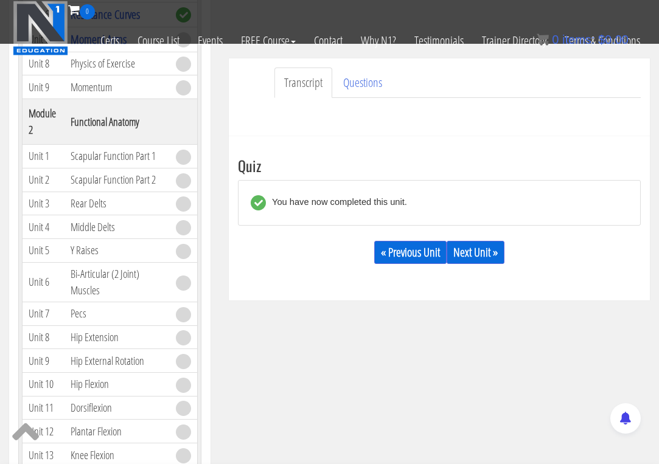
click at [478, 333] on div "Course Keywords Top Points Course Progress Biomechanics Continued Education 0% …" at bounding box center [329, 183] width 659 height 717
click at [478, 252] on link "Next Unit »" at bounding box center [476, 252] width 58 height 23
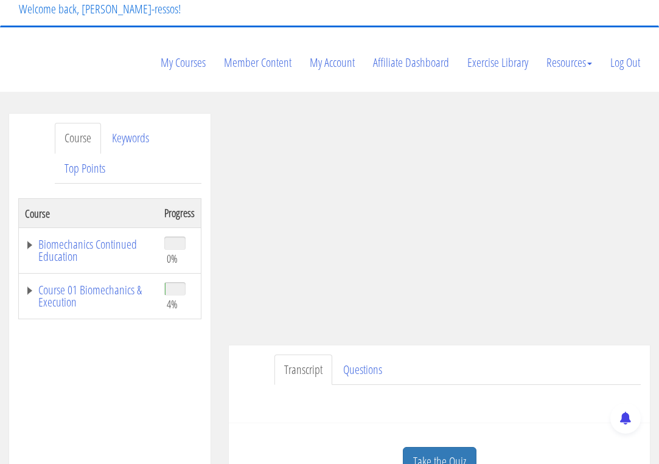
scroll to position [102, 0]
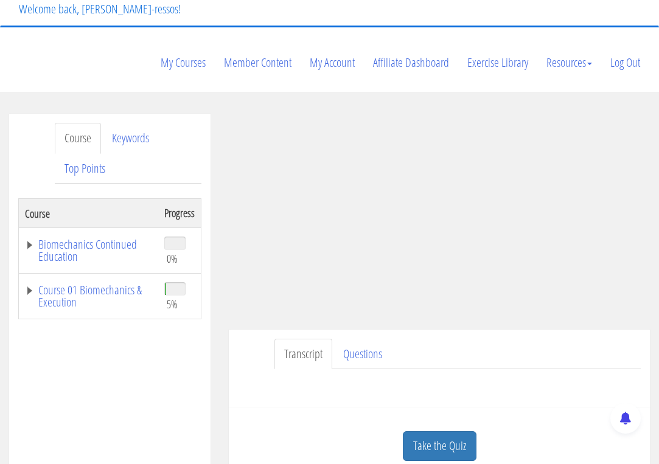
scroll to position [102, 0]
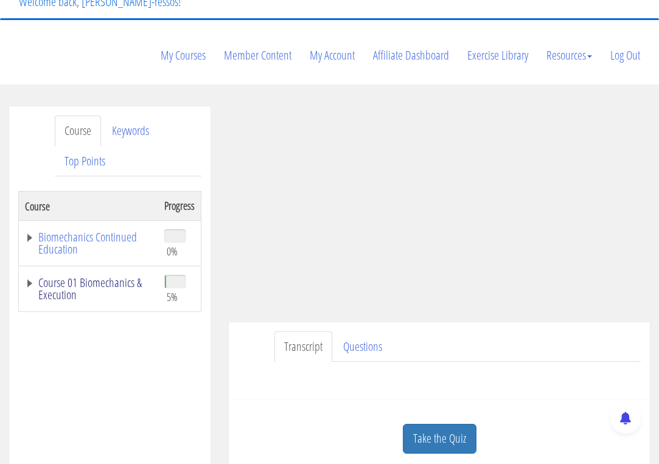
click at [122, 287] on link "Course 01 Biomechanics & Execution" at bounding box center [88, 289] width 127 height 24
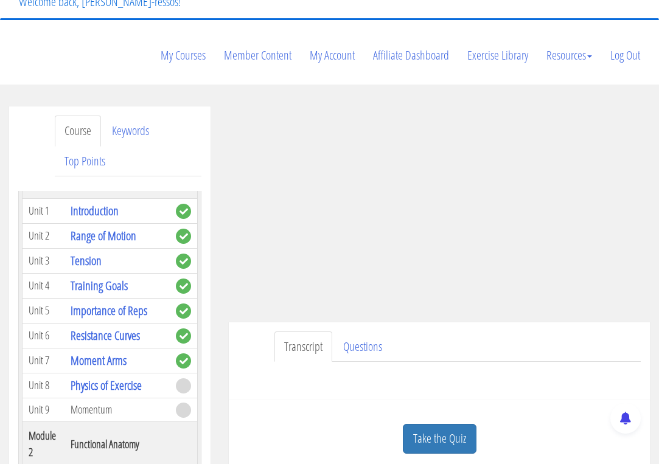
scroll to position [203, 0]
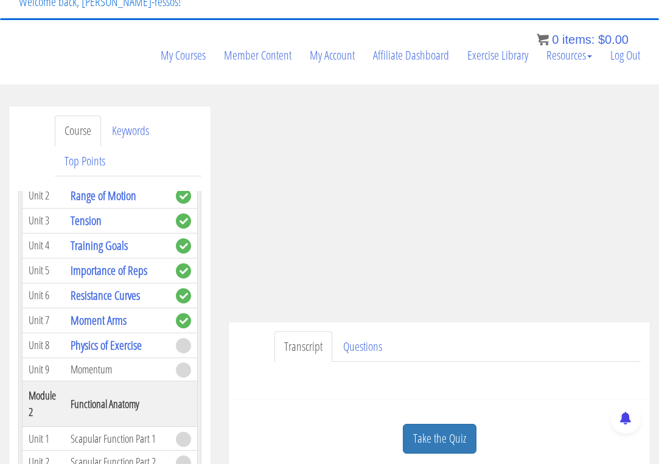
click at [591, 343] on ul "Transcript Questions" at bounding box center [458, 347] width 366 height 31
click at [541, 341] on ul "Transcript Questions" at bounding box center [458, 347] width 366 height 31
click at [424, 341] on ul "Transcript Questions" at bounding box center [458, 347] width 366 height 31
click at [440, 342] on ul "Transcript Questions" at bounding box center [458, 347] width 366 height 31
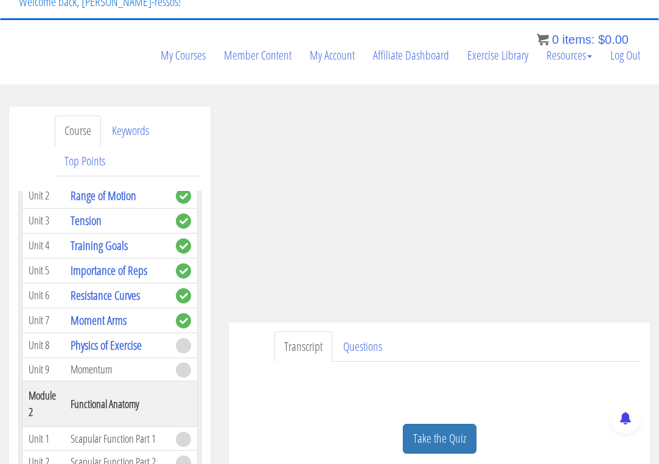
click at [440, 342] on ul "Transcript Questions" at bounding box center [458, 347] width 366 height 31
click at [525, 345] on ul "Transcript Questions" at bounding box center [458, 347] width 366 height 31
click at [416, 344] on ul "Transcript Questions" at bounding box center [458, 347] width 366 height 31
click at [470, 346] on ul "Transcript Questions" at bounding box center [458, 347] width 366 height 31
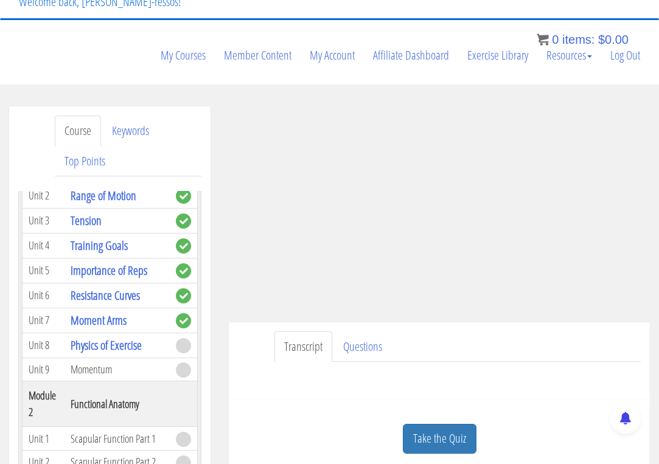
drag, startPoint x: 422, startPoint y: 425, endPoint x: 454, endPoint y: 410, distance: 35.1
click at [422, 425] on link "Take the Quiz" at bounding box center [440, 439] width 74 height 30
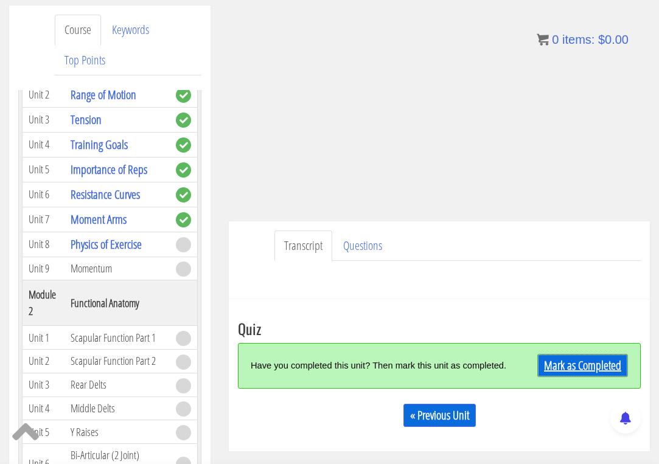
click at [568, 370] on link "Mark as Completed" at bounding box center [582, 365] width 91 height 23
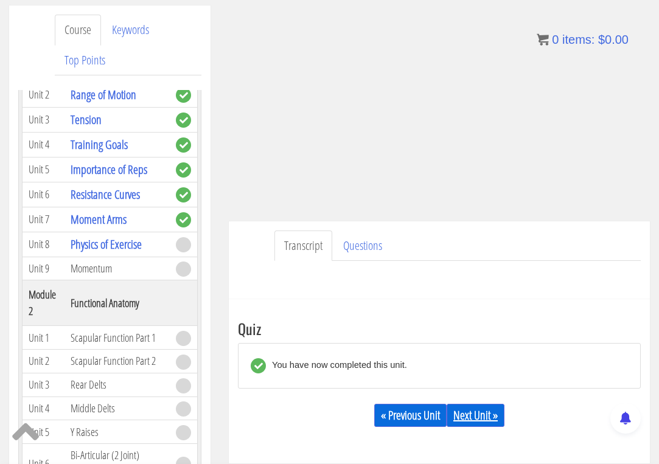
click at [478, 411] on link "Next Unit »" at bounding box center [476, 415] width 58 height 23
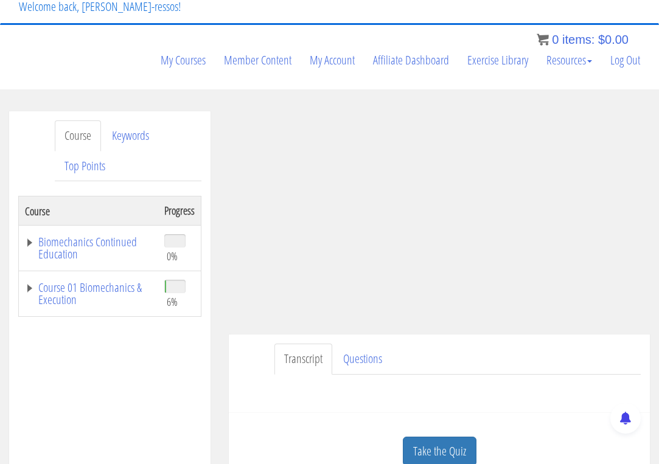
scroll to position [102, 0]
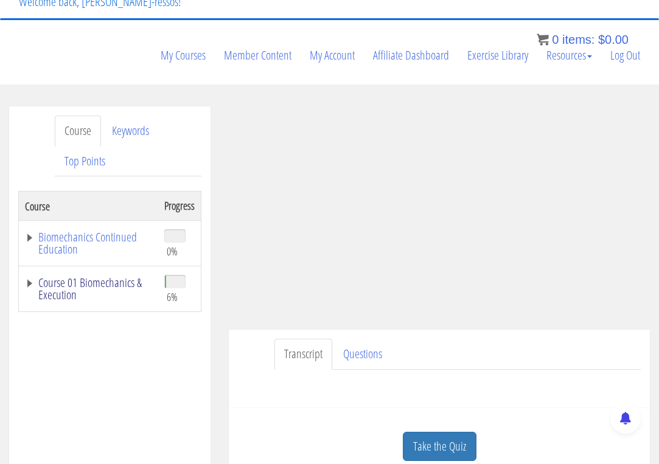
click at [98, 294] on link "Course 01 Biomechanics & Execution" at bounding box center [88, 289] width 127 height 24
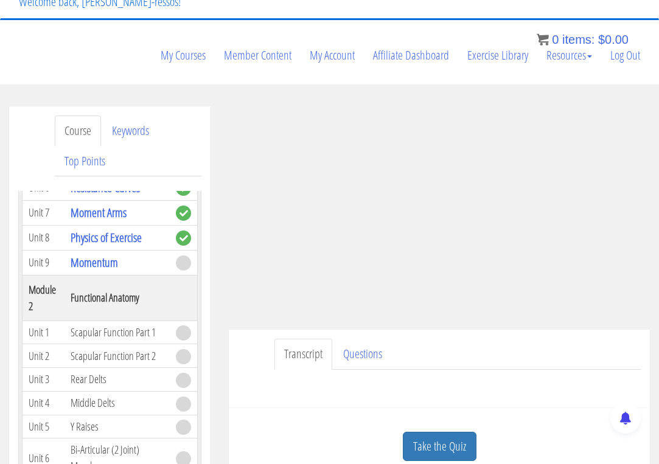
scroll to position [304, 0]
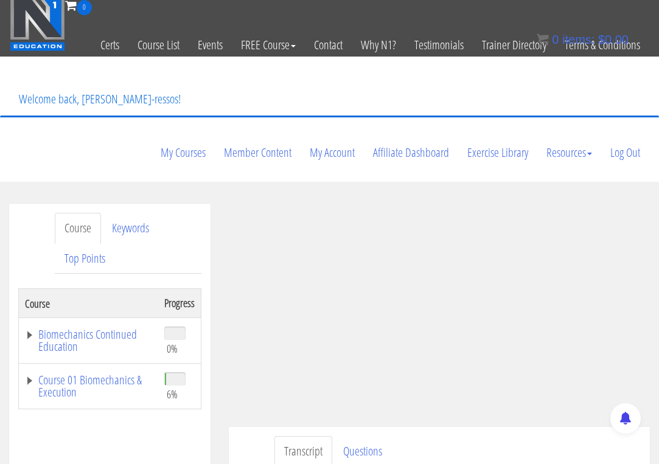
scroll to position [106, 0]
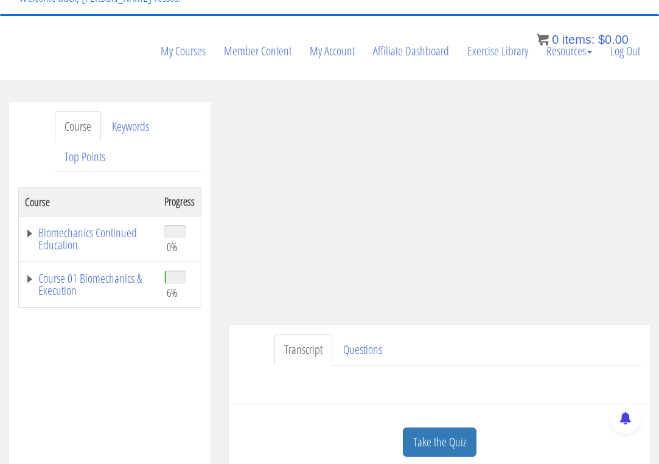
click at [510, 336] on ul "Transcript Questions" at bounding box center [458, 350] width 366 height 31
click at [421, 341] on ul "Transcript Questions" at bounding box center [458, 350] width 366 height 31
click at [499, 340] on ul "Transcript Questions" at bounding box center [458, 350] width 366 height 31
click at [480, 352] on ul "Transcript Questions" at bounding box center [458, 350] width 366 height 31
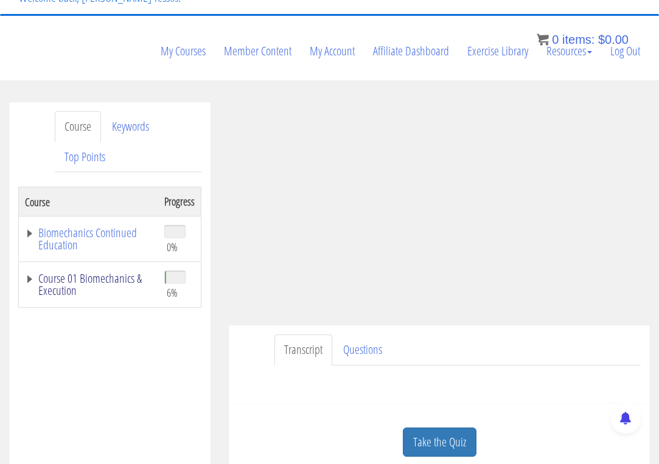
click at [102, 284] on link "Course 01 Biomechanics & Execution" at bounding box center [88, 285] width 127 height 24
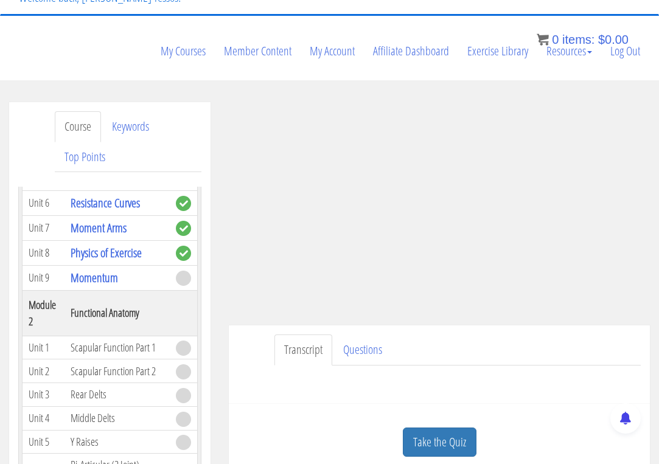
scroll to position [304, 0]
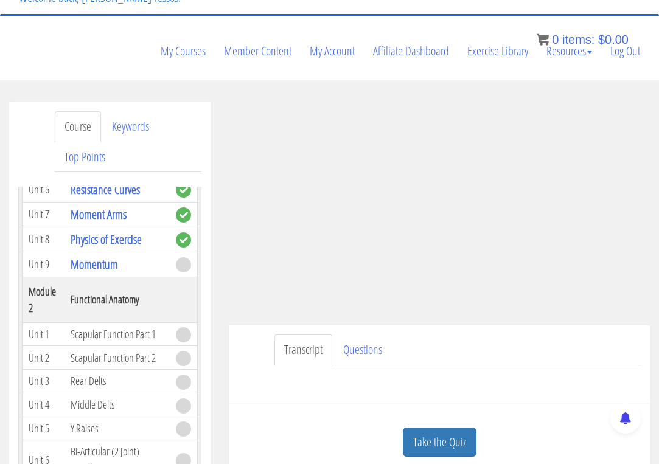
click at [158, 299] on th "Functional Anatomy" at bounding box center [117, 300] width 105 height 46
click at [435, 334] on div "Transcript Questions Have a question on this unit? Please submit it here: Name …" at bounding box center [439, 365] width 421 height 79
click at [447, 350] on ul "Transcript Questions" at bounding box center [458, 350] width 366 height 31
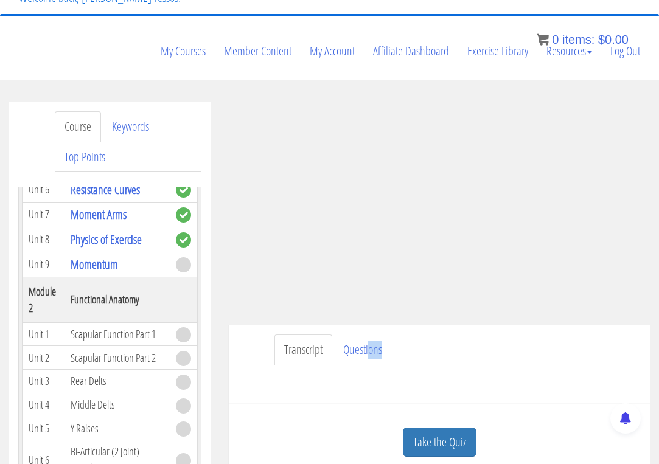
drag, startPoint x: 386, startPoint y: 332, endPoint x: 407, endPoint y: 327, distance: 21.3
click at [368, 330] on div "Transcript Questions Have a question on this unit? Please submit it here: Name …" at bounding box center [439, 365] width 421 height 79
click at [455, 340] on ul "Transcript Questions" at bounding box center [458, 350] width 366 height 31
click at [477, 351] on ul "Transcript Questions" at bounding box center [458, 350] width 366 height 31
click at [455, 340] on ul "Transcript Questions" at bounding box center [458, 350] width 366 height 31
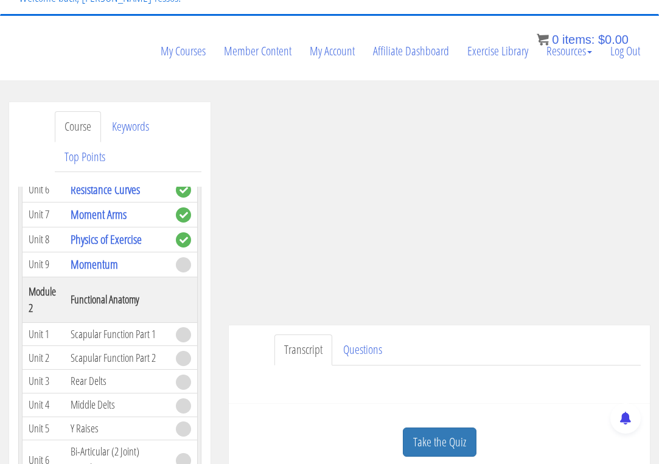
click at [442, 346] on ul "Transcript Questions" at bounding box center [458, 350] width 366 height 31
click at [443, 345] on ul "Transcript Questions" at bounding box center [458, 350] width 366 height 31
click at [422, 349] on ul "Transcript Questions" at bounding box center [458, 350] width 366 height 31
click at [426, 348] on ul "Transcript Questions" at bounding box center [458, 350] width 366 height 31
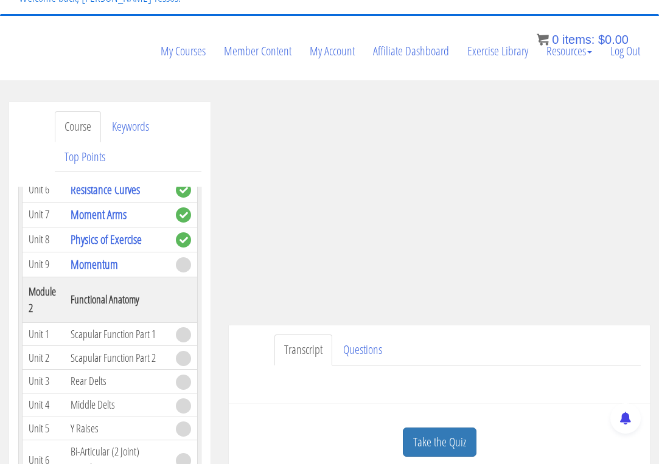
drag, startPoint x: 451, startPoint y: 436, endPoint x: 482, endPoint y: 438, distance: 31.1
click at [450, 437] on link "Take the Quiz" at bounding box center [440, 443] width 74 height 30
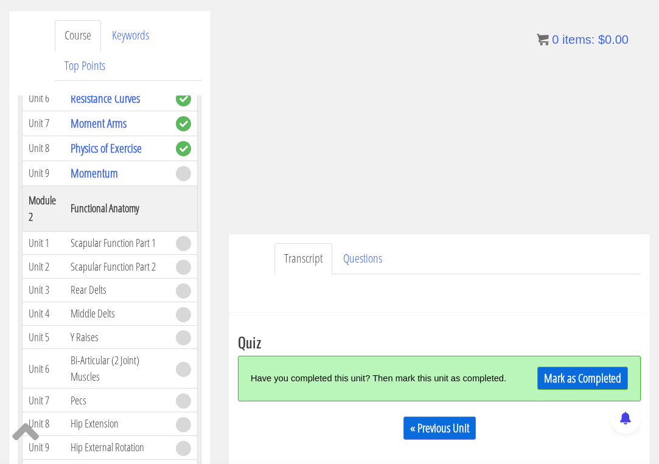
scroll to position [207, 0]
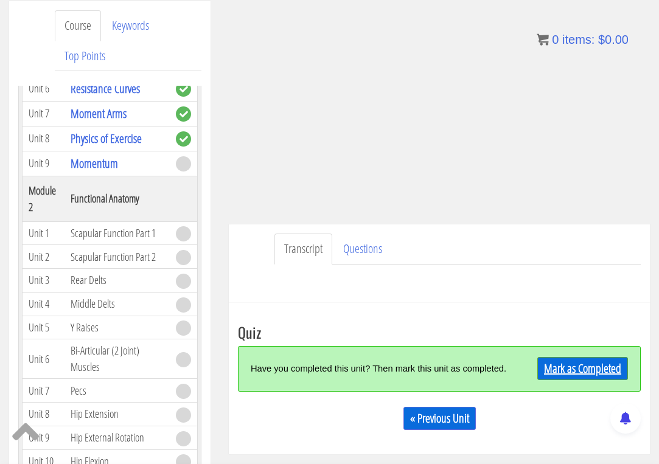
click at [575, 369] on link "Mark as Completed" at bounding box center [582, 368] width 91 height 23
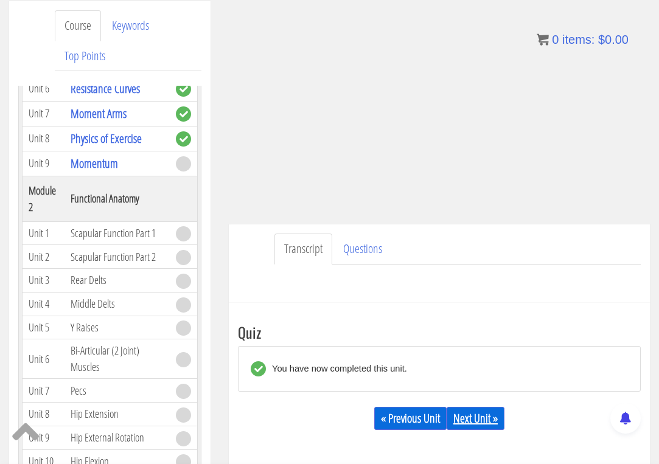
click at [478, 412] on link "Next Unit »" at bounding box center [476, 418] width 58 height 23
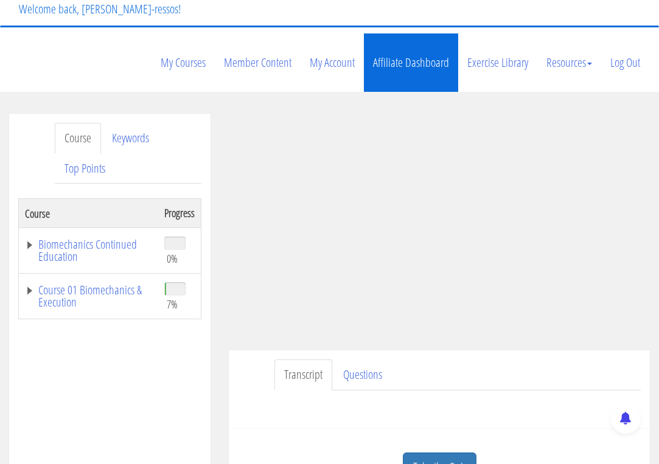
scroll to position [102, 0]
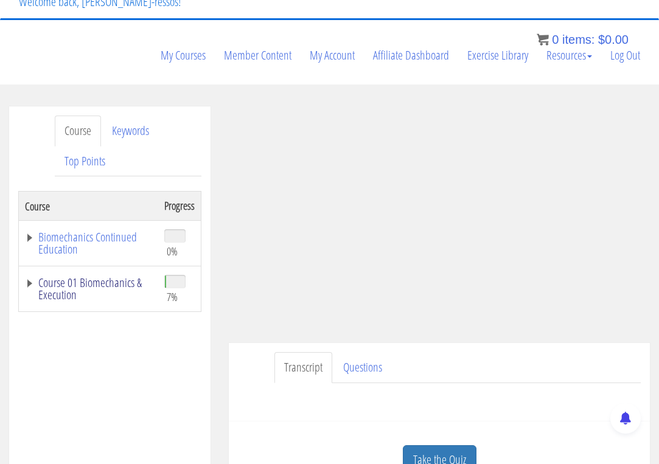
click at [100, 289] on link "Course 01 Biomechanics & Execution" at bounding box center [88, 289] width 127 height 24
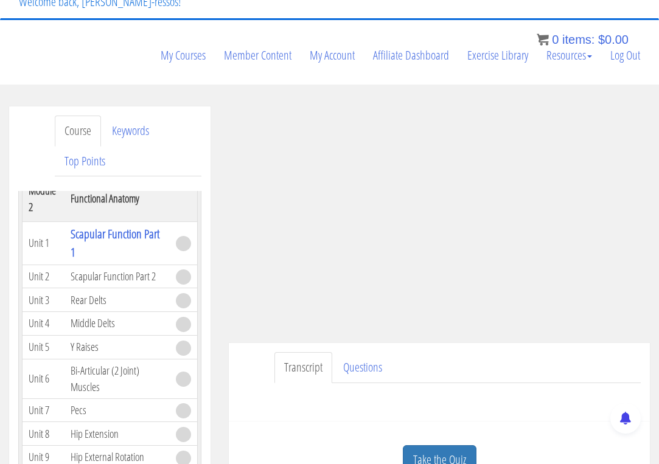
scroll to position [406, 0]
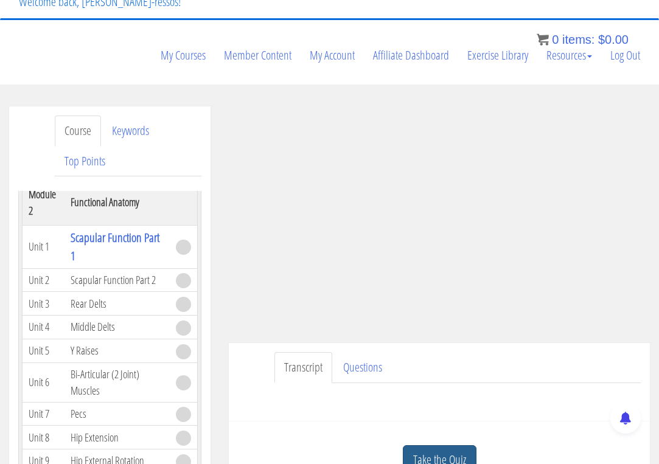
click at [439, 456] on link "Take the Quiz" at bounding box center [440, 461] width 74 height 30
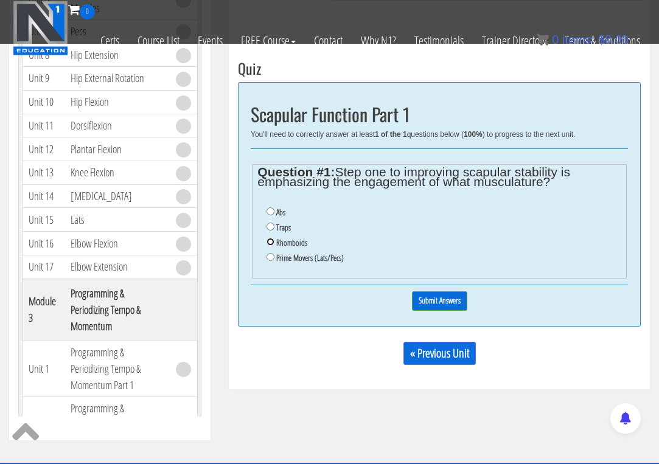
click at [272, 242] on input "Rhomboids" at bounding box center [271, 242] width 8 height 8
radio input "true"
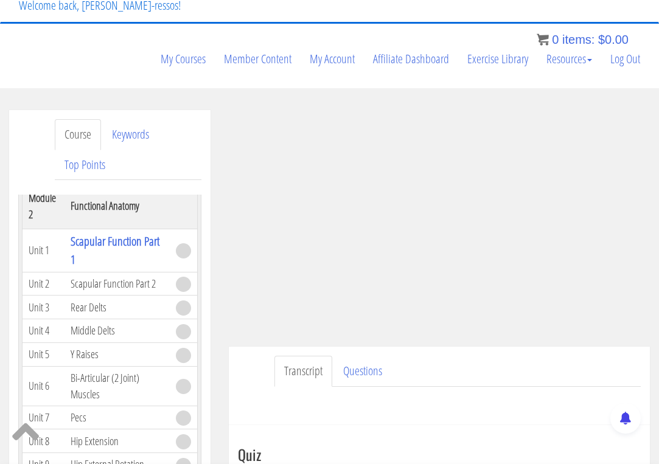
scroll to position [102, 0]
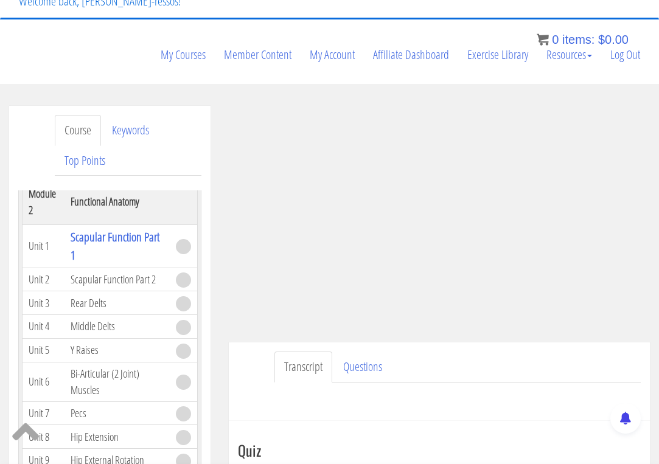
click at [464, 368] on ul "Transcript Questions" at bounding box center [458, 367] width 366 height 31
click at [433, 362] on ul "Transcript Questions" at bounding box center [458, 367] width 366 height 31
click at [436, 363] on ul "Transcript Questions" at bounding box center [458, 367] width 366 height 31
click at [439, 360] on ul "Transcript Questions" at bounding box center [458, 367] width 366 height 31
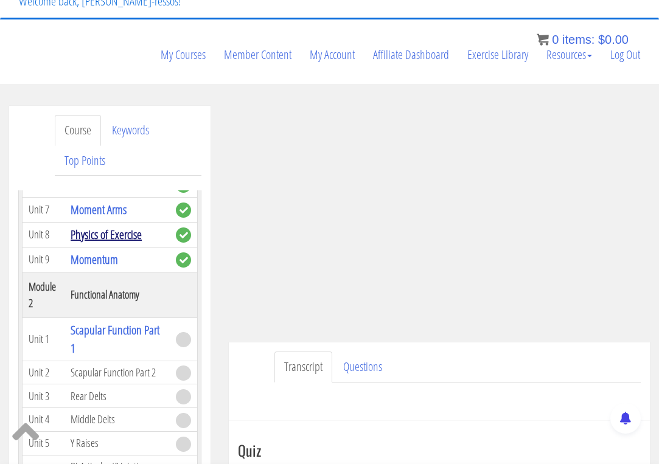
scroll to position [304, 0]
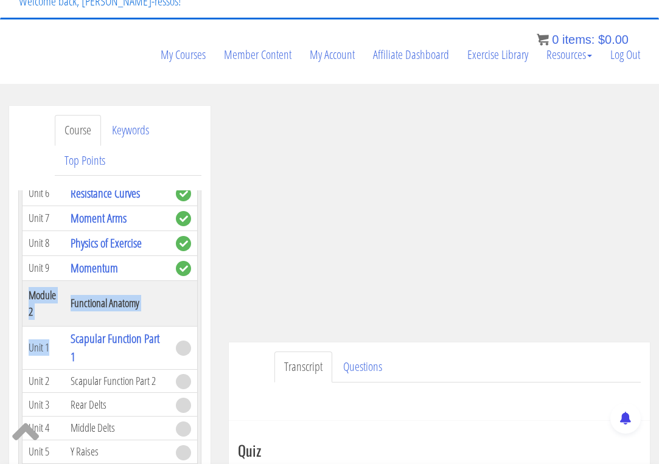
drag, startPoint x: 30, startPoint y: 295, endPoint x: 52, endPoint y: 340, distance: 49.8
copy tbody "Module 2 Functional Anatomy Unit 1"
click at [170, 308] on th at bounding box center [184, 304] width 28 height 46
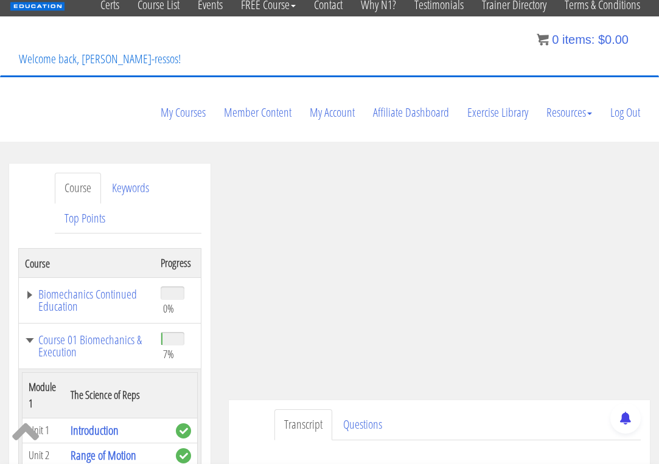
scroll to position [102, 0]
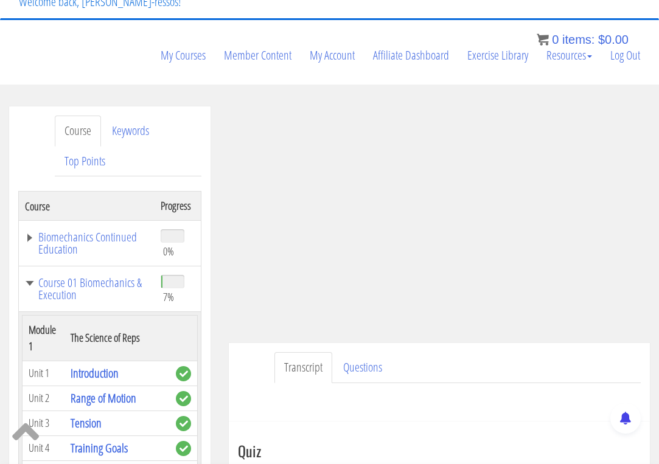
click at [470, 364] on ul "Transcript Questions" at bounding box center [458, 367] width 366 height 31
click at [438, 362] on ul "Transcript Questions" at bounding box center [458, 367] width 366 height 31
click at [408, 362] on ul "Transcript Questions" at bounding box center [458, 367] width 366 height 31
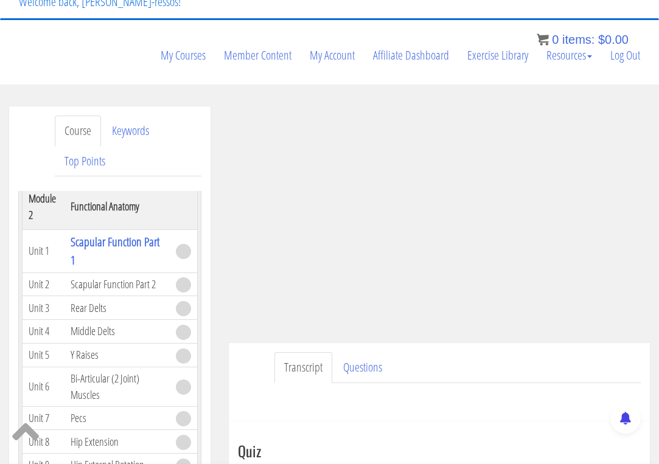
scroll to position [406, 0]
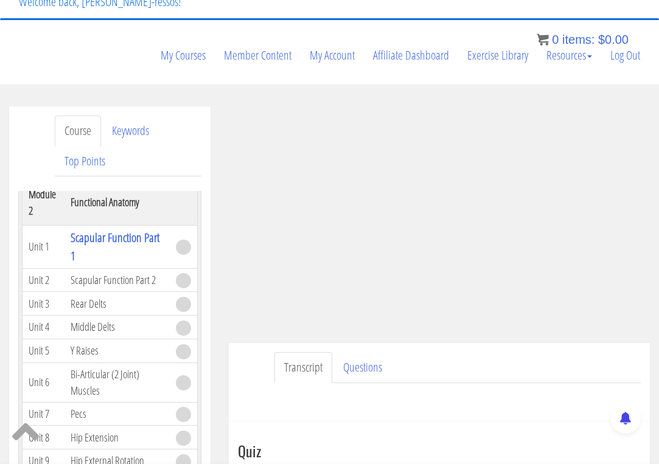
click at [438, 354] on ul "Transcript Questions" at bounding box center [458, 367] width 366 height 31
click at [447, 365] on ul "Transcript Questions" at bounding box center [458, 367] width 366 height 31
click at [462, 355] on ul "Transcript Questions" at bounding box center [458, 367] width 366 height 31
click at [463, 355] on ul "Transcript Questions" at bounding box center [458, 367] width 366 height 31
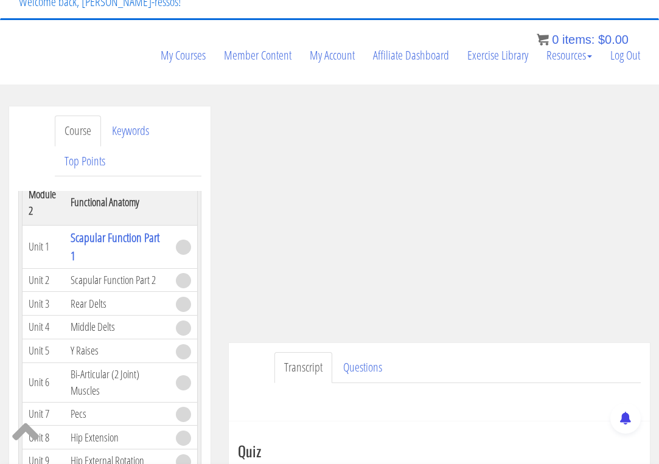
click at [466, 361] on ul "Transcript Questions" at bounding box center [458, 367] width 366 height 31
click at [461, 368] on ul "Transcript Questions" at bounding box center [458, 367] width 366 height 31
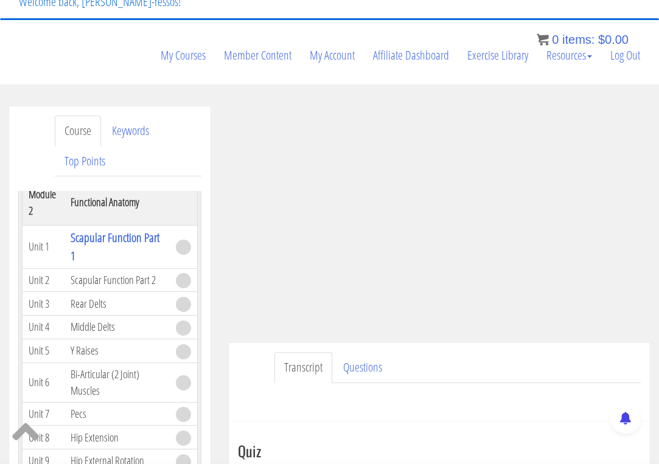
click at [461, 368] on ul "Transcript Questions" at bounding box center [458, 367] width 366 height 31
click at [472, 366] on ul "Transcript Questions" at bounding box center [458, 367] width 366 height 31
click at [459, 367] on ul "Transcript Questions" at bounding box center [458, 367] width 366 height 31
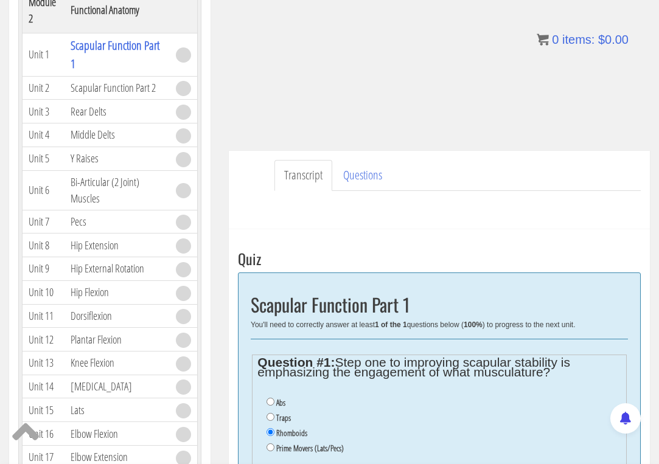
scroll to position [304, 0]
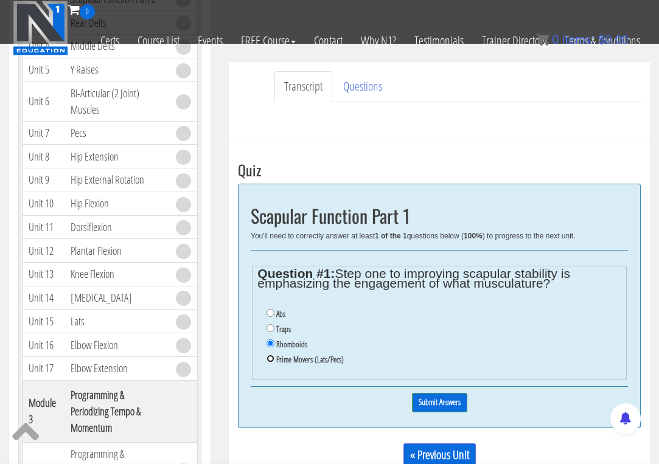
click at [272, 360] on input "Prime Movers (Lats/Pecs)" at bounding box center [271, 359] width 8 height 8
radio input "true"
click at [440, 399] on input "Submit Answers" at bounding box center [439, 402] width 55 height 19
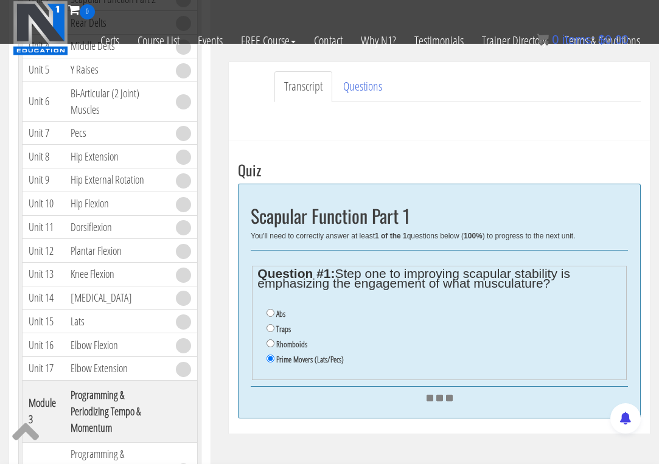
scroll to position [406, 0]
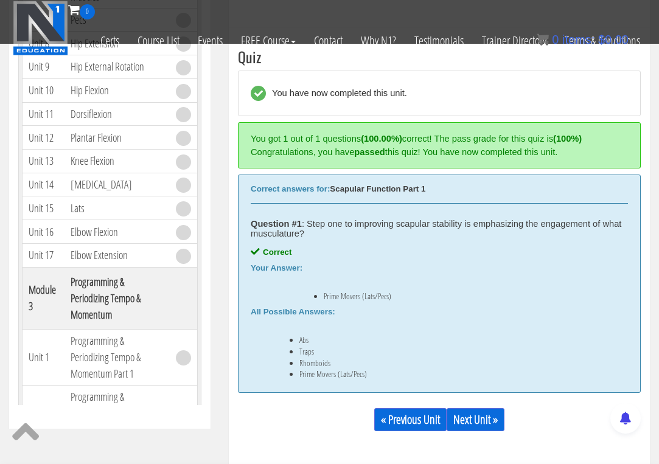
scroll to position [427, 0]
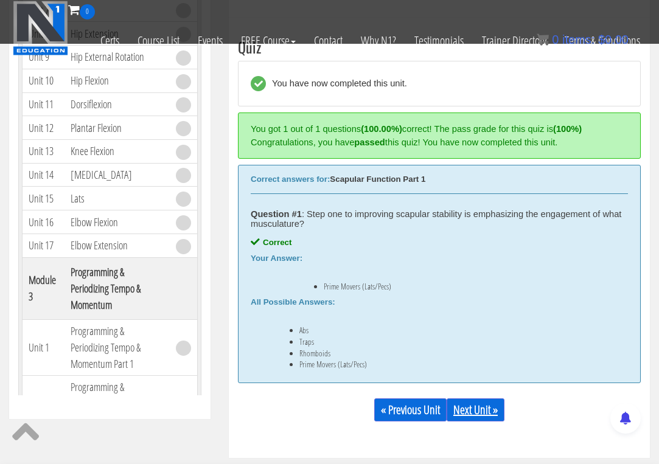
click at [474, 411] on link "Next Unit »" at bounding box center [476, 410] width 58 height 23
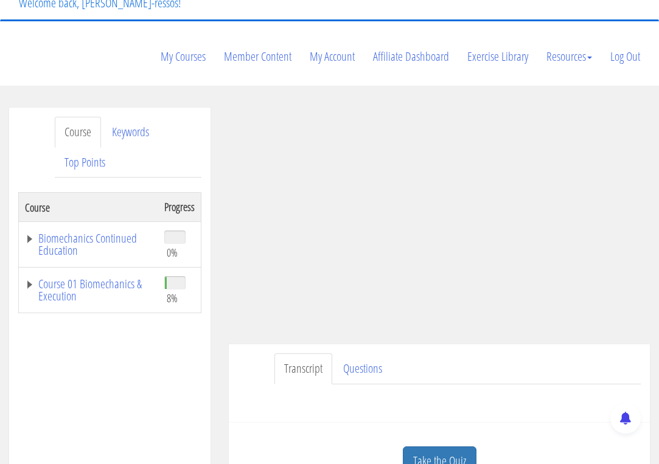
scroll to position [102, 0]
click at [124, 283] on link "Course 01 Biomechanics & Execution" at bounding box center [88, 289] width 127 height 24
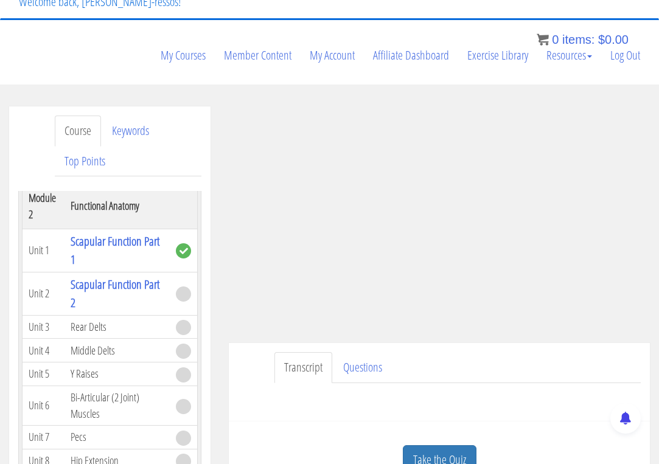
scroll to position [406, 0]
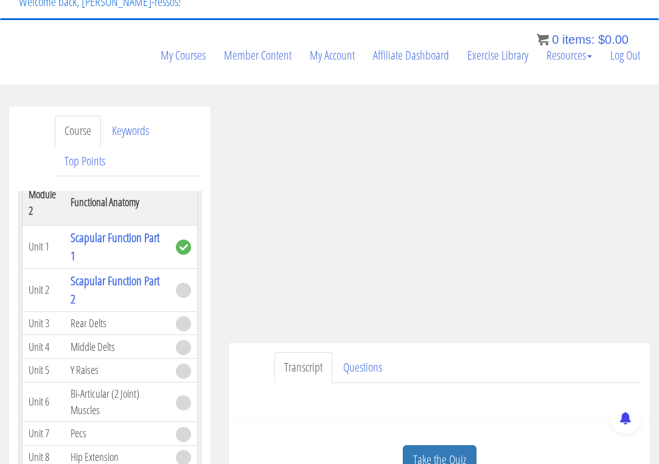
click at [470, 355] on ul "Transcript Questions" at bounding box center [458, 367] width 366 height 31
click at [452, 354] on ul "Transcript Questions" at bounding box center [458, 367] width 366 height 31
click at [434, 358] on ul "Transcript Questions" at bounding box center [458, 367] width 366 height 31
click at [473, 362] on ul "Transcript Questions" at bounding box center [458, 367] width 366 height 31
click at [474, 354] on ul "Transcript Questions" at bounding box center [458, 367] width 366 height 31
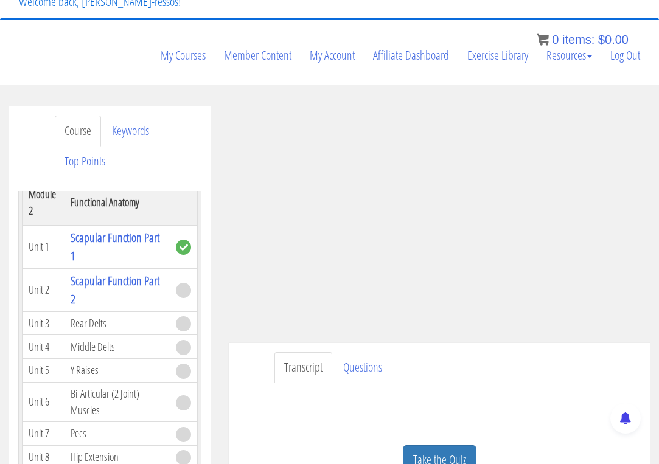
click at [474, 354] on ul "Transcript Questions" at bounding box center [458, 367] width 366 height 31
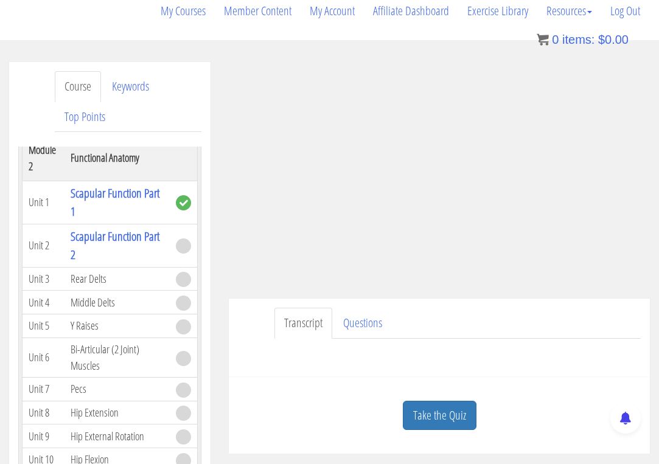
scroll to position [203, 0]
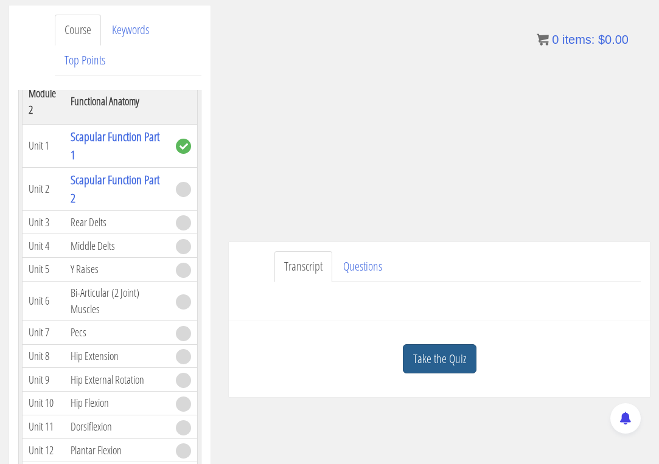
click at [438, 355] on link "Take the Quiz" at bounding box center [440, 359] width 74 height 30
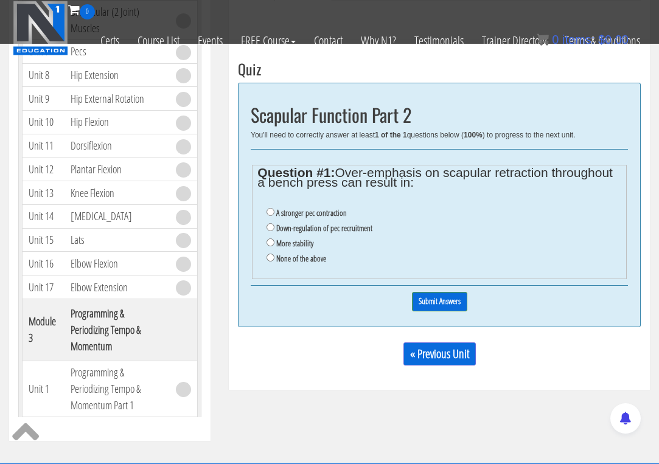
scroll to position [406, 0]
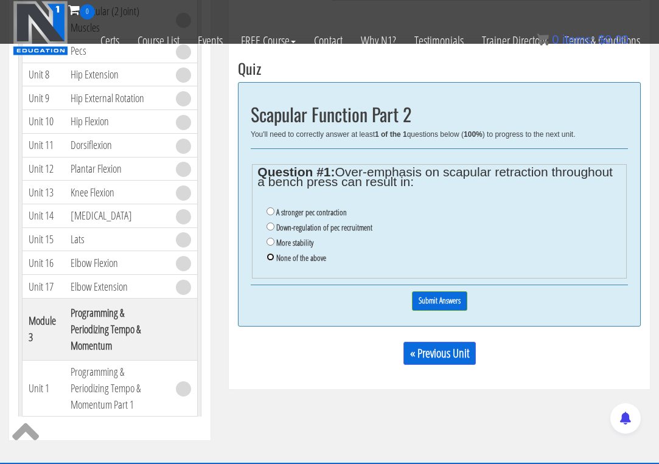
click at [270, 257] on input "None of the above" at bounding box center [271, 257] width 8 height 8
radio input "true"
click at [446, 303] on input "Submit Answers" at bounding box center [439, 301] width 55 height 19
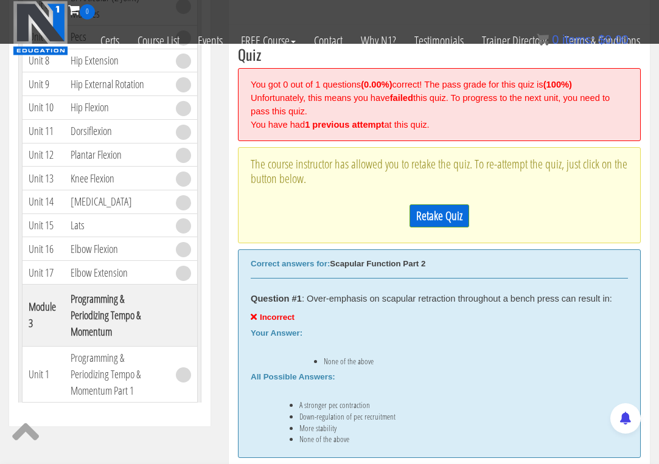
scroll to position [427, 0]
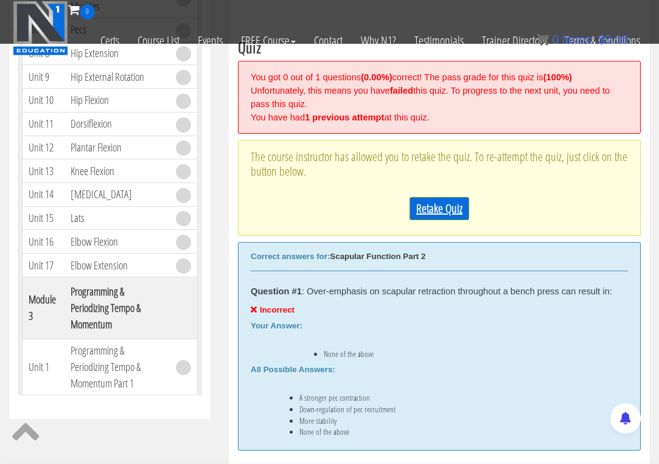
click at [439, 211] on link "Retake Quiz" at bounding box center [440, 208] width 60 height 23
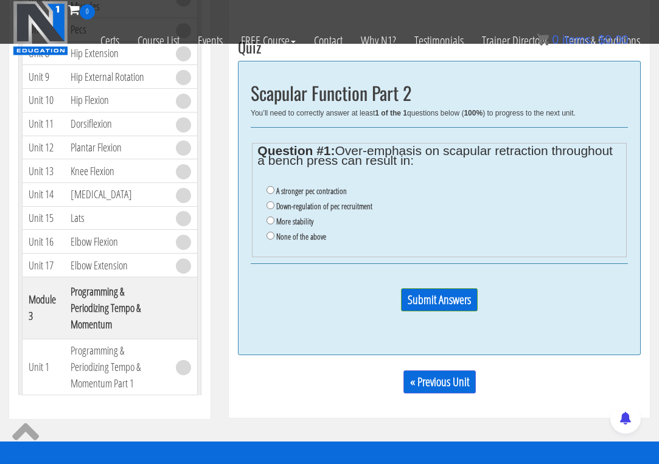
click at [284, 209] on label "Down-regulation of pec recruitment" at bounding box center [324, 206] width 96 height 10
click at [275, 209] on input "Down-regulation of pec recruitment" at bounding box center [271, 205] width 8 height 8
radio input "true"
drag, startPoint x: 445, startPoint y: 297, endPoint x: 449, endPoint y: 304, distance: 8.2
click at [446, 299] on input "Submit Answers" at bounding box center [439, 299] width 77 height 23
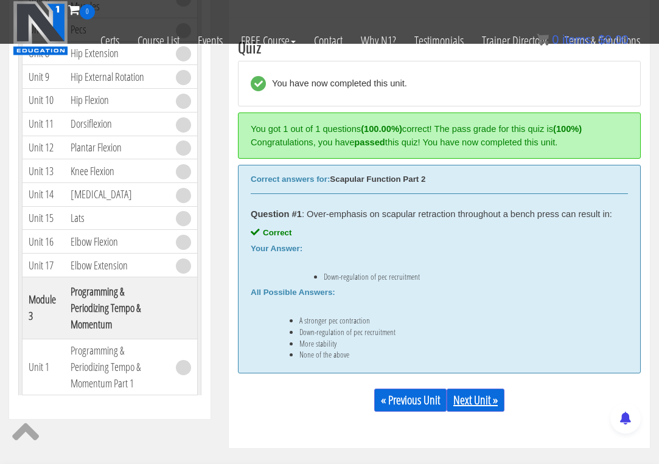
click at [491, 399] on link "Next Unit »" at bounding box center [476, 400] width 58 height 23
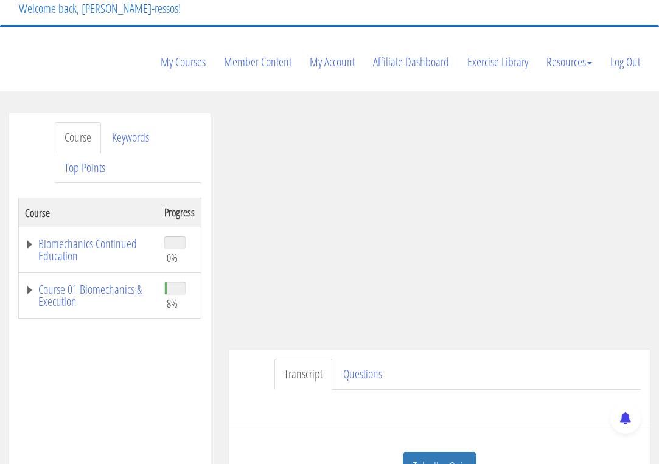
scroll to position [102, 0]
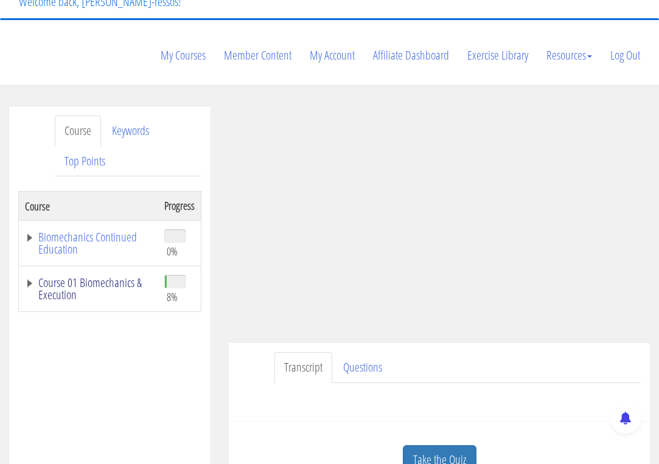
click at [125, 282] on link "Course 01 Biomechanics & Execution" at bounding box center [88, 289] width 127 height 24
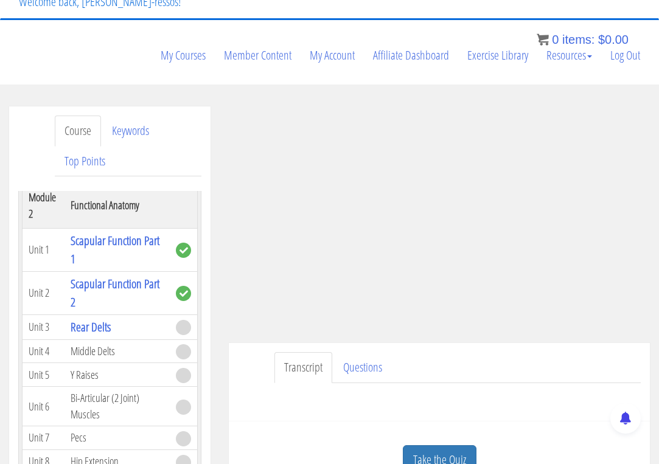
scroll to position [406, 0]
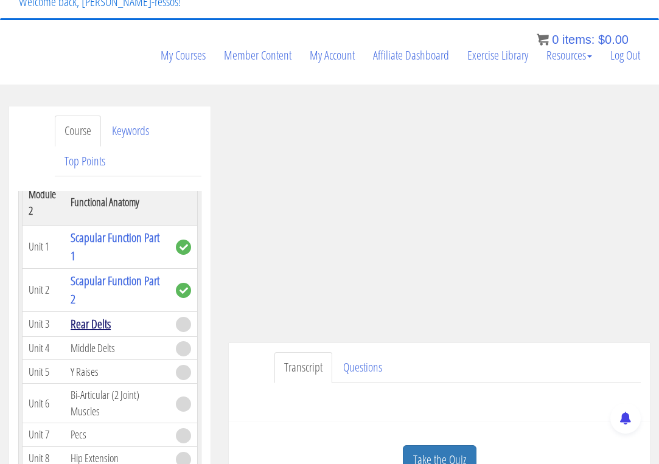
click at [96, 324] on link "Rear Delts" at bounding box center [91, 324] width 40 height 16
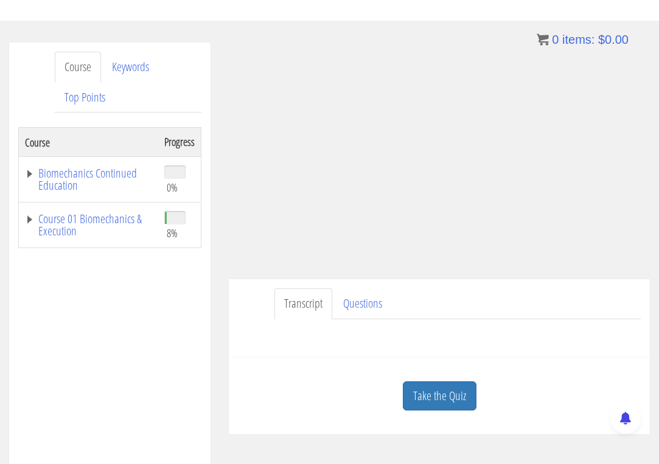
scroll to position [102, 0]
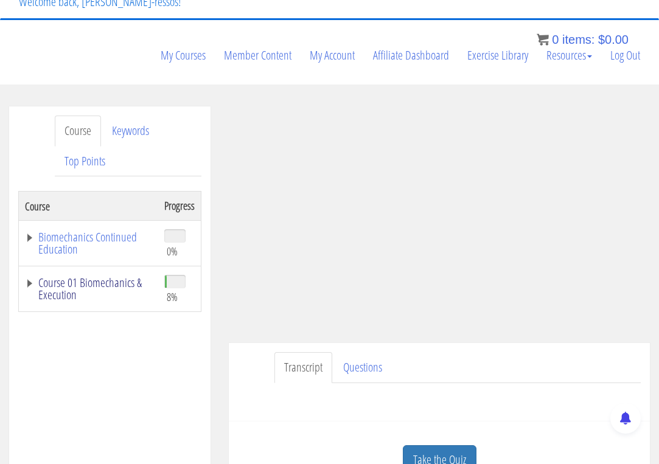
click at [115, 281] on link "Course 01 Biomechanics & Execution" at bounding box center [88, 289] width 127 height 24
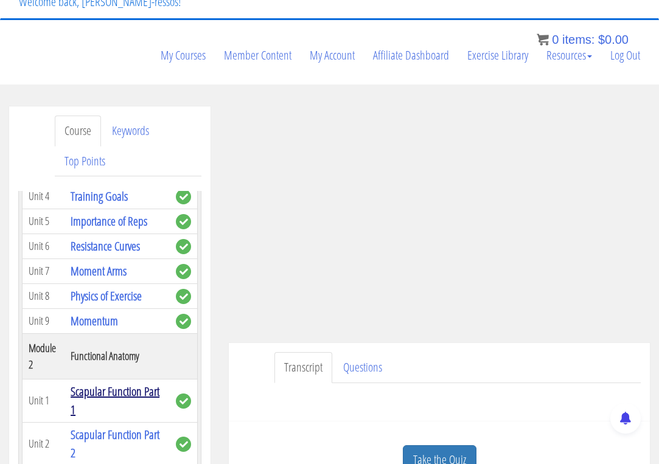
scroll to position [406, 0]
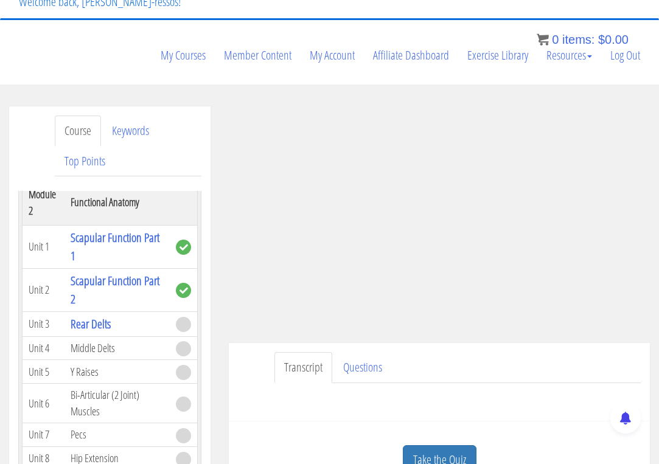
click at [495, 358] on ul "Transcript Questions" at bounding box center [458, 367] width 366 height 31
click at [435, 365] on ul "Transcript Questions" at bounding box center [458, 367] width 366 height 31
click at [436, 366] on ul "Transcript Questions" at bounding box center [458, 367] width 366 height 31
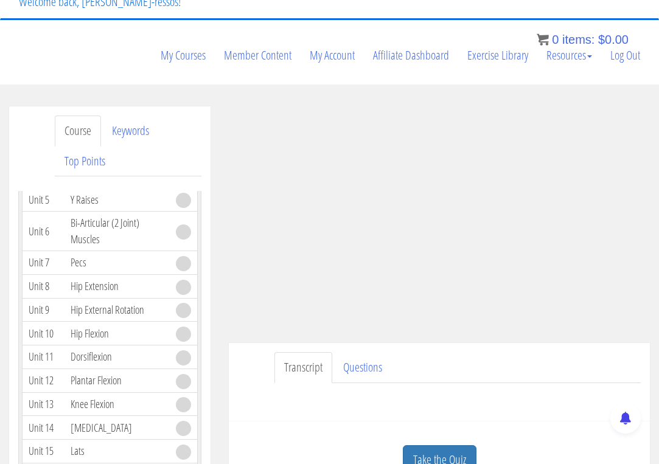
scroll to position [507, 0]
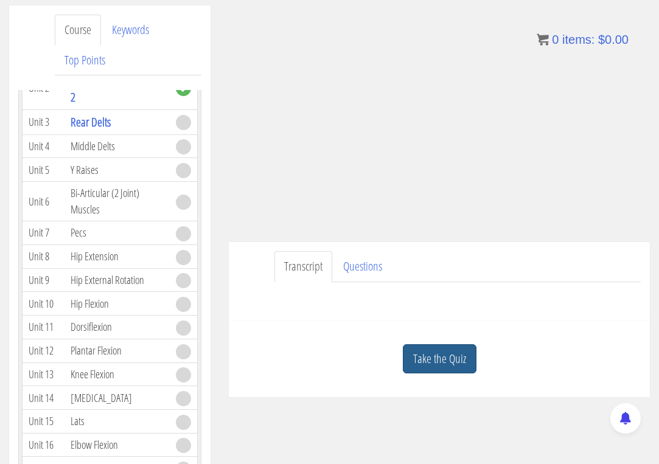
click at [447, 366] on link "Take the Quiz" at bounding box center [440, 359] width 74 height 30
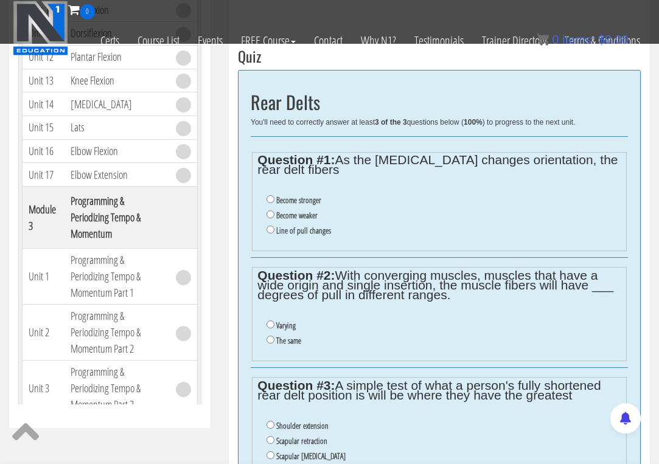
scroll to position [406, 0]
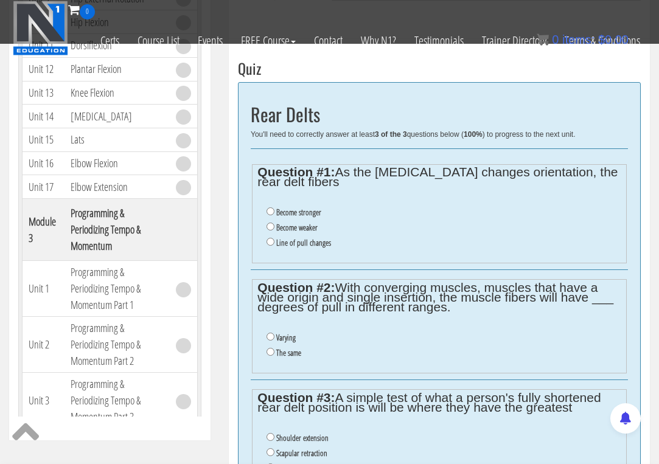
click at [299, 244] on label "Line of pull changes" at bounding box center [303, 243] width 55 height 10
click at [275, 244] on input "Line of pull changes" at bounding box center [271, 242] width 8 height 8
radio input "true"
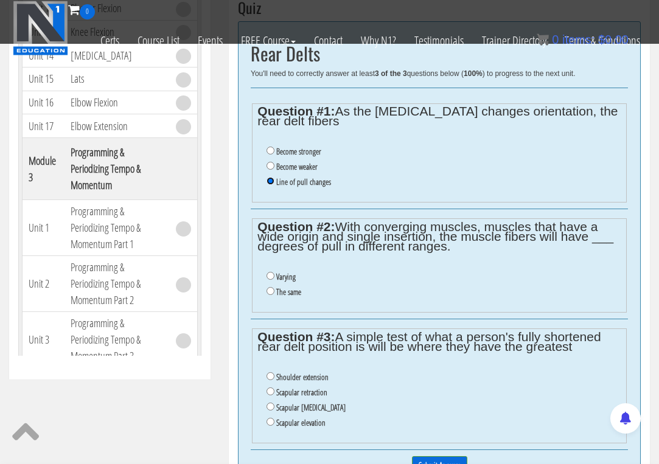
scroll to position [524, 0]
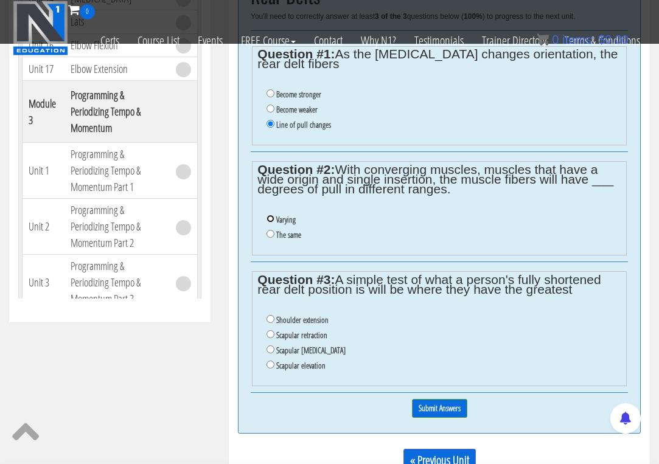
click at [274, 220] on input "Varying" at bounding box center [271, 219] width 8 height 8
radio input "true"
click at [270, 321] on input "Shoulder extension" at bounding box center [271, 319] width 8 height 8
radio input "true"
click at [440, 407] on input "Submit Answers" at bounding box center [439, 408] width 55 height 19
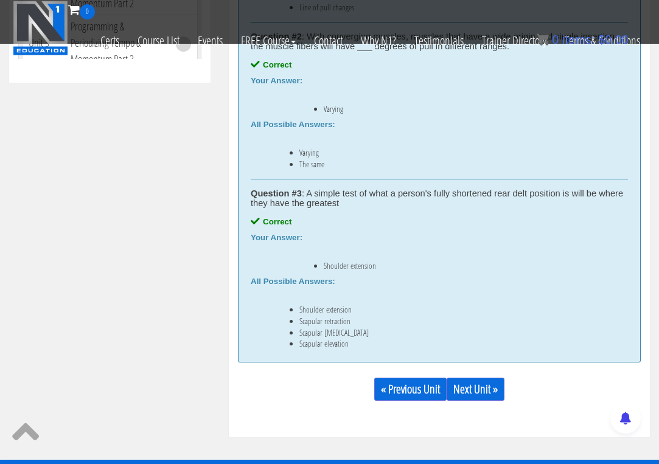
scroll to position [833, 0]
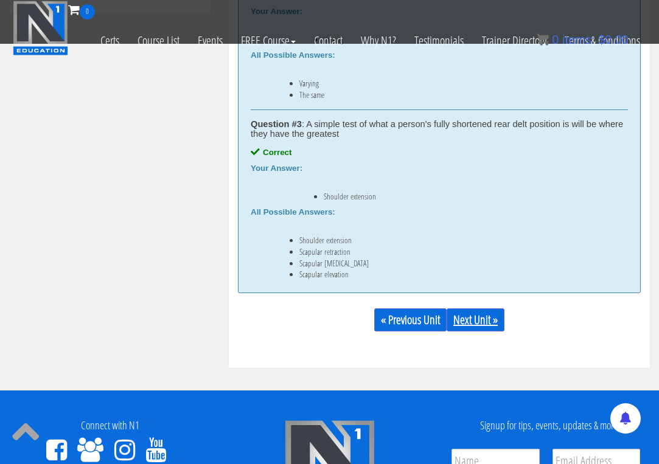
click at [486, 316] on link "Next Unit »" at bounding box center [476, 320] width 58 height 23
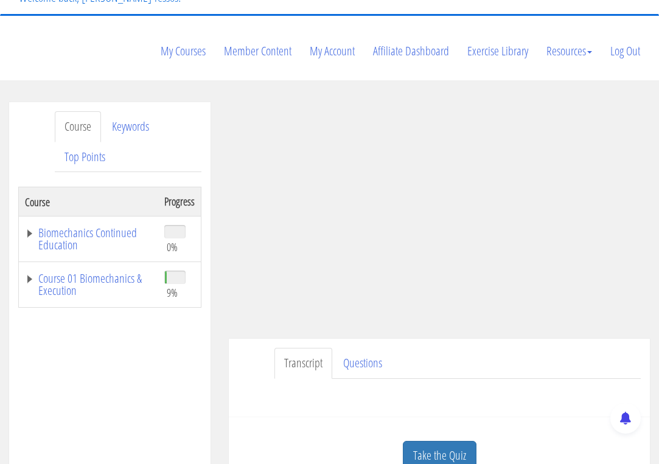
scroll to position [102, 0]
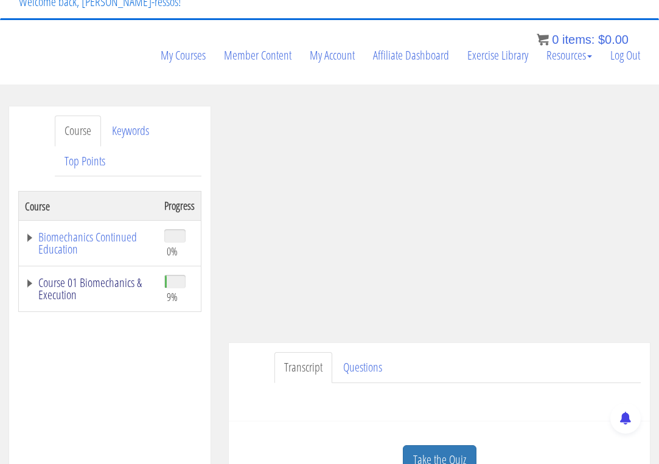
click at [133, 287] on link "Course 01 Biomechanics & Execution" at bounding box center [88, 289] width 127 height 24
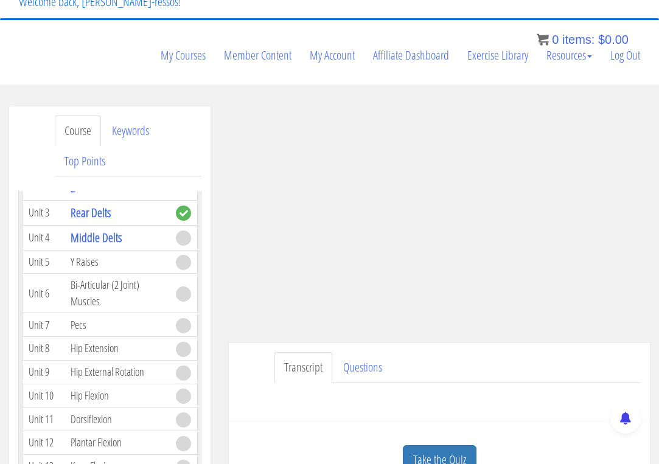
scroll to position [507, 0]
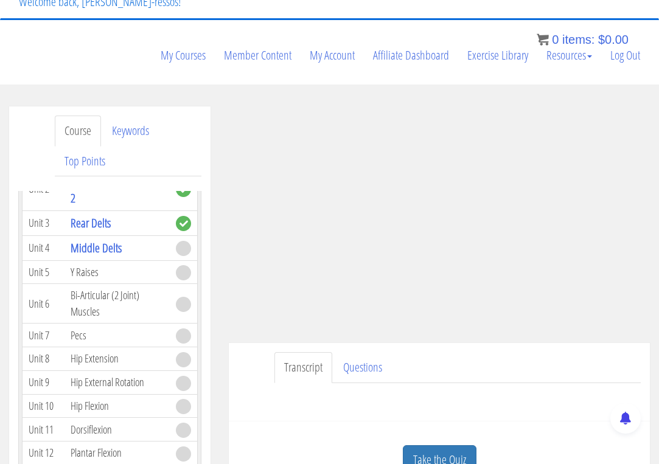
click at [495, 360] on ul "Transcript Questions" at bounding box center [458, 367] width 366 height 31
click at [501, 359] on ul "Transcript Questions" at bounding box center [458, 367] width 366 height 31
click at [511, 360] on ul "Transcript Questions" at bounding box center [458, 367] width 366 height 31
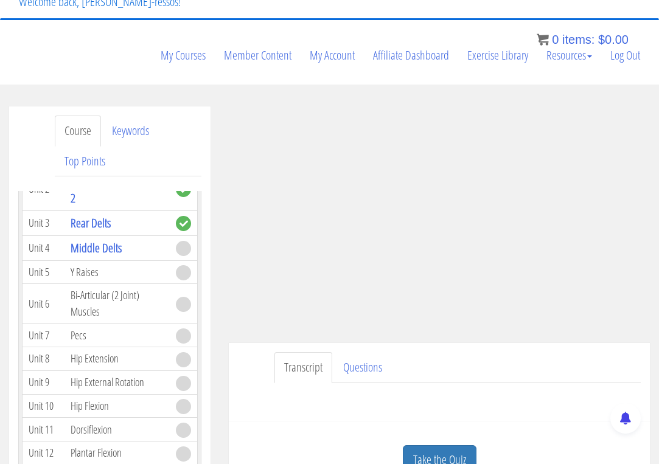
click at [514, 351] on div "Transcript Questions Have a question on this unit? Please submit it here: Name …" at bounding box center [439, 382] width 421 height 79
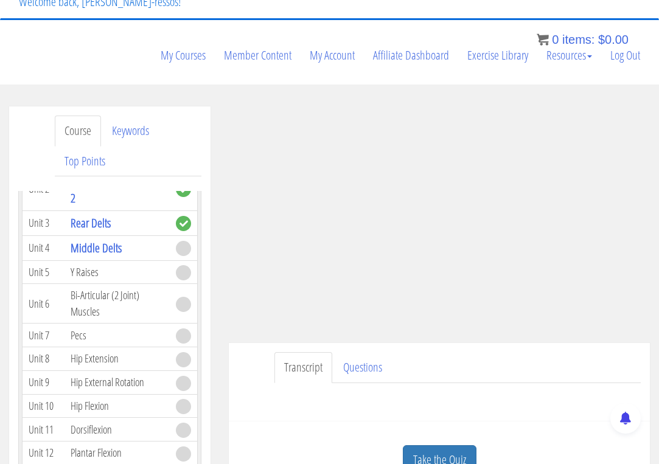
click at [438, 359] on ul "Transcript Questions" at bounding box center [458, 367] width 366 height 31
click at [433, 362] on ul "Transcript Questions" at bounding box center [458, 367] width 366 height 31
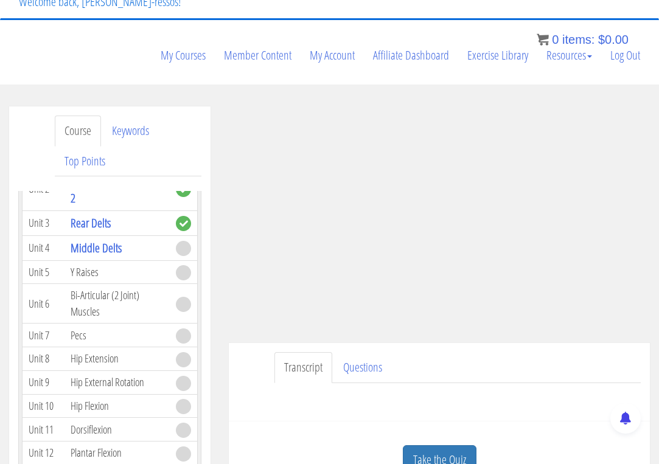
click at [435, 363] on ul "Transcript Questions" at bounding box center [458, 367] width 366 height 31
click at [418, 366] on ul "Transcript Questions" at bounding box center [458, 367] width 366 height 31
click at [420, 366] on ul "Transcript Questions" at bounding box center [458, 367] width 366 height 31
click at [481, 361] on ul "Transcript Questions" at bounding box center [458, 367] width 366 height 31
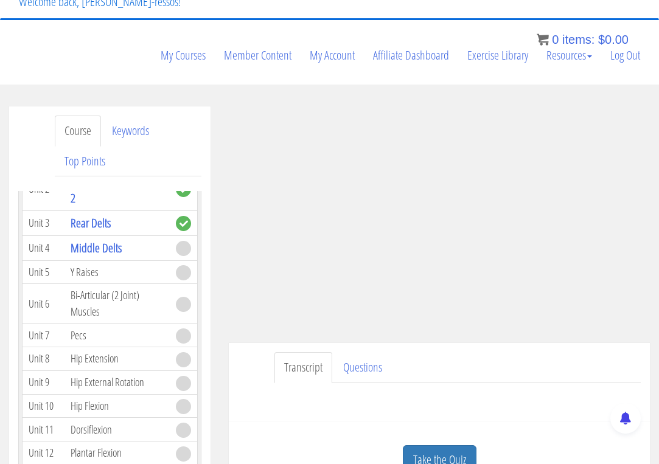
scroll to position [203, 0]
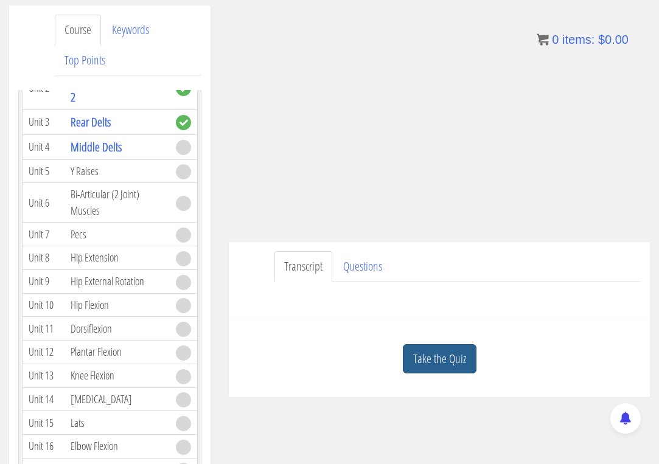
click at [452, 360] on link "Take the Quiz" at bounding box center [440, 359] width 74 height 30
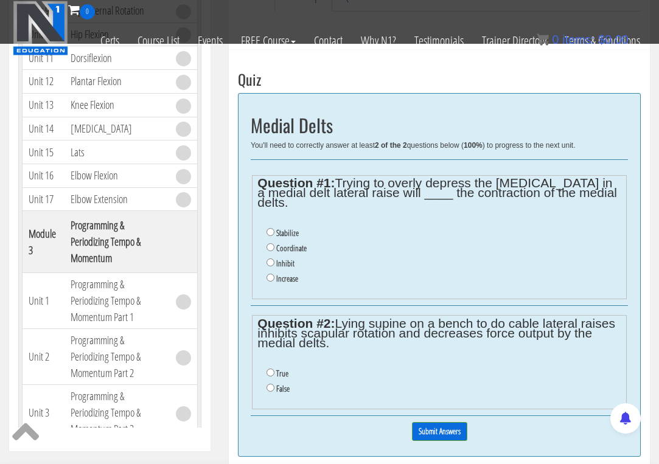
scroll to position [406, 0]
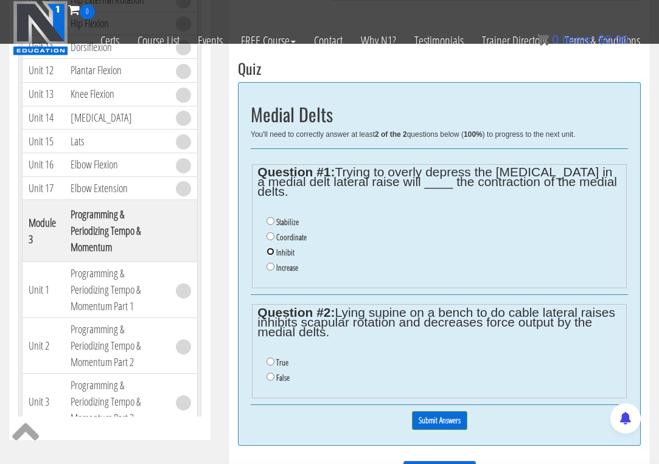
click at [270, 248] on input "Inhibit" at bounding box center [271, 252] width 8 height 8
radio input "true"
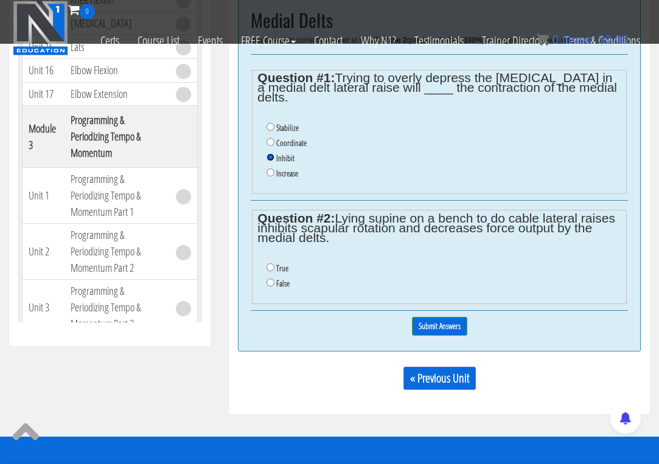
scroll to position [507, 0]
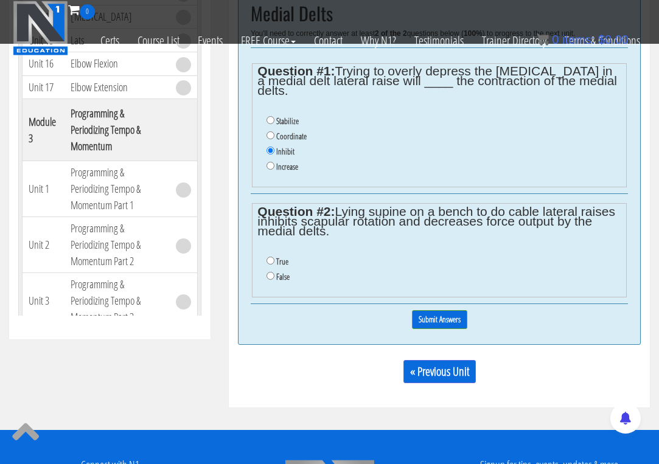
click at [270, 256] on li "True" at bounding box center [444, 261] width 354 height 15
click at [273, 254] on li "True" at bounding box center [444, 261] width 354 height 15
click at [273, 257] on input "True" at bounding box center [271, 261] width 8 height 8
radio input "true"
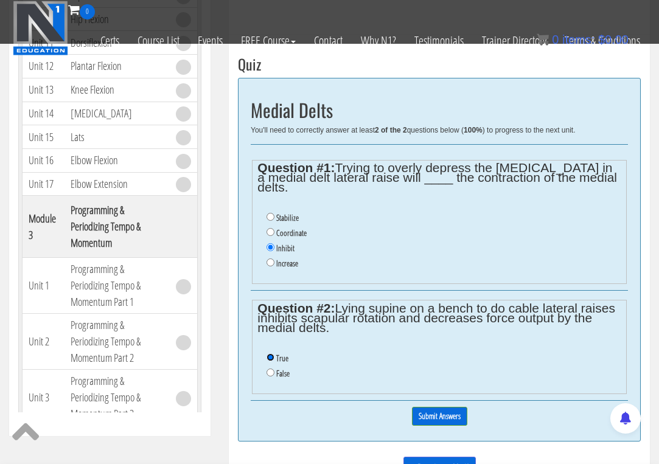
scroll to position [406, 0]
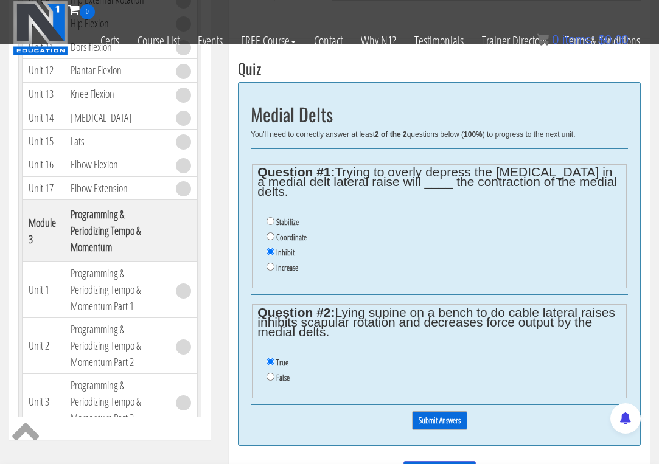
click at [447, 414] on input "Submit Answers" at bounding box center [439, 420] width 55 height 19
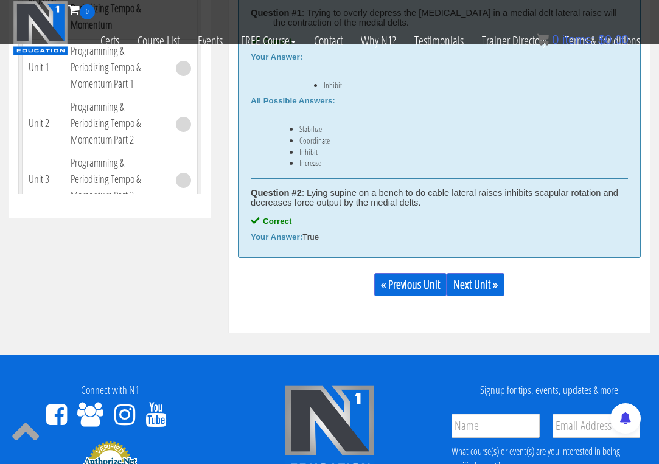
scroll to position [630, 0]
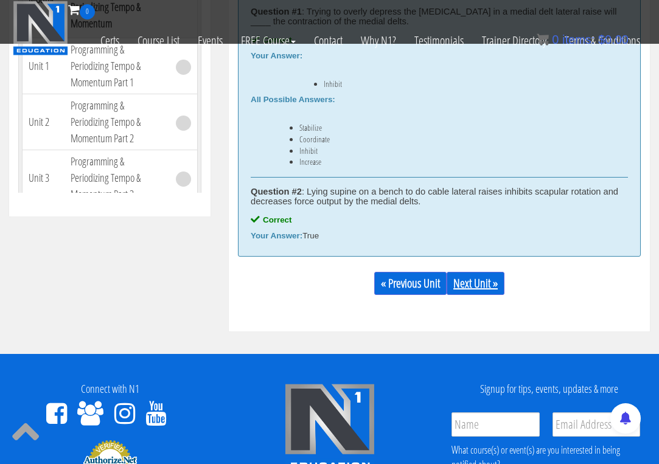
click at [474, 279] on link "Next Unit »" at bounding box center [476, 283] width 58 height 23
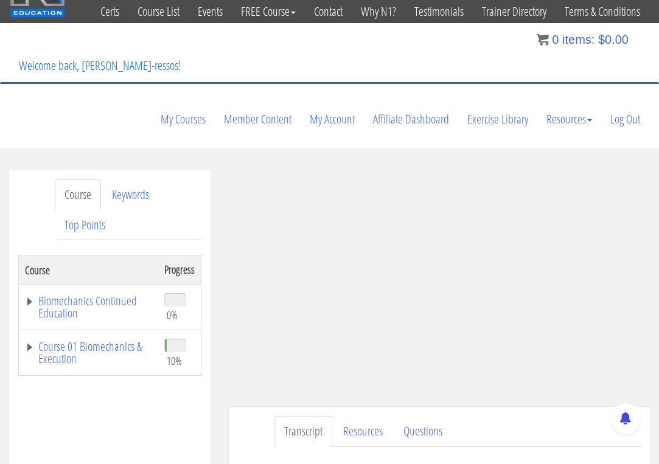
scroll to position [102, 0]
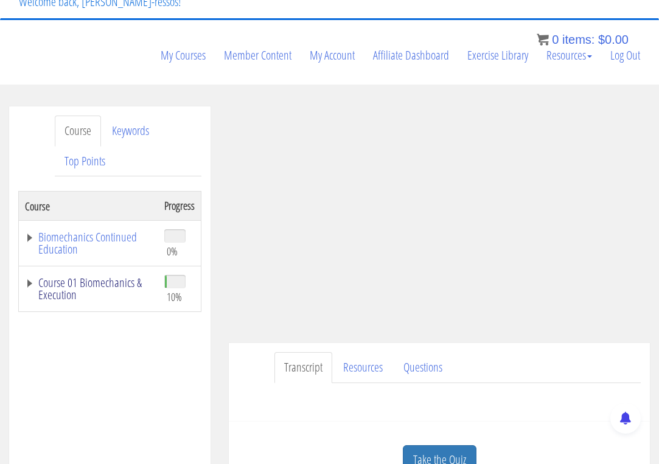
click at [114, 290] on link "Course 01 Biomechanics & Execution" at bounding box center [88, 289] width 127 height 24
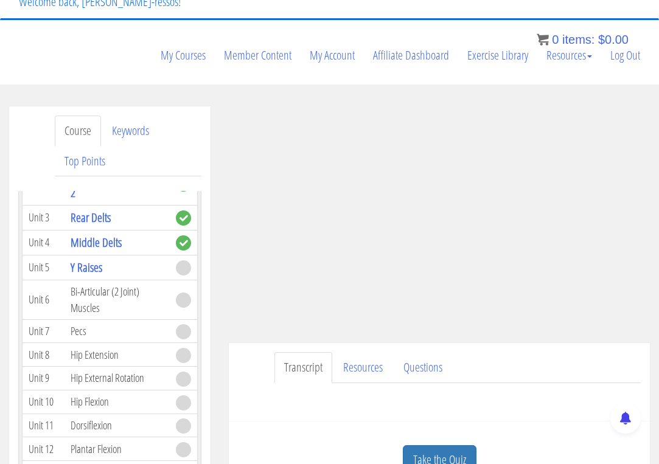
scroll to position [507, 0]
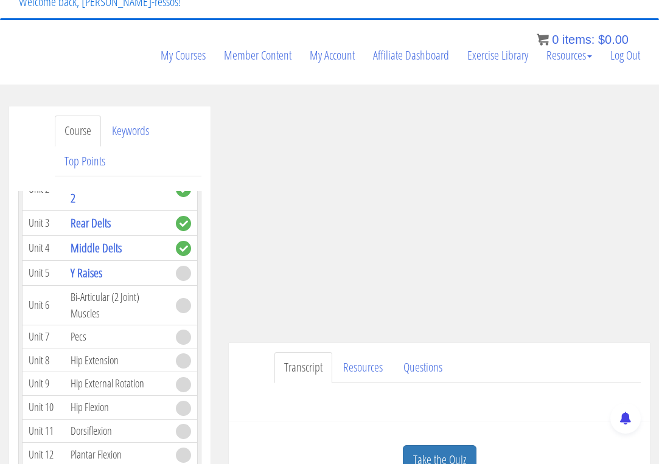
click at [509, 367] on ul "Transcript Resources Questions" at bounding box center [458, 367] width 366 height 31
click at [494, 366] on ul "Transcript Resources Questions" at bounding box center [458, 367] width 366 height 31
click at [487, 362] on ul "Transcript Resources Questions" at bounding box center [458, 367] width 366 height 31
click at [489, 362] on ul "Transcript Resources Questions" at bounding box center [458, 367] width 366 height 31
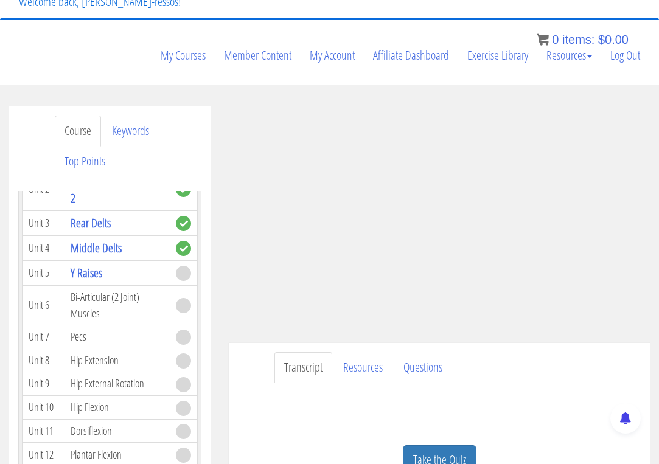
click at [525, 370] on ul "Transcript Resources Questions" at bounding box center [458, 367] width 366 height 31
click at [518, 357] on ul "Transcript Resources Questions" at bounding box center [458, 367] width 366 height 31
click at [512, 363] on ul "Transcript Resources Questions" at bounding box center [458, 367] width 366 height 31
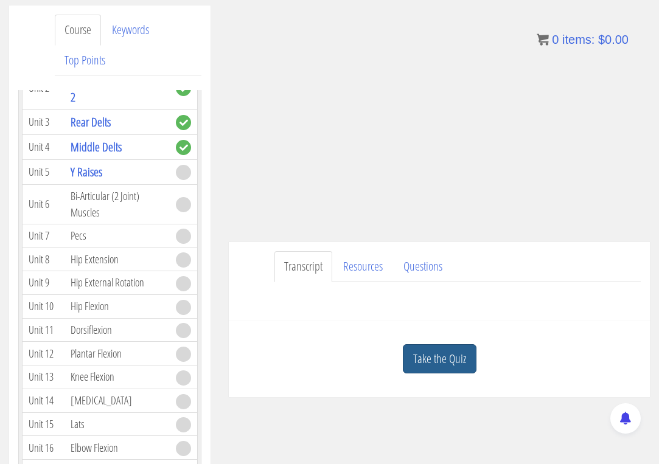
click at [451, 351] on link "Take the Quiz" at bounding box center [440, 359] width 74 height 30
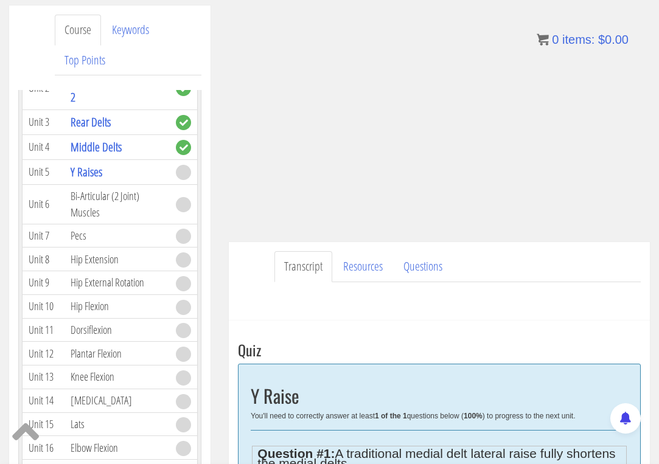
scroll to position [406, 0]
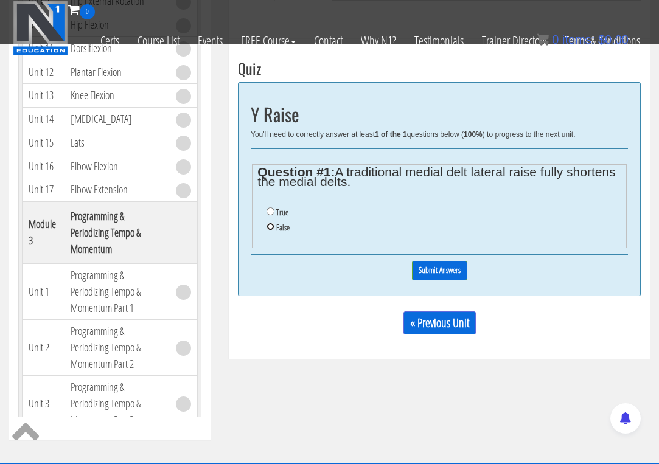
click at [270, 228] on input "False" at bounding box center [271, 227] width 8 height 8
radio input "true"
click at [446, 269] on input "Submit Answers" at bounding box center [439, 270] width 55 height 19
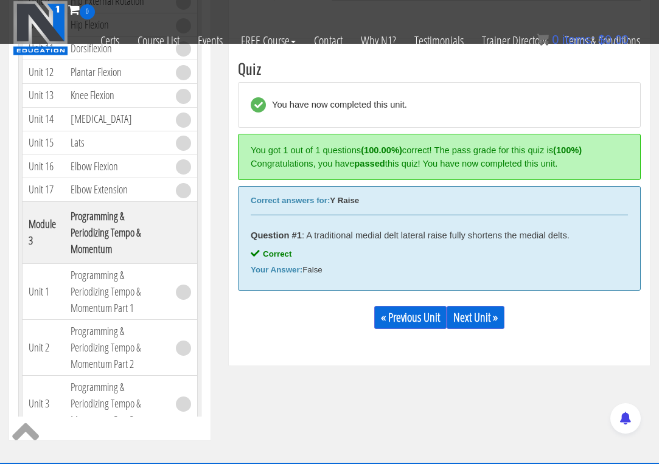
scroll to position [427, 0]
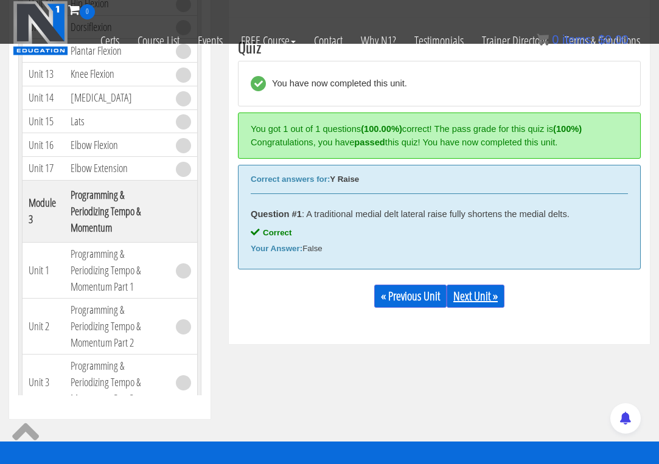
click at [489, 293] on link "Next Unit »" at bounding box center [476, 296] width 58 height 23
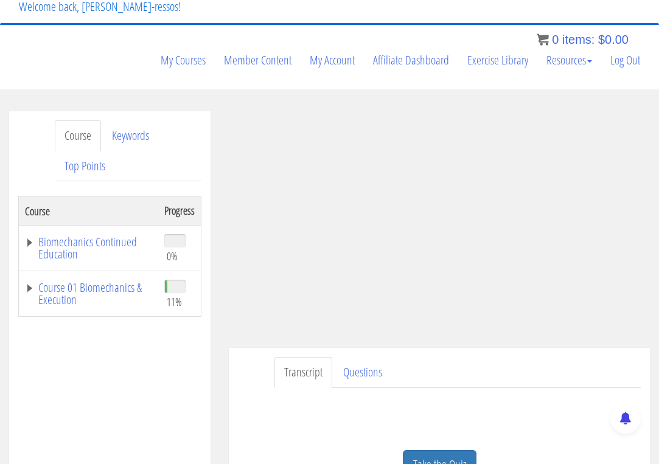
scroll to position [102, 0]
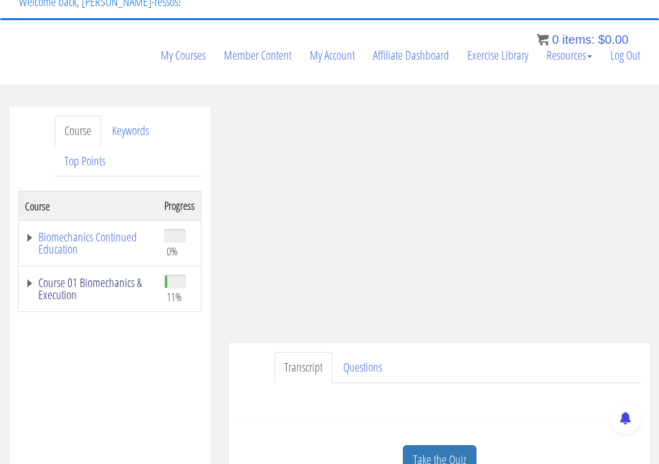
click at [96, 284] on link "Course 01 Biomechanics & Execution" at bounding box center [88, 289] width 127 height 24
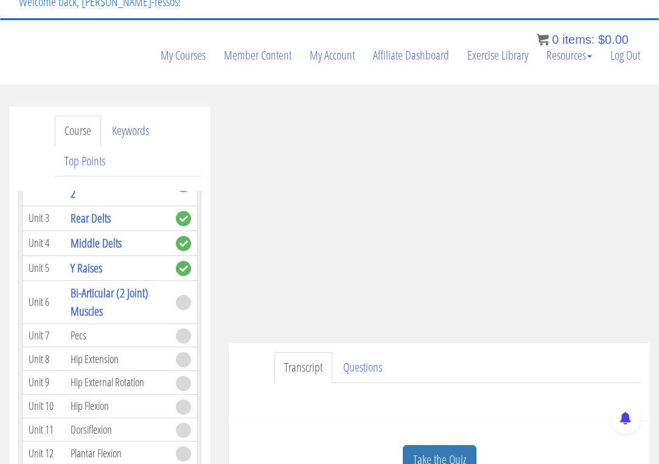
scroll to position [507, 0]
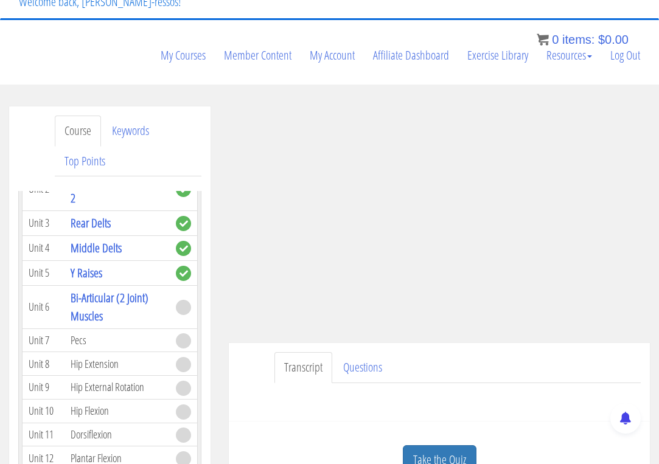
click at [472, 368] on ul "Transcript Questions" at bounding box center [458, 367] width 366 height 31
click at [441, 360] on ul "Transcript Questions" at bounding box center [458, 367] width 366 height 31
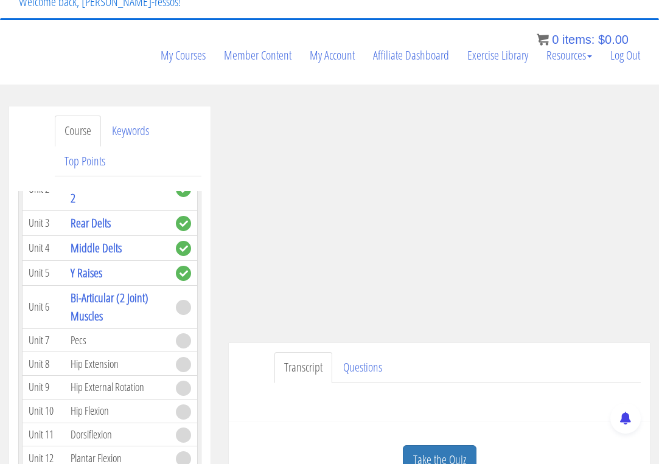
click at [418, 364] on ul "Transcript Questions" at bounding box center [458, 367] width 366 height 31
click at [253, 366] on div "Transcript Questions Have a question on this unit? Please submit it here: Name …" at bounding box center [439, 382] width 421 height 79
click at [454, 352] on ul "Transcript Questions" at bounding box center [458, 367] width 366 height 31
click at [446, 359] on ul "Transcript Questions" at bounding box center [458, 367] width 366 height 31
click at [449, 360] on ul "Transcript Questions" at bounding box center [458, 367] width 366 height 31
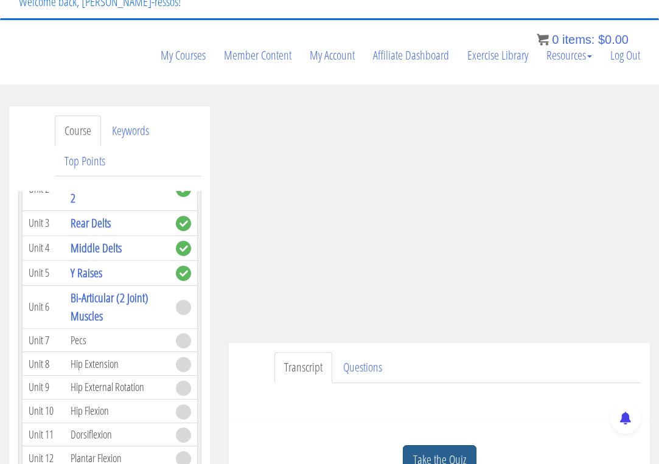
click at [449, 450] on link "Take the Quiz" at bounding box center [440, 461] width 74 height 30
click at [449, 364] on ul "Transcript Questions" at bounding box center [458, 367] width 366 height 31
click at [432, 359] on ul "Transcript Questions" at bounding box center [458, 367] width 366 height 31
click at [431, 362] on ul "Transcript Questions" at bounding box center [458, 367] width 366 height 31
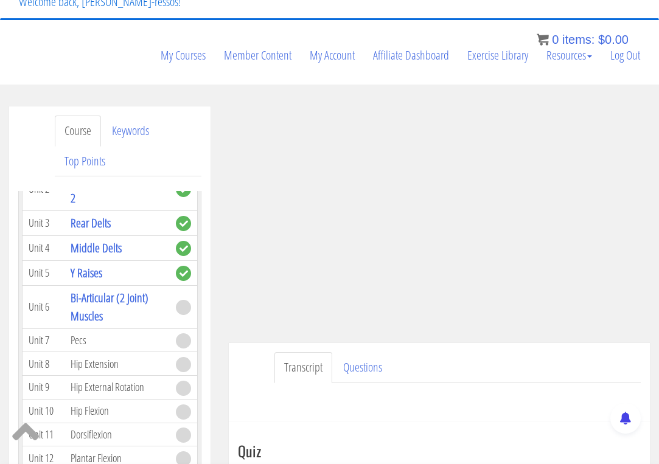
click at [431, 362] on ul "Transcript Questions" at bounding box center [458, 367] width 366 height 31
click at [530, 360] on ul "Transcript Questions" at bounding box center [458, 367] width 366 height 31
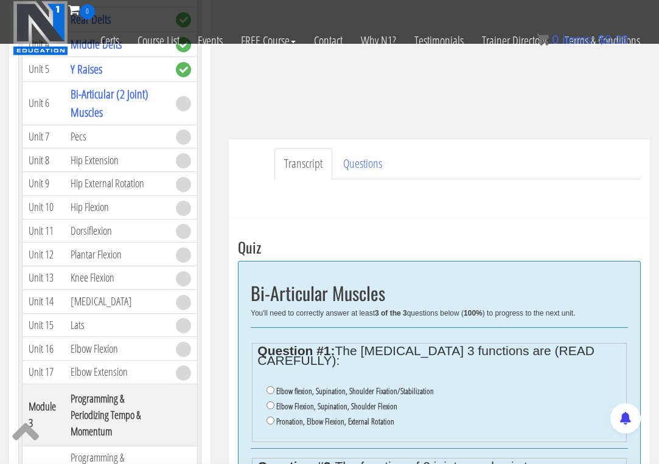
scroll to position [220, 0]
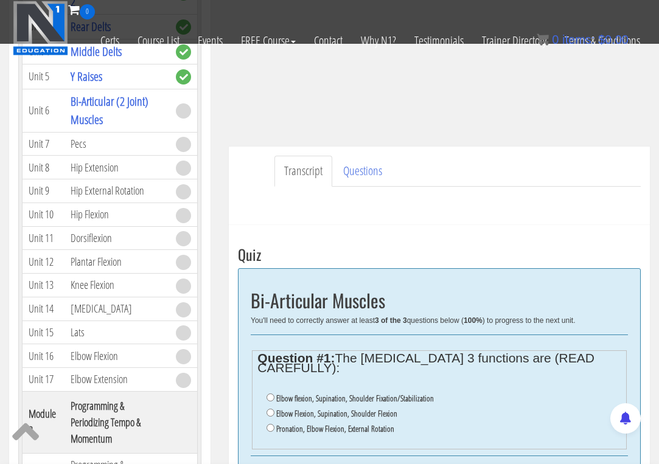
click at [466, 258] on h3 "Quiz" at bounding box center [439, 255] width 403 height 16
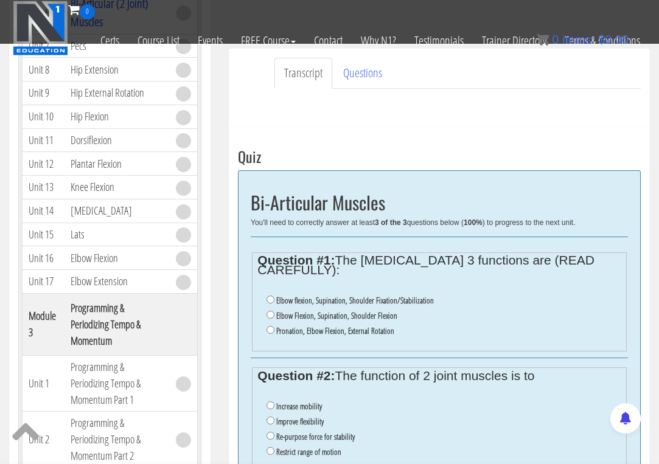
scroll to position [321, 0]
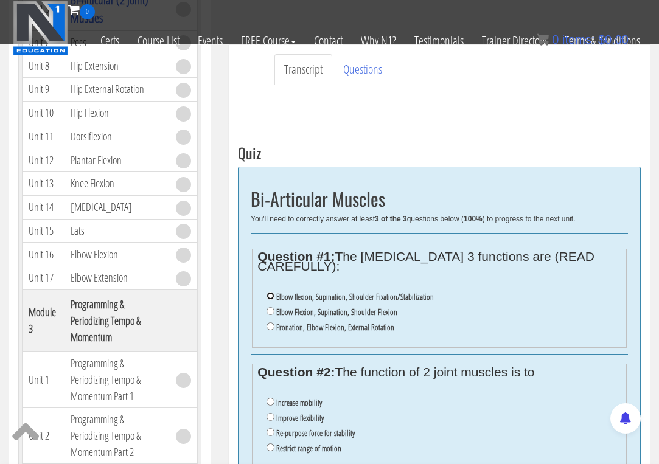
click at [268, 292] on input "Elbow flexion, Supination, Shoulder Fixation/Stabilization" at bounding box center [271, 296] width 8 height 8
radio input "true"
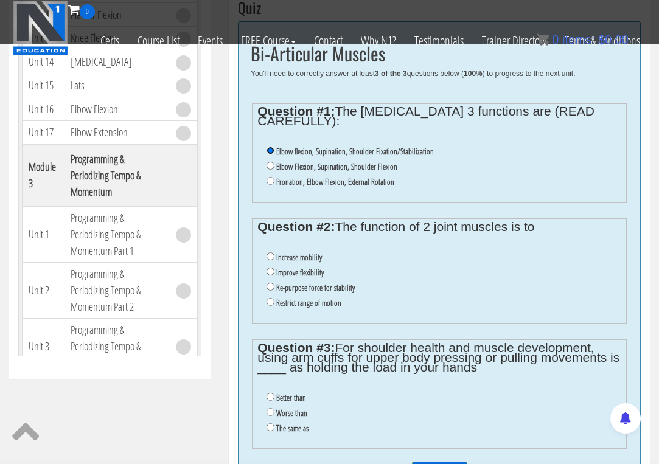
scroll to position [524, 0]
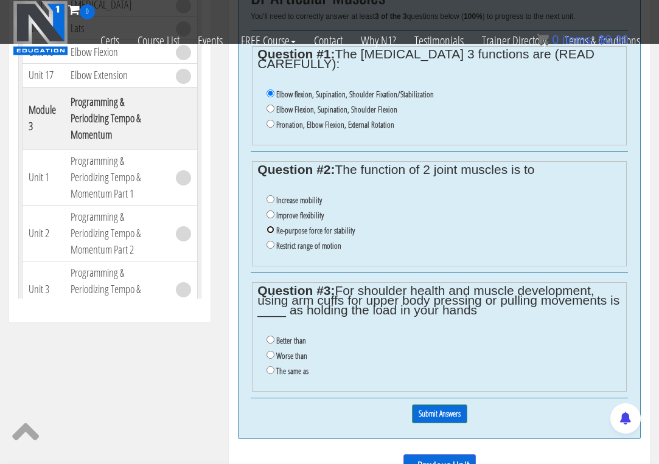
click at [270, 226] on input "Re-purpose force for stability" at bounding box center [271, 230] width 8 height 8
radio input "true"
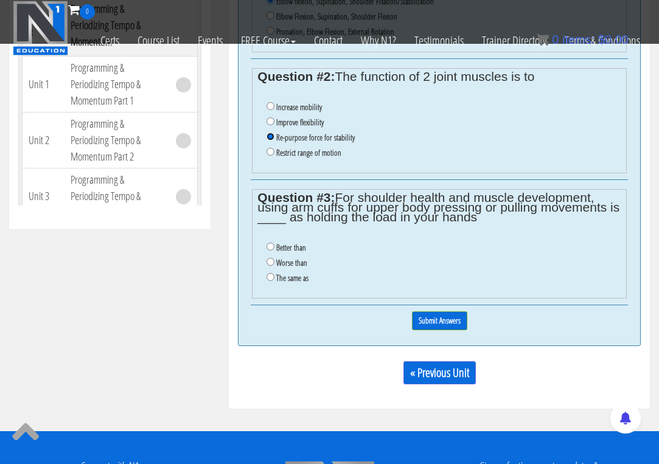
scroll to position [626, 0]
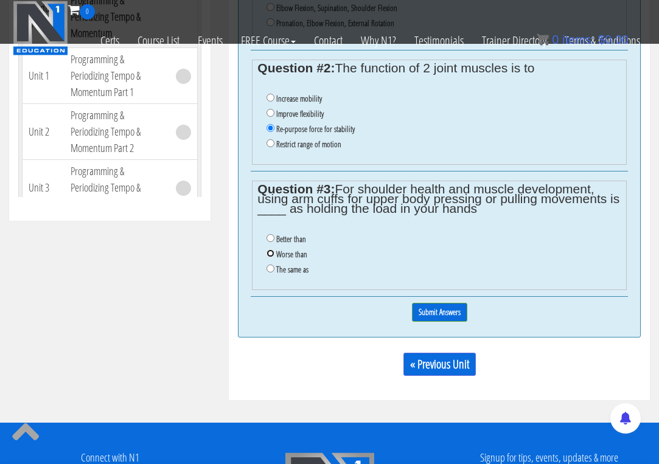
click at [270, 250] on input "Worse than" at bounding box center [271, 254] width 8 height 8
radio input "true"
click at [438, 303] on input "Submit Answers" at bounding box center [439, 312] width 55 height 19
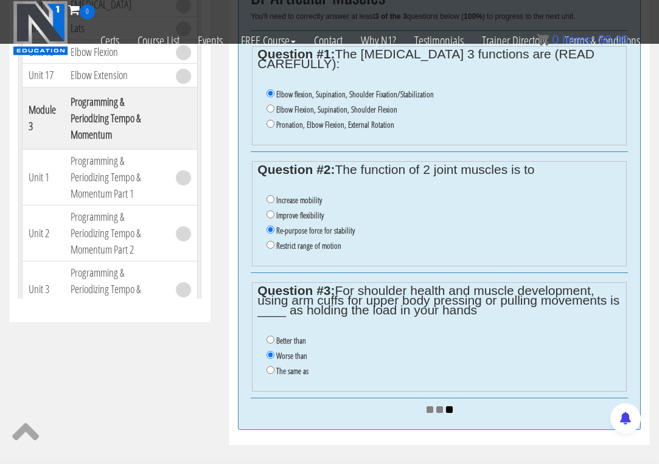
scroll to position [423, 0]
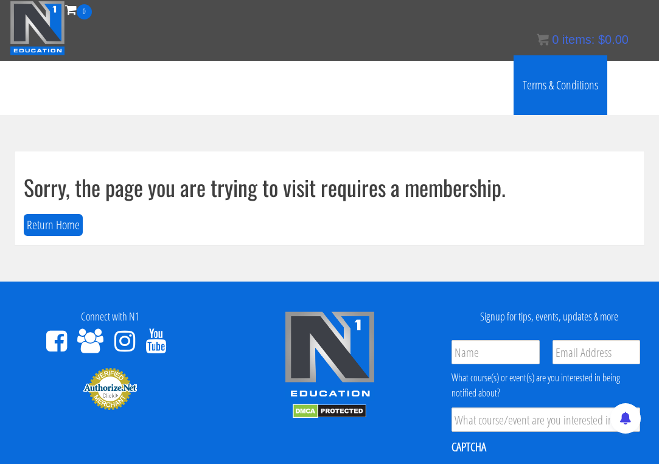
click at [568, 93] on link "Terms & Conditions" at bounding box center [561, 85] width 94 height 60
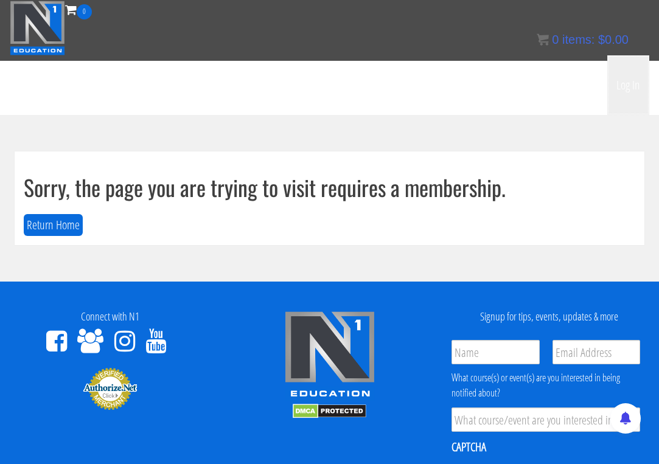
drag, startPoint x: 628, startPoint y: 82, endPoint x: 614, endPoint y: 161, distance: 80.4
click at [628, 82] on link "Log In" at bounding box center [628, 85] width 42 height 60
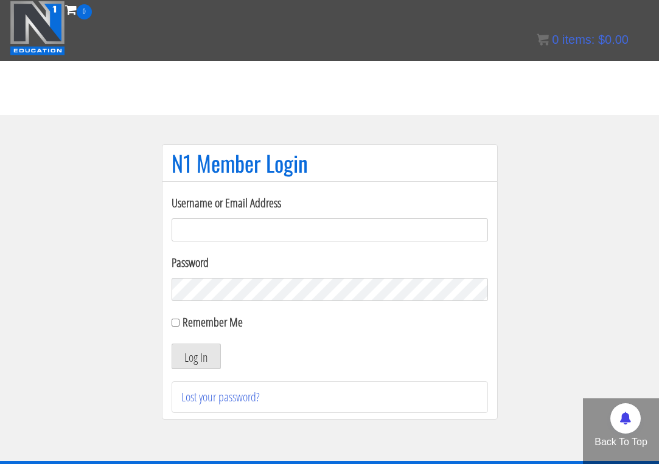
drag, startPoint x: 301, startPoint y: 225, endPoint x: 299, endPoint y: 232, distance: 7.5
click at [301, 225] on input "Username or Email Address" at bounding box center [330, 230] width 316 height 23
type input "[EMAIL_ADDRESS][DOMAIN_NAME]"
click at [177, 323] on input "Remember Me" at bounding box center [176, 323] width 8 height 8
checkbox input "true"
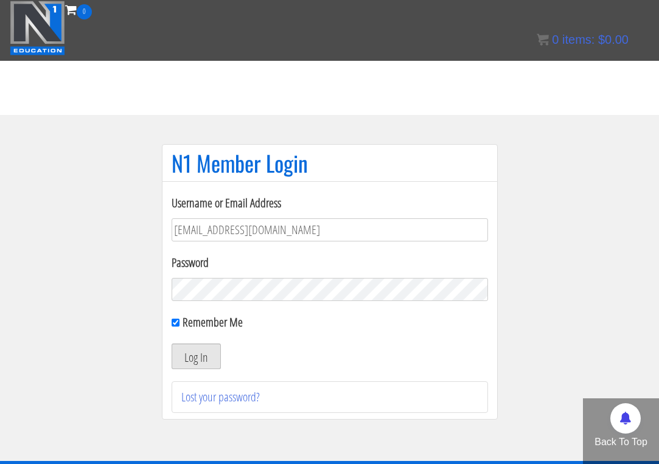
click at [193, 351] on button "Log In" at bounding box center [196, 357] width 49 height 26
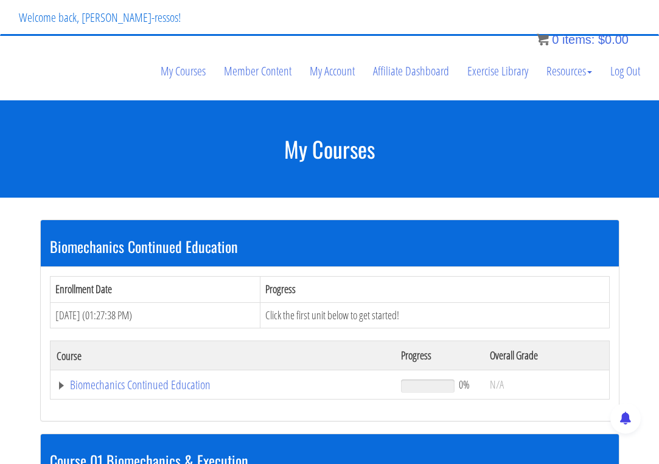
scroll to position [304, 0]
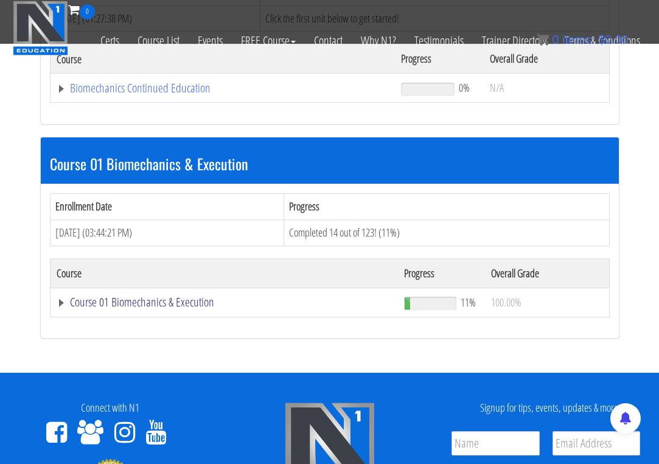
click at [169, 94] on link "Course 01 Biomechanics & Execution" at bounding box center [223, 88] width 333 height 12
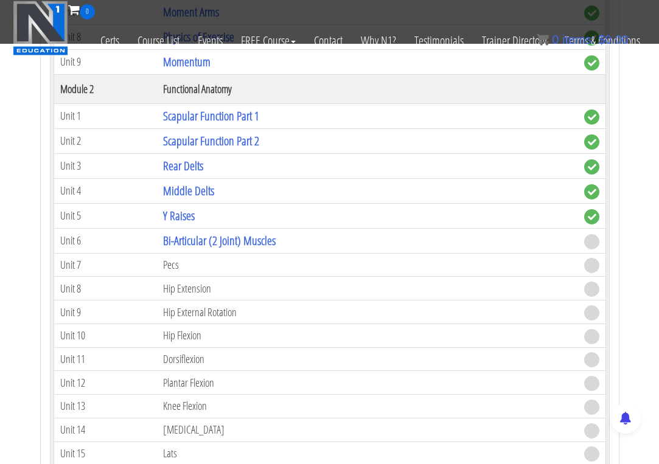
scroll to position [811, 0]
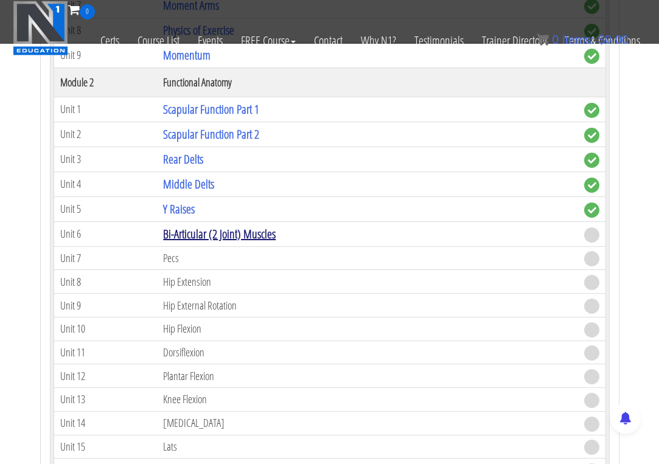
click at [211, 235] on link "Bi-Articular (2 Joint) Muscles" at bounding box center [219, 234] width 113 height 16
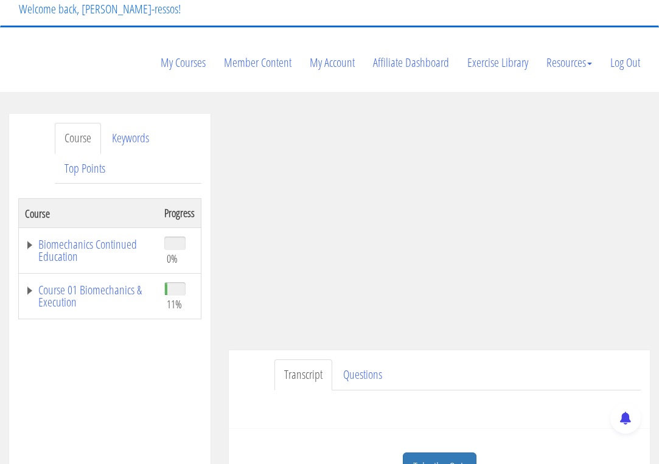
scroll to position [102, 0]
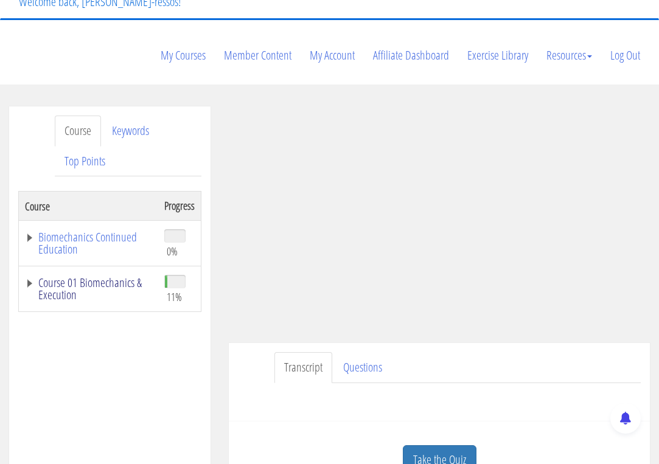
click at [121, 291] on link "Course 01 Biomechanics & Execution" at bounding box center [88, 289] width 127 height 24
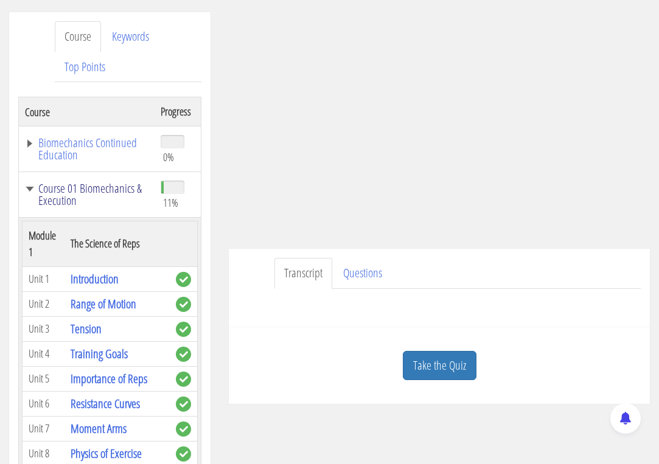
scroll to position [203, 0]
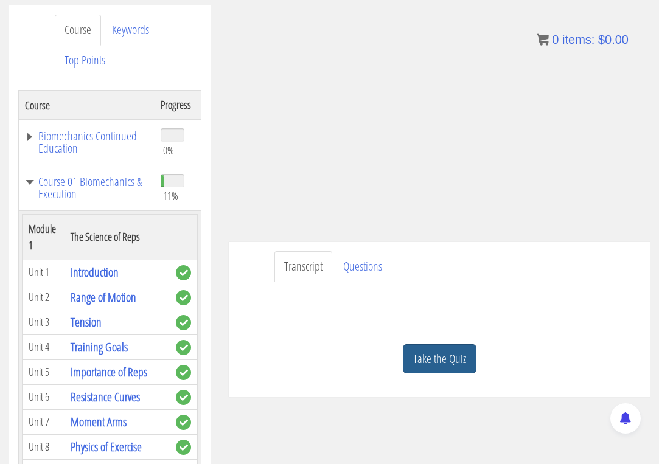
click at [444, 359] on link "Take the Quiz" at bounding box center [440, 359] width 74 height 30
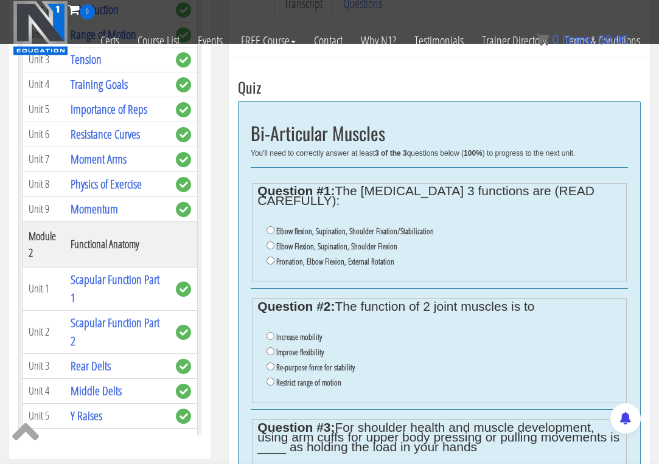
scroll to position [406, 0]
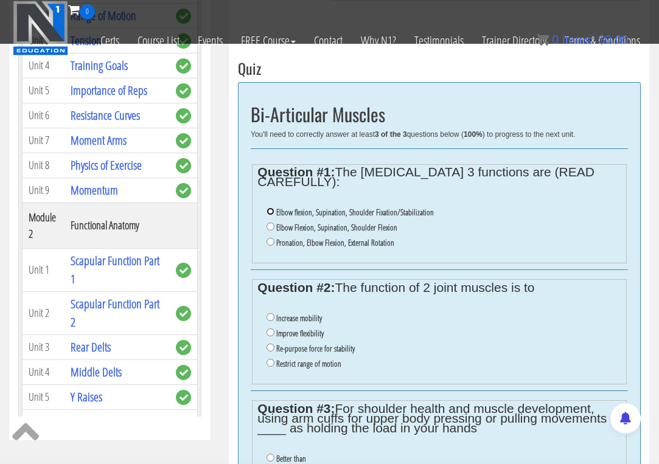
click at [272, 208] on input "Elbow flexion, Supination, Shoulder Fixation/Stabilization" at bounding box center [271, 212] width 8 height 8
radio input "true"
click at [265, 337] on ul "Increase mobility Improve flexibility Re-purpose force for stability Restrict r…" at bounding box center [438, 341] width 363 height 73
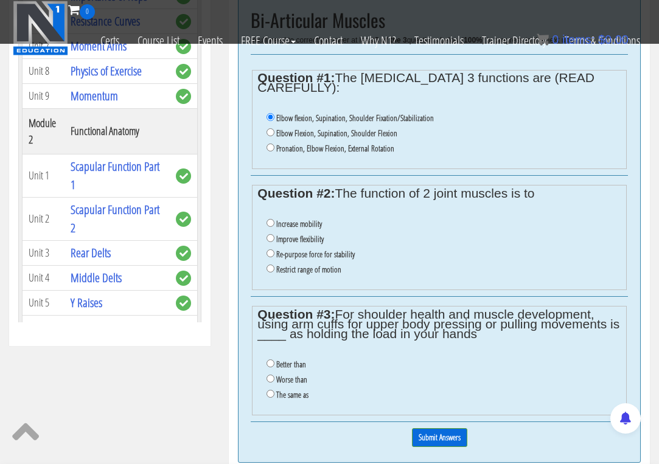
scroll to position [507, 0]
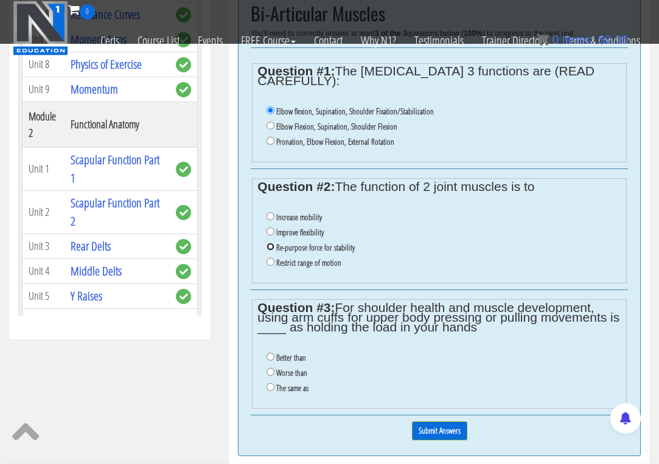
click at [268, 243] on input "Re-purpose force for stability" at bounding box center [271, 247] width 8 height 8
radio input "true"
click at [275, 366] on li "Worse than" at bounding box center [444, 373] width 354 height 15
drag, startPoint x: 269, startPoint y: 360, endPoint x: 324, endPoint y: 379, distance: 57.7
click at [270, 368] on input "Worse than" at bounding box center [271, 372] width 8 height 8
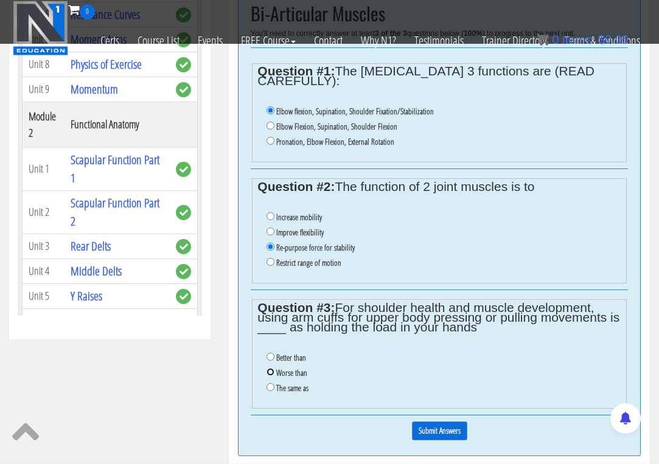
radio input "true"
click at [432, 423] on input "Submit Answers" at bounding box center [439, 431] width 55 height 19
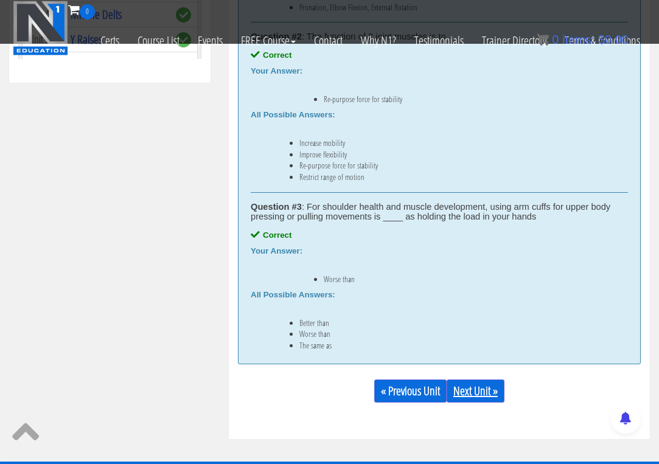
scroll to position [833, 0]
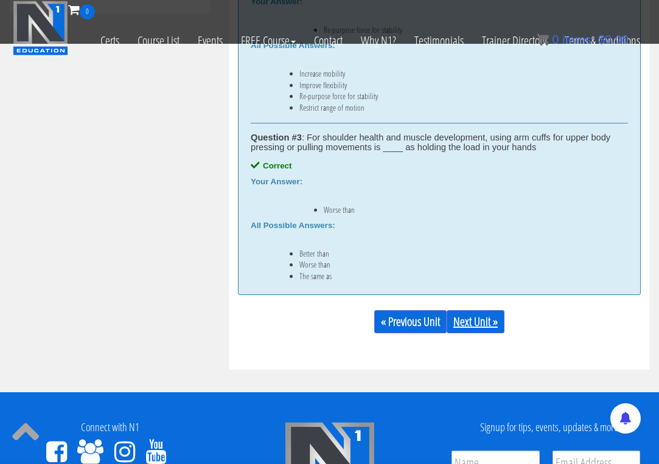
click at [469, 320] on link "Next Unit »" at bounding box center [476, 321] width 58 height 23
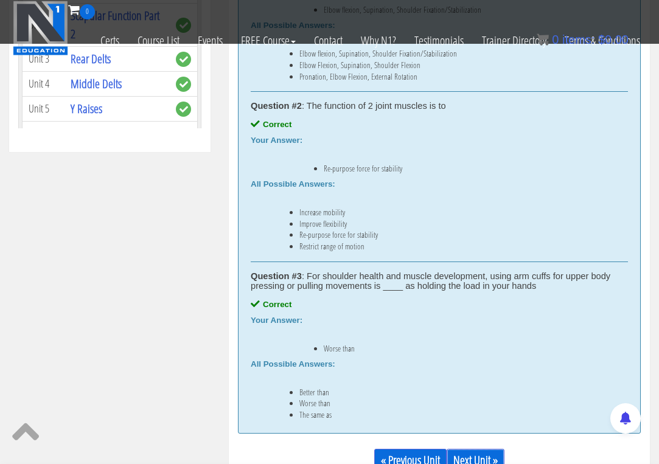
scroll to position [529, 0]
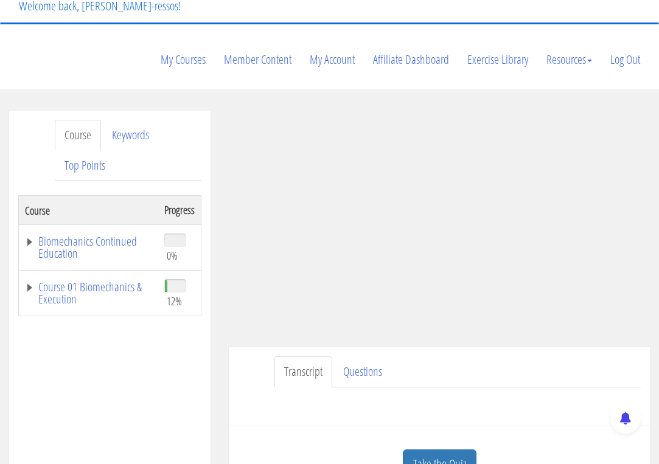
scroll to position [102, 0]
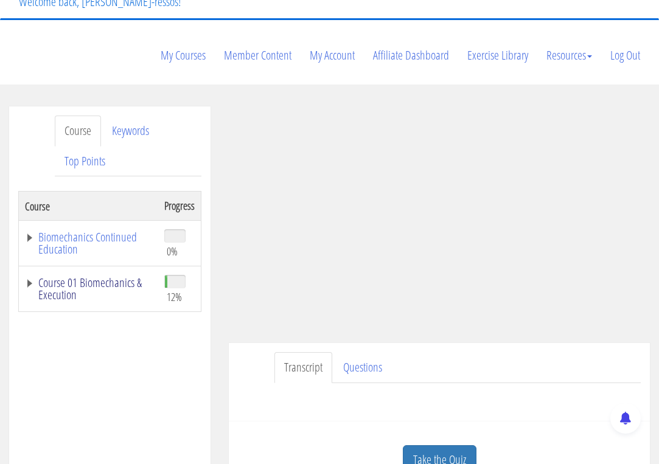
click at [108, 280] on link "Course 01 Biomechanics & Execution" at bounding box center [88, 289] width 127 height 24
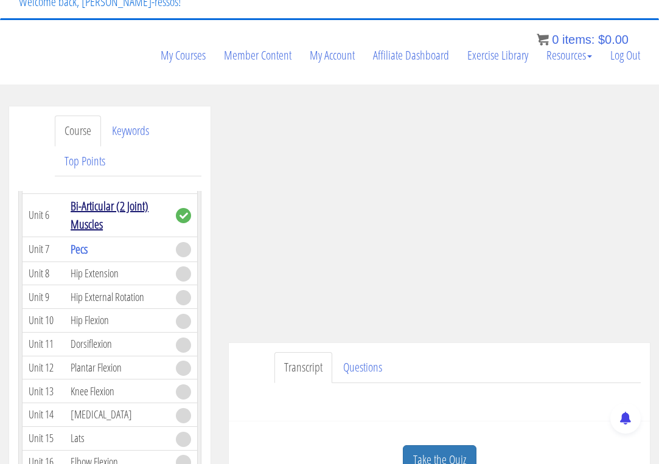
scroll to position [609, 0]
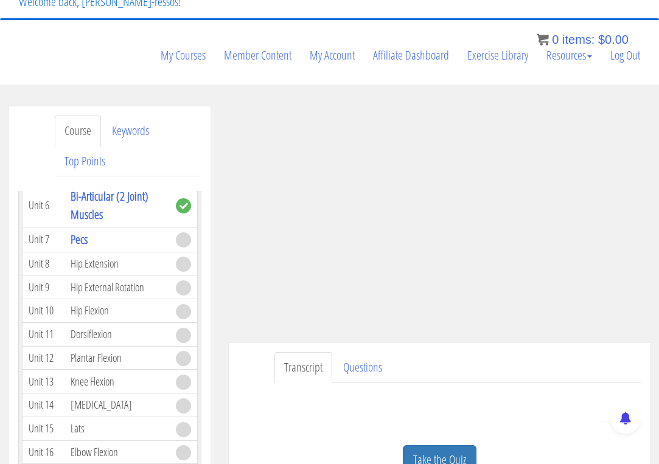
click at [410, 352] on div "Transcript Questions Have a question on this unit? Please submit it here: Name …" at bounding box center [439, 382] width 421 height 79
click at [411, 354] on ul "Transcript Questions" at bounding box center [458, 367] width 366 height 31
drag, startPoint x: 436, startPoint y: 371, endPoint x: 426, endPoint y: 369, distance: 10.4
click at [436, 371] on ul "Transcript Questions" at bounding box center [458, 367] width 366 height 31
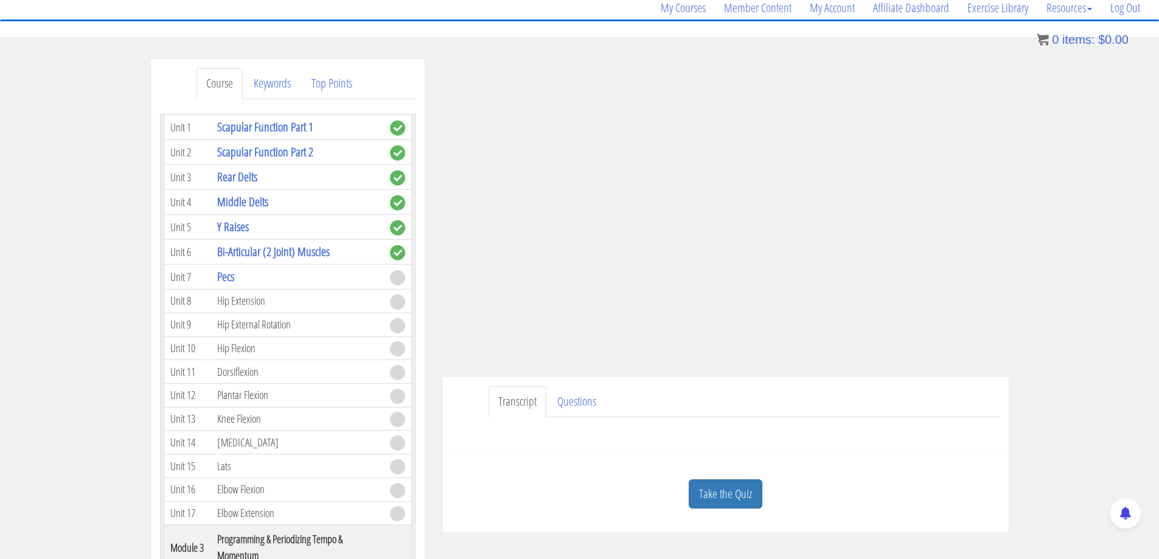
scroll to position [390, 0]
